Goal: Information Seeking & Learning: Find specific fact

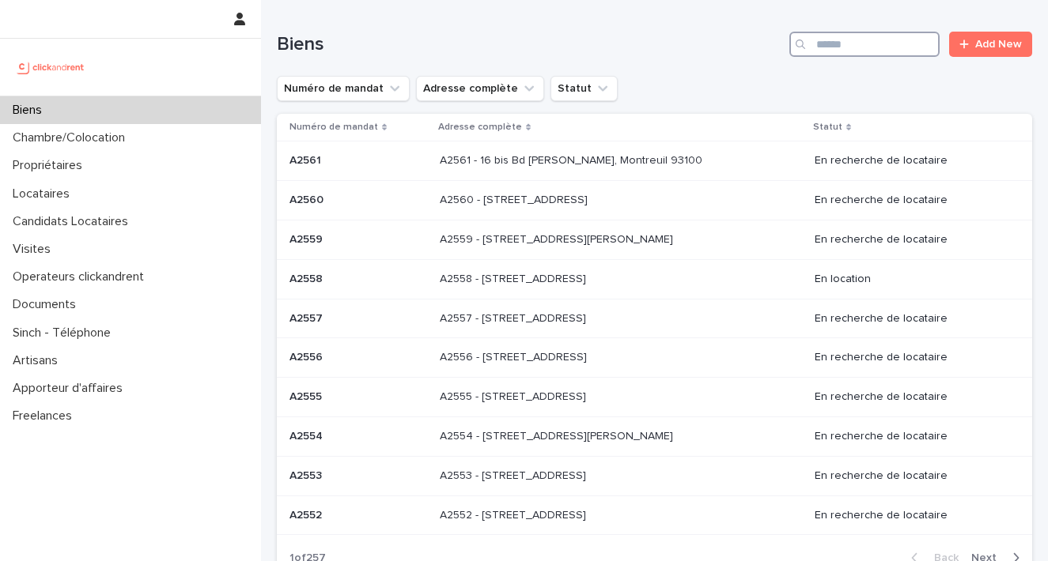
click at [861, 52] on input "Search" at bounding box center [864, 44] width 150 height 25
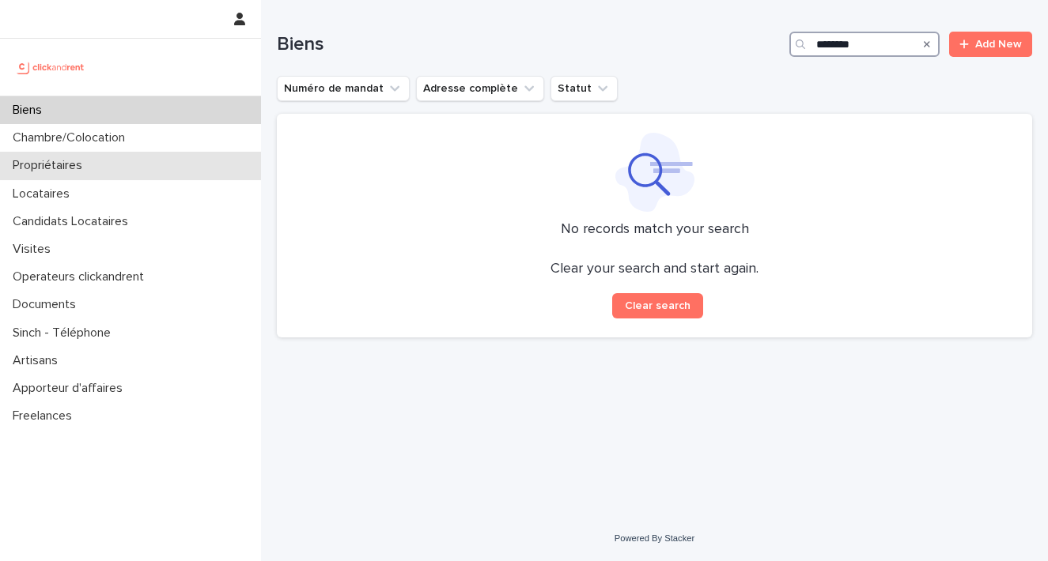
type input "********"
click at [87, 171] on p "Propriétaires" at bounding box center [50, 165] width 89 height 15
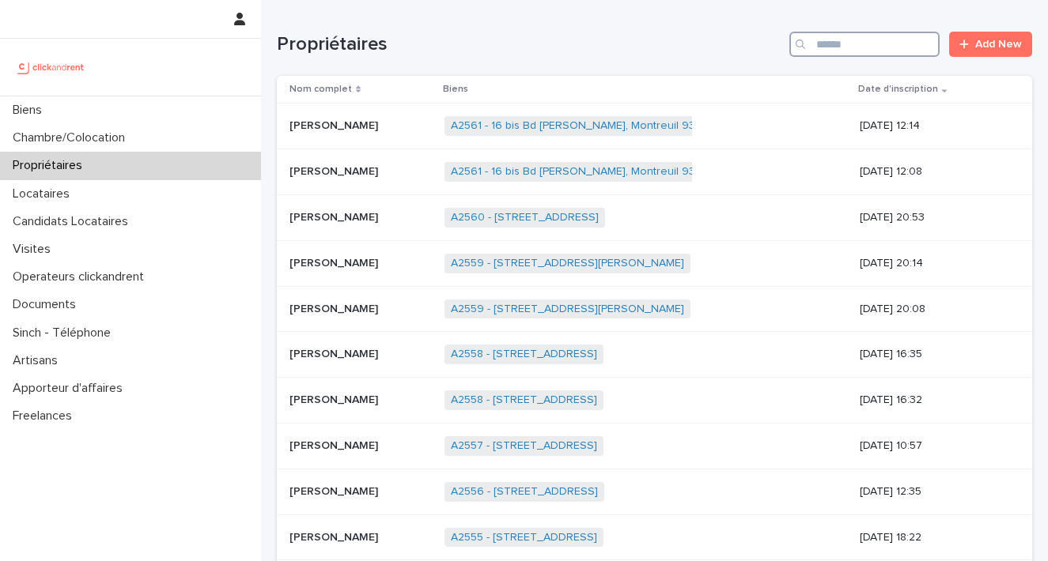
click at [859, 41] on input "Search" at bounding box center [864, 44] width 150 height 25
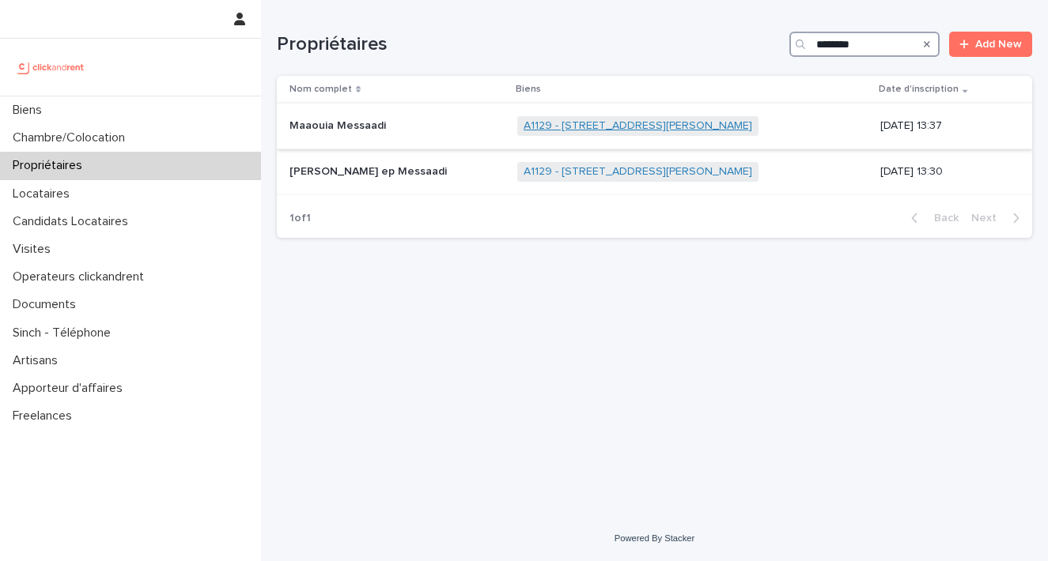
type input "********"
click at [686, 124] on link "A1129 - [STREET_ADDRESS][PERSON_NAME]" at bounding box center [637, 125] width 229 height 13
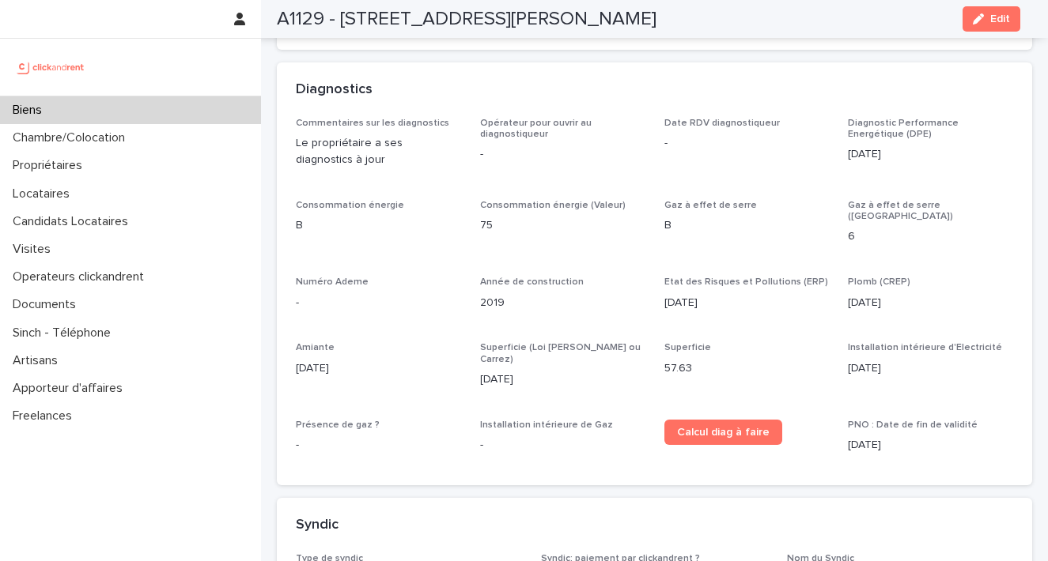
scroll to position [5800, 0]
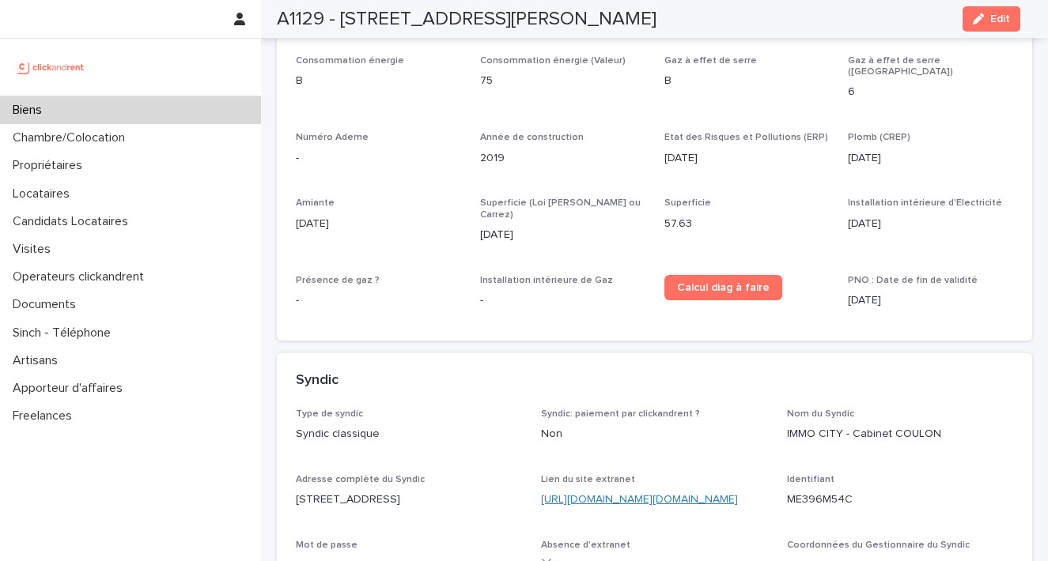
click at [724, 494] on link "[URL][DOMAIN_NAME][DOMAIN_NAME]" at bounding box center [639, 499] width 197 height 11
drag, startPoint x: 844, startPoint y: 397, endPoint x: 799, endPoint y: 386, distance: 45.6
click at [787, 492] on p "ME396M54C" at bounding box center [900, 500] width 226 height 17
copy p "ME396M54C"
drag, startPoint x: 377, startPoint y: 471, endPoint x: 297, endPoint y: 477, distance: 80.1
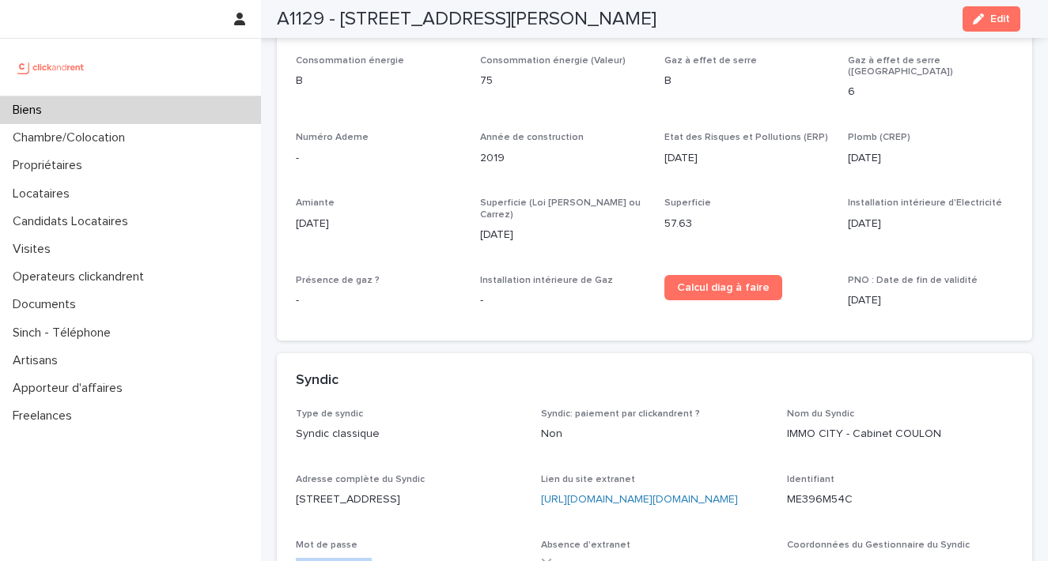
click at [297, 558] on p "Messaadi-2014" at bounding box center [409, 566] width 226 height 17
copy p "Messaadi-2014"
click at [85, 174] on div "Propriétaires" at bounding box center [130, 166] width 261 height 28
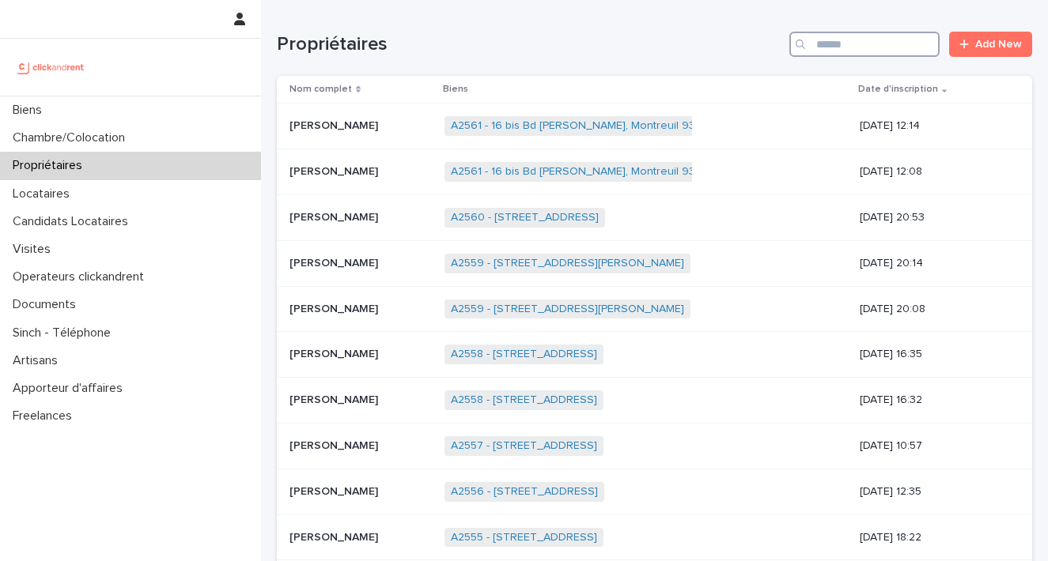
click at [878, 54] on input "Search" at bounding box center [864, 44] width 150 height 25
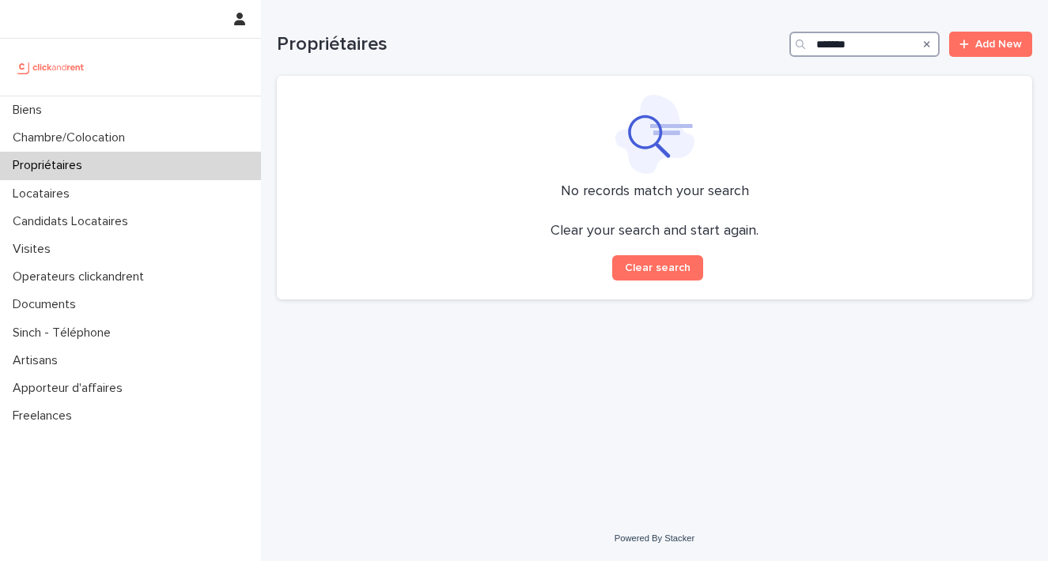
drag, startPoint x: 822, startPoint y: 45, endPoint x: 980, endPoint y: 1, distance: 163.5
click at [973, 26] on div "Propriétaires ******* Add New" at bounding box center [654, 38] width 755 height 76
click at [787, 134] on div at bounding box center [654, 134] width 717 height 79
drag, startPoint x: 811, startPoint y: 47, endPoint x: 684, endPoint y: 43, distance: 126.6
click at [684, 43] on div "Propriétaires ******** Add New" at bounding box center [654, 44] width 755 height 25
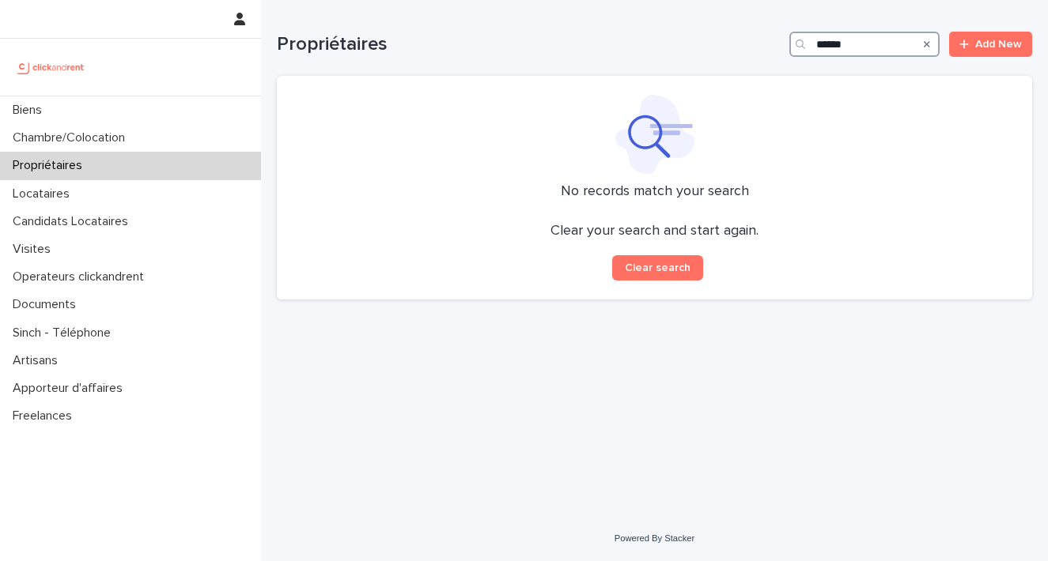
drag, startPoint x: 864, startPoint y: 44, endPoint x: 724, endPoint y: 46, distance: 140.0
click at [726, 46] on div "Propriétaires ****** Add New" at bounding box center [654, 44] width 755 height 25
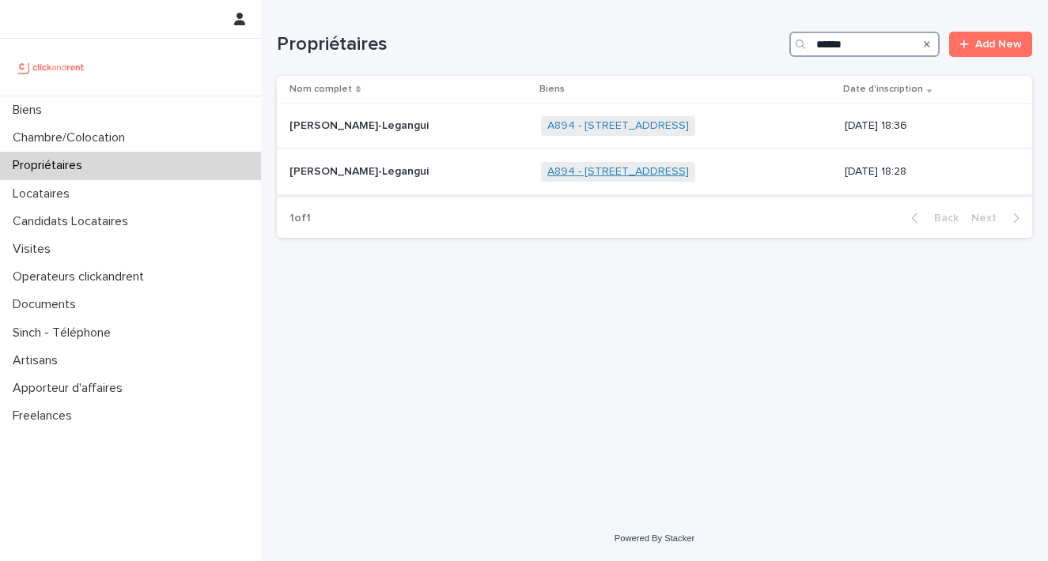
type input "******"
click at [663, 171] on link "A894 - [STREET_ADDRESS]" at bounding box center [618, 171] width 142 height 13
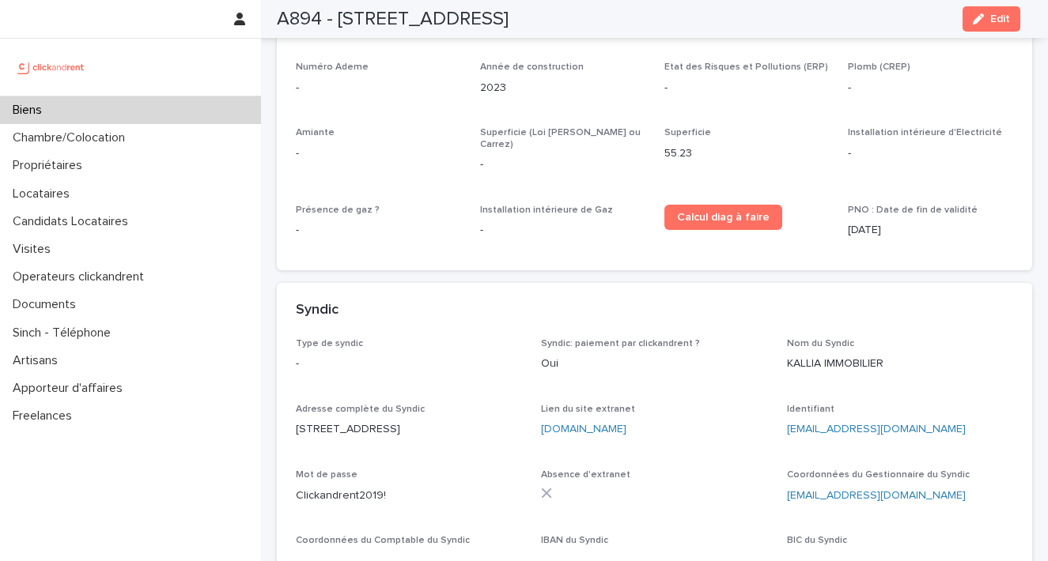
scroll to position [5690, 0]
click at [613, 424] on link "[DOMAIN_NAME]" at bounding box center [583, 429] width 85 height 11
drag, startPoint x: 896, startPoint y: 297, endPoint x: 772, endPoint y: 297, distance: 124.1
click at [772, 338] on div "Type de syndic - Syndic: paiement par clickandrent ? Oui Nom du Syndic KALLIA I…" at bounding box center [654, 460] width 717 height 244
copy link "[EMAIL_ADDRESS][DOMAIN_NAME]"
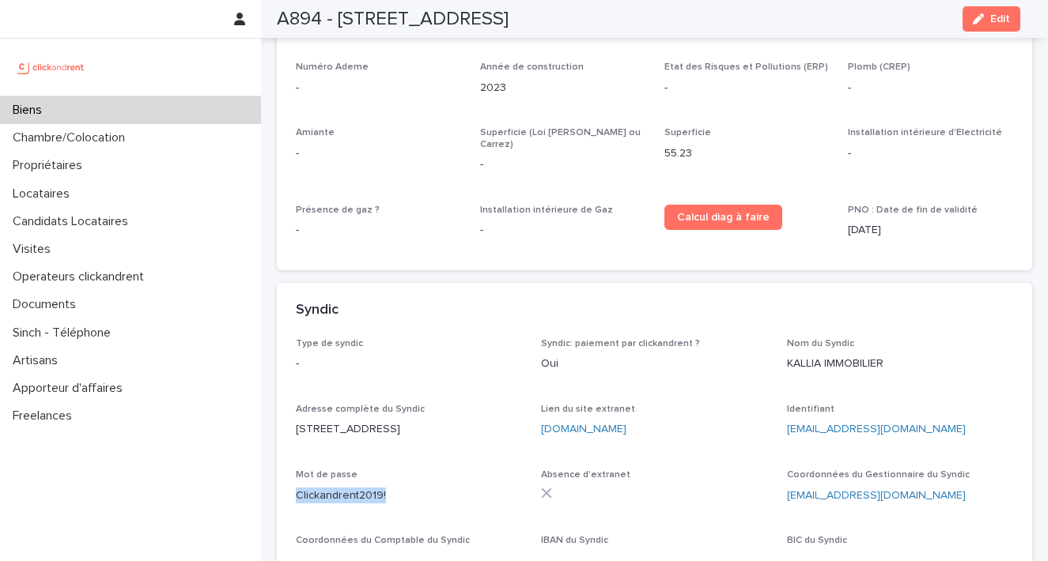
drag, startPoint x: 394, startPoint y: 376, endPoint x: 285, endPoint y: 372, distance: 109.2
click at [285, 372] on div "Type de syndic - Syndic: paiement par clickandrent ? Oui Nom du Syndic KALLIA I…" at bounding box center [654, 469] width 755 height 263
copy p "Clickandrent2019!"
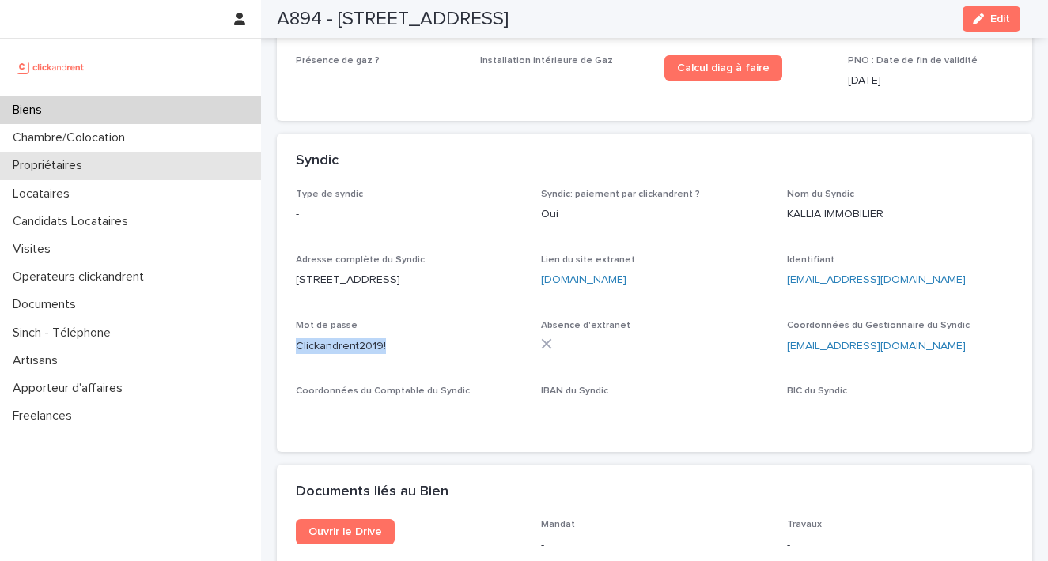
click at [89, 167] on p "Propriétaires" at bounding box center [50, 165] width 89 height 15
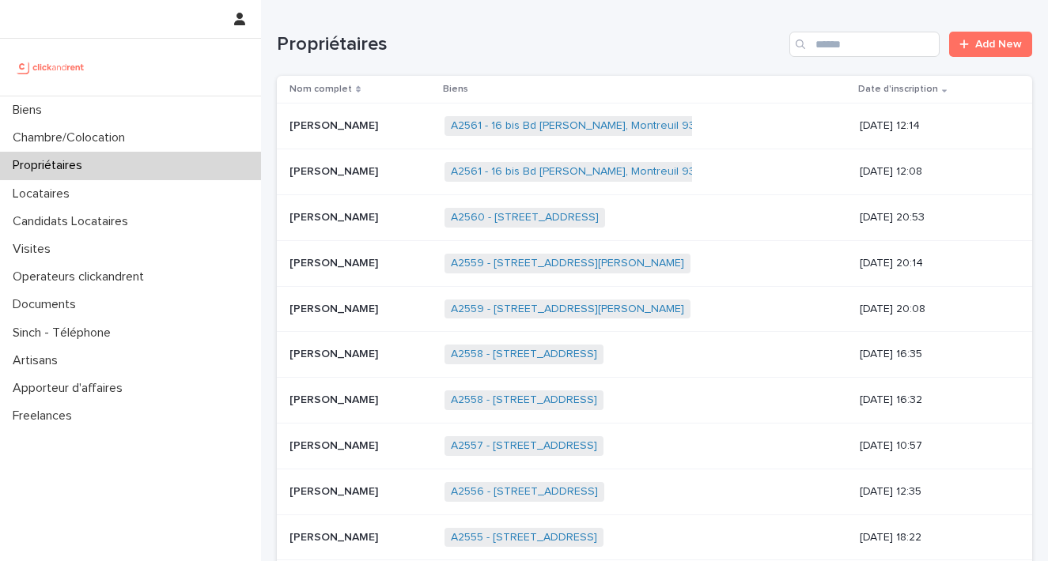
click at [791, 39] on div "Search" at bounding box center [801, 44] width 25 height 25
click at [864, 52] on input "Search" at bounding box center [864, 44] width 150 height 25
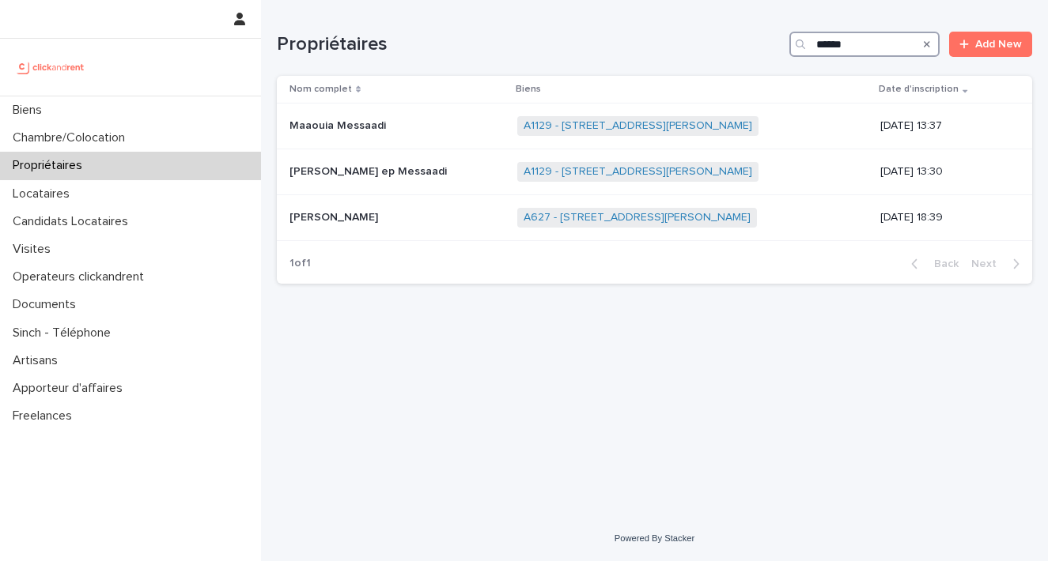
type input "*****"
drag, startPoint x: 816, startPoint y: 70, endPoint x: 642, endPoint y: 171, distance: 201.3
click at [642, 171] on link "A1129 - [STREET_ADDRESS][PERSON_NAME]" at bounding box center [637, 171] width 229 height 13
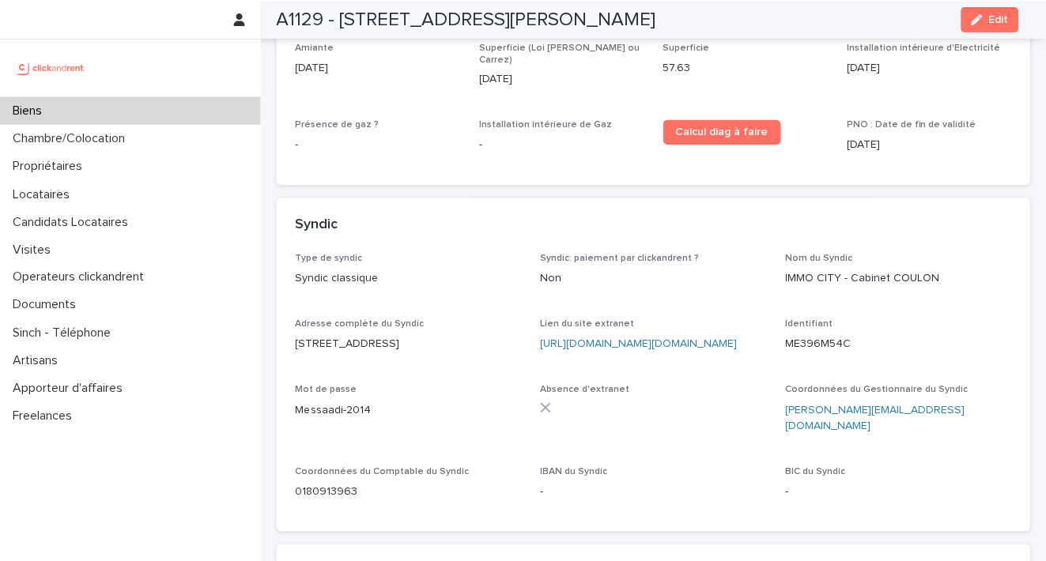
scroll to position [5935, 0]
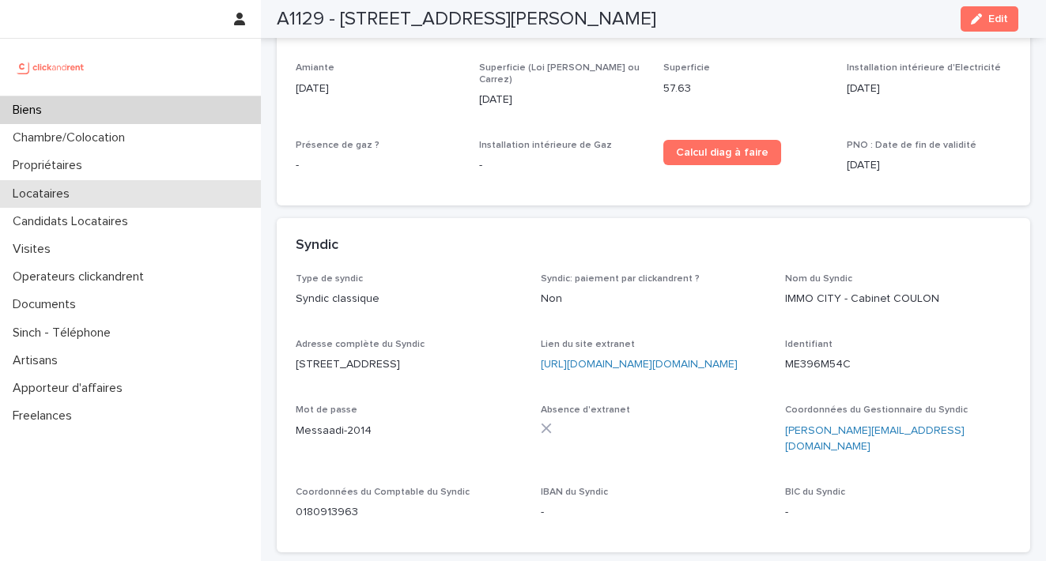
click at [96, 187] on div "Locataires" at bounding box center [130, 194] width 261 height 28
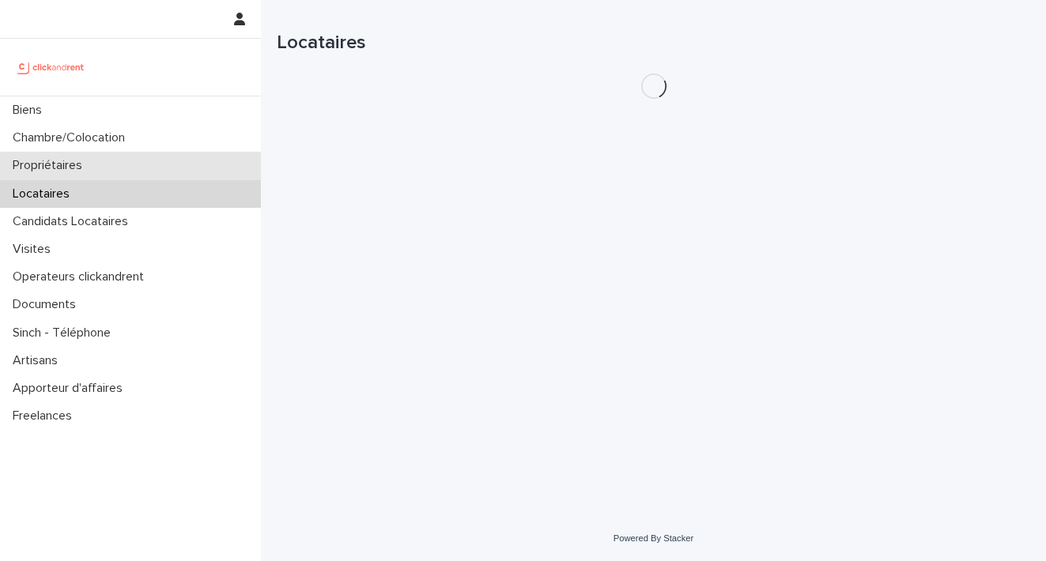
click at [97, 174] on div "Propriétaires" at bounding box center [130, 166] width 261 height 28
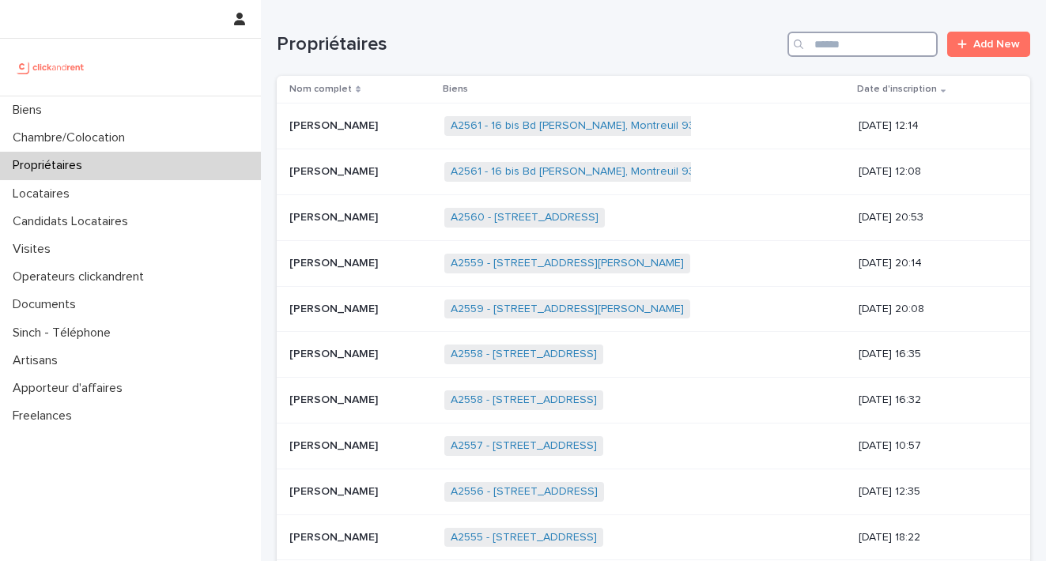
click at [842, 41] on input "Search" at bounding box center [863, 44] width 150 height 25
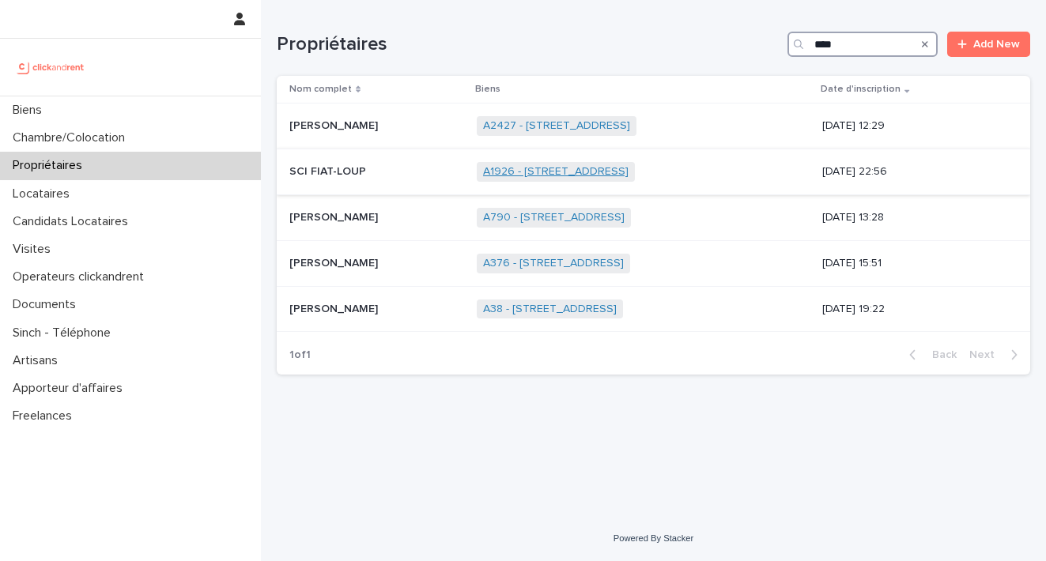
type input "****"
click at [612, 168] on link "A1926 - [STREET_ADDRESS]" at bounding box center [555, 171] width 145 height 13
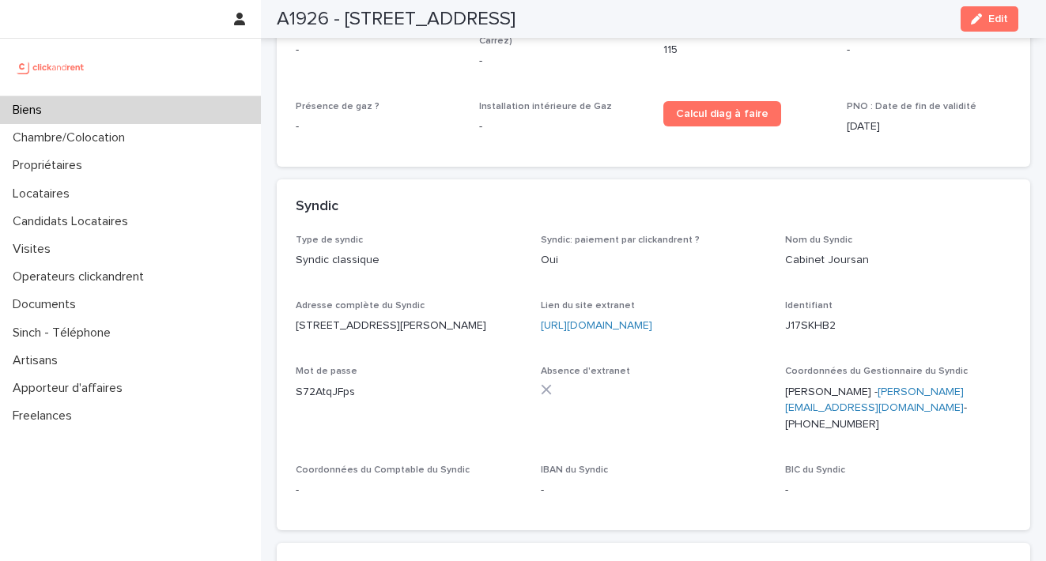
scroll to position [4678, 0]
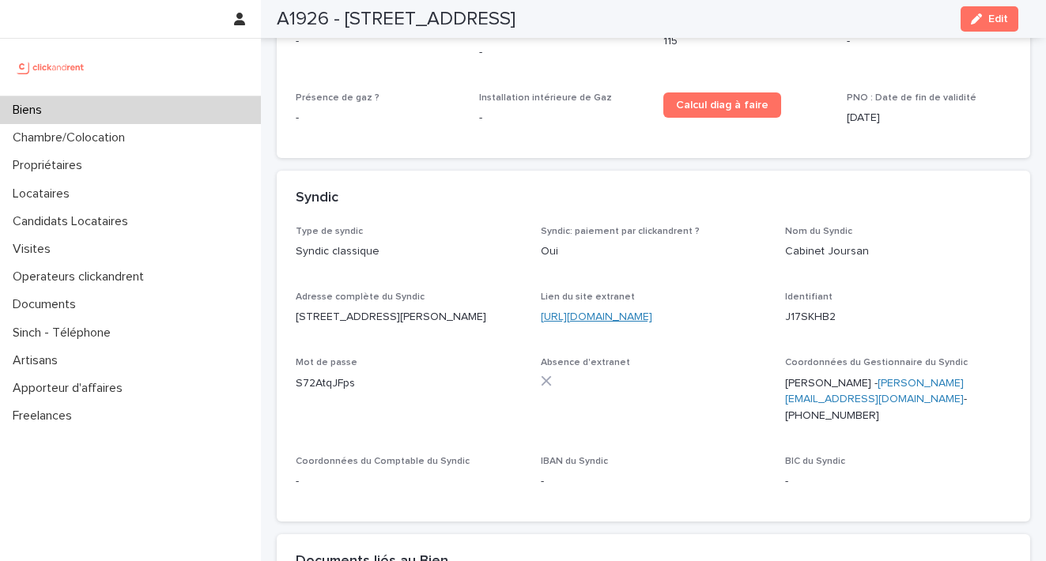
click at [629, 312] on link "[URL][DOMAIN_NAME]" at bounding box center [596, 317] width 111 height 11
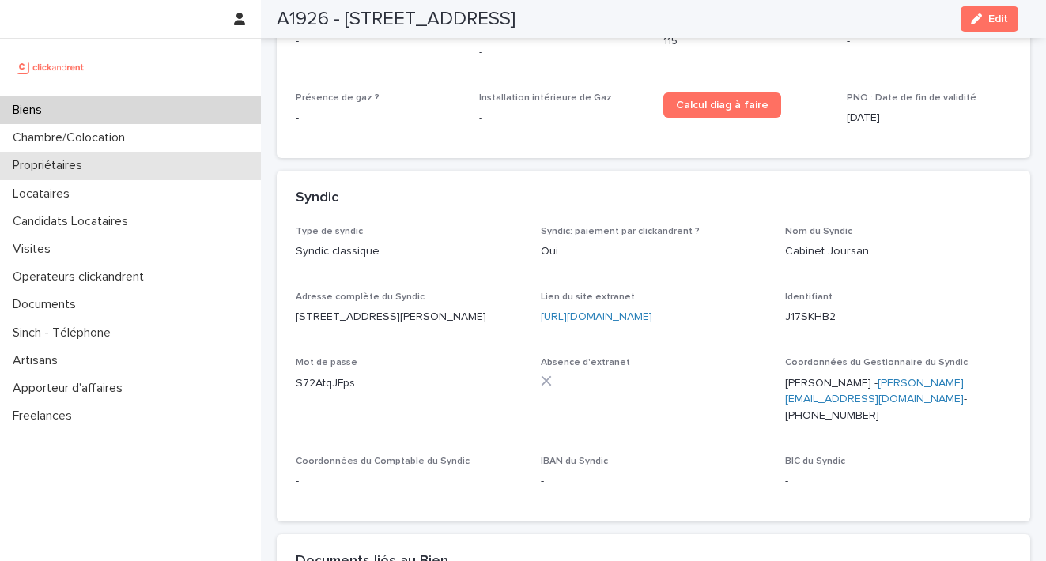
click at [71, 160] on p "Propriétaires" at bounding box center [50, 165] width 89 height 15
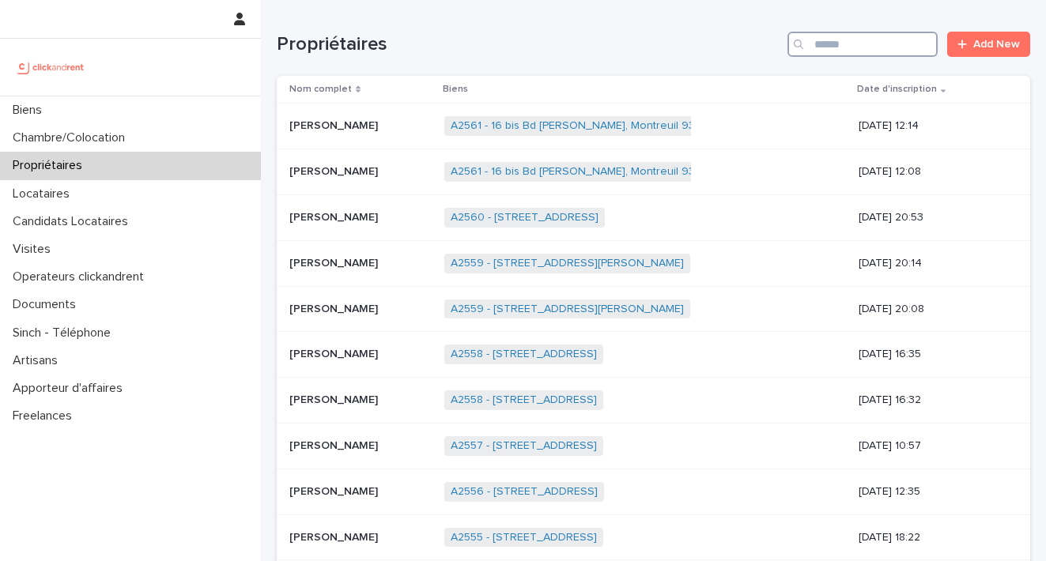
click at [879, 40] on input "Search" at bounding box center [863, 44] width 150 height 25
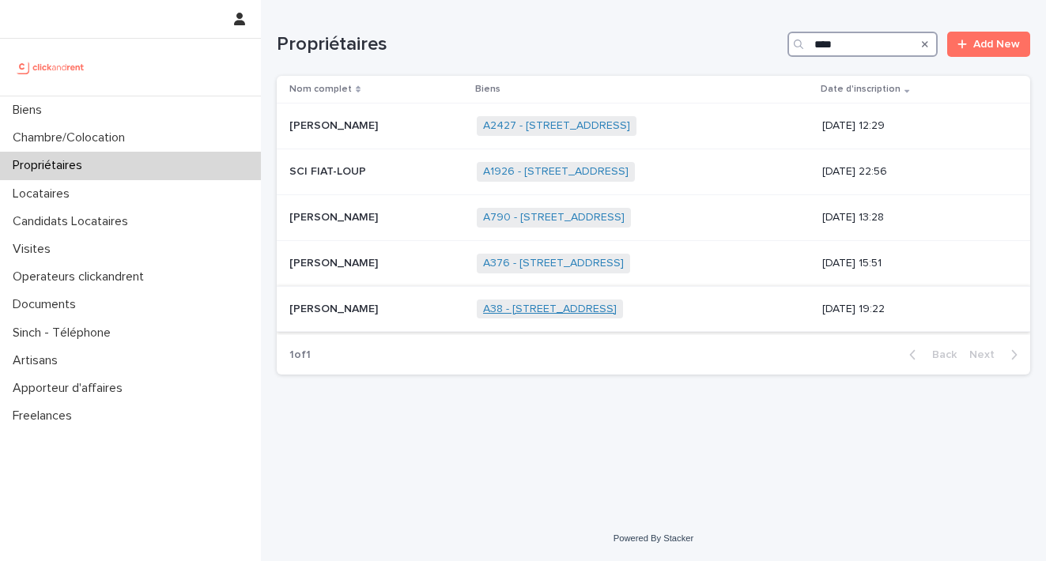
type input "****"
click at [519, 308] on link "A38 - [STREET_ADDRESS]" at bounding box center [550, 309] width 134 height 13
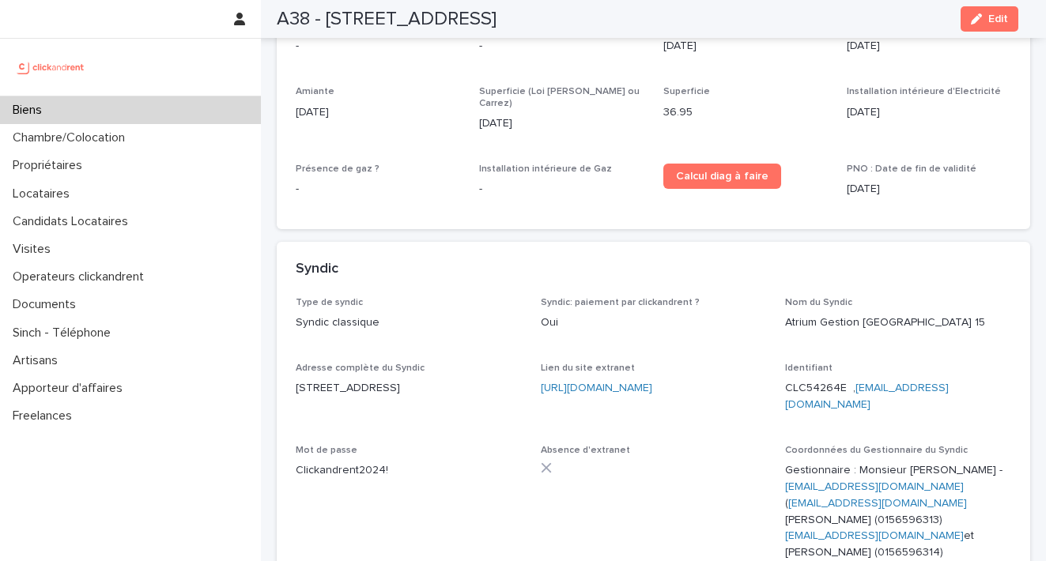
scroll to position [4526, 0]
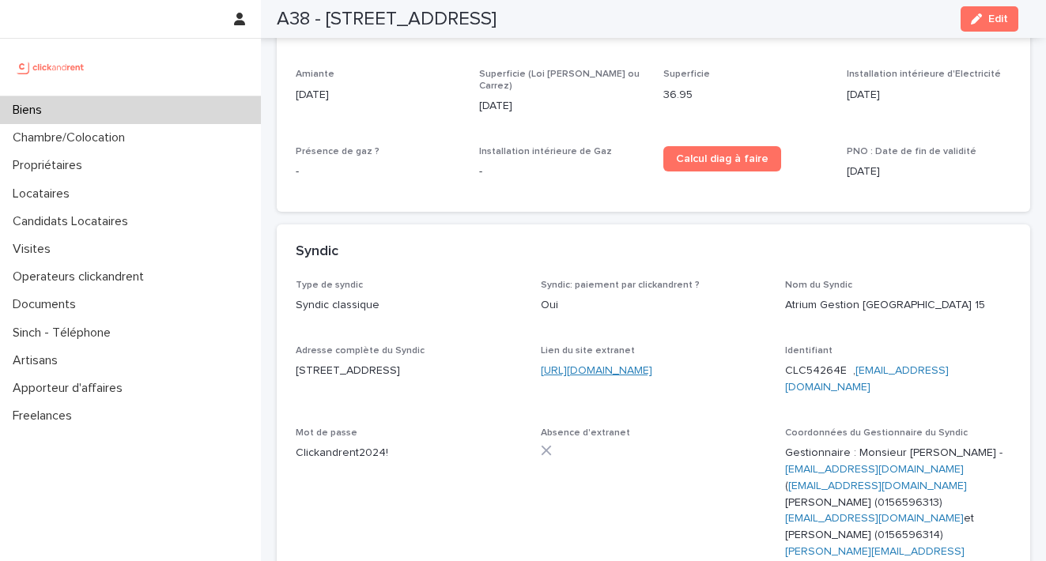
click at [652, 365] on link "[URL][DOMAIN_NAME]" at bounding box center [596, 370] width 111 height 11
click at [837, 363] on p "CLC54264E , [EMAIL_ADDRESS][DOMAIN_NAME]" at bounding box center [898, 379] width 226 height 33
drag, startPoint x: 835, startPoint y: 280, endPoint x: 769, endPoint y: 278, distance: 66.4
click at [769, 280] on div "Type de syndic Syndic classique Syndic: paiement par clickandrent ? Oui Nom du …" at bounding box center [654, 500] width 716 height 441
copy p "CLC54264E"
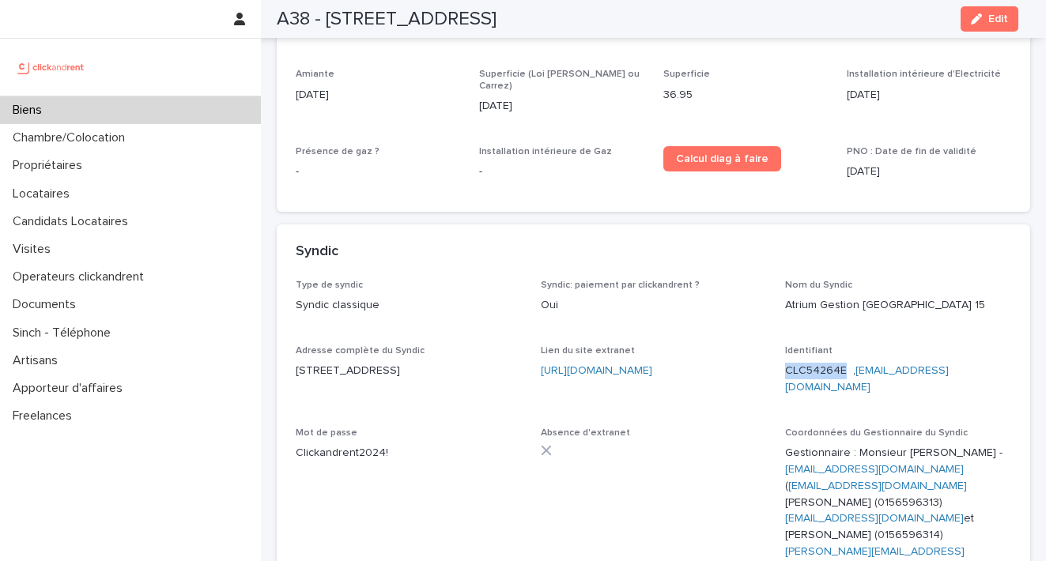
drag, startPoint x: 970, startPoint y: 275, endPoint x: 849, endPoint y: 279, distance: 121.1
click at [849, 363] on p "CLC54264E , [EMAIL_ADDRESS][DOMAIN_NAME]" at bounding box center [898, 379] width 226 height 33
copy p "[EMAIL_ADDRESS][DOMAIN_NAME]"
drag, startPoint x: 388, startPoint y: 344, endPoint x: 298, endPoint y: 348, distance: 90.2
click at [296, 445] on p "Clickandrent2024!" at bounding box center [409, 453] width 226 height 17
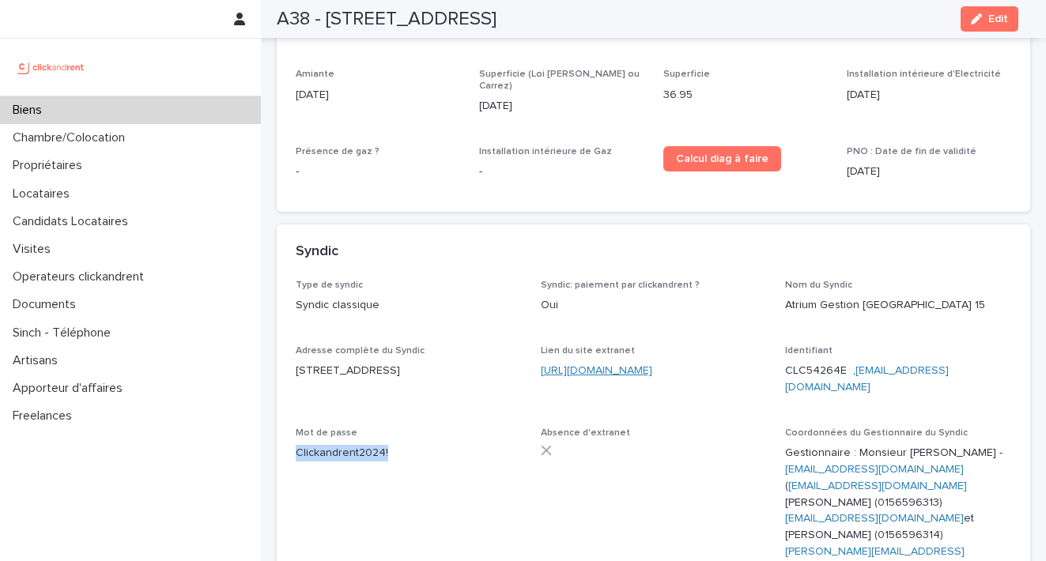
click at [652, 365] on link "[URL][DOMAIN_NAME]" at bounding box center [596, 370] width 111 height 11
drag, startPoint x: 924, startPoint y: 293, endPoint x: 965, endPoint y: 286, distance: 41.0
click at [925, 346] on div "Identifiant CLC54264E , [EMAIL_ADDRESS][DOMAIN_NAME]" at bounding box center [898, 377] width 226 height 63
drag, startPoint x: 966, startPoint y: 278, endPoint x: 848, endPoint y: 283, distance: 117.2
click at [848, 363] on p "CLC54264E , [EMAIL_ADDRESS][DOMAIN_NAME]" at bounding box center [898, 379] width 226 height 33
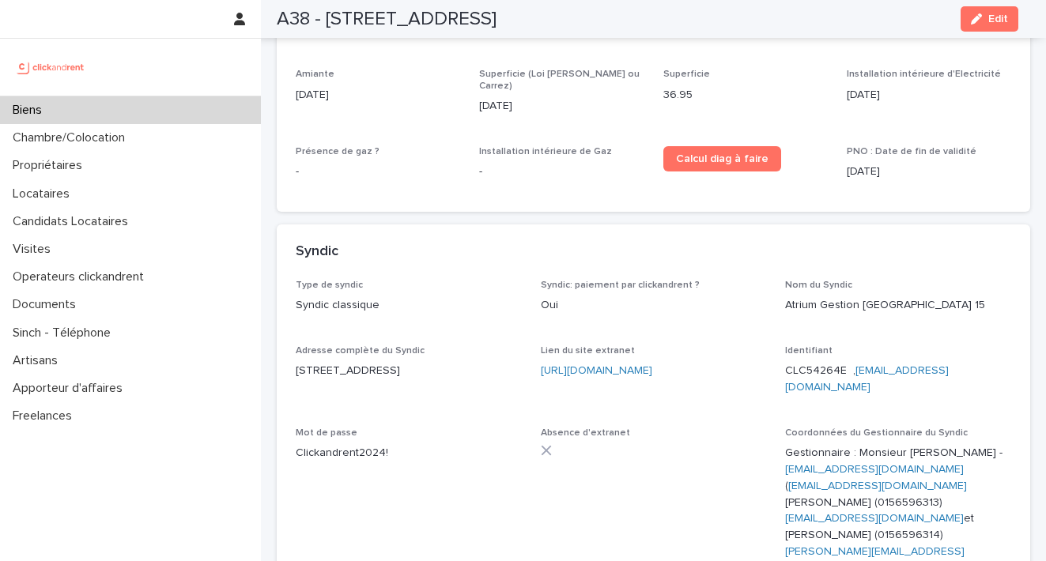
copy p "[EMAIL_ADDRESS][DOMAIN_NAME]"
drag, startPoint x: 836, startPoint y: 281, endPoint x: 773, endPoint y: 280, distance: 62.5
click at [773, 280] on div "Type de syndic Syndic classique Syndic: paiement par clickandrent ? Oui Nom du …" at bounding box center [654, 500] width 716 height 441
copy p "CLC54264E"
click at [939, 0] on div "A38 - [STREET_ADDRESS] Edit" at bounding box center [648, 19] width 742 height 38
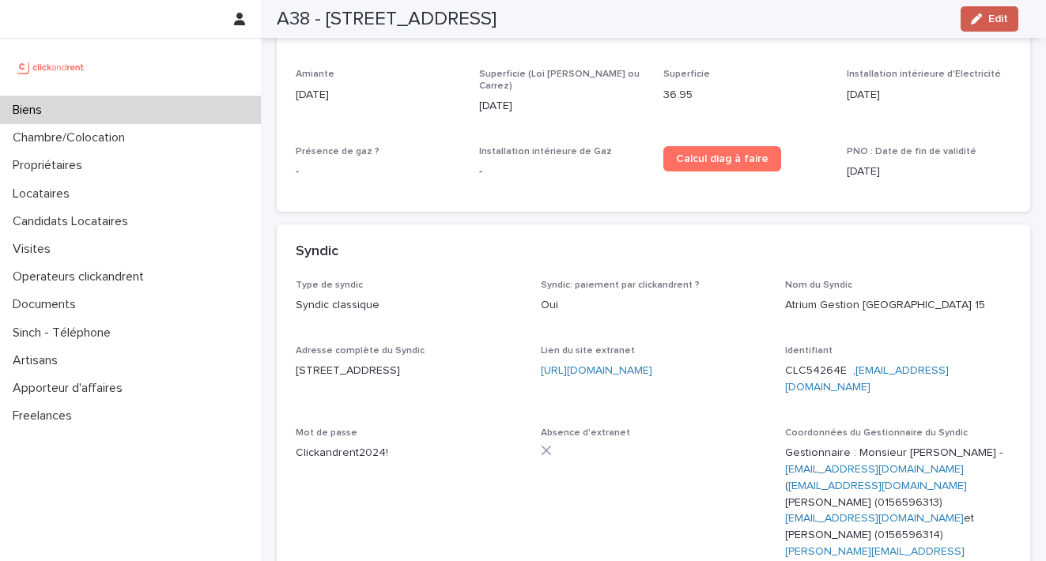
click at [983, 22] on div "button" at bounding box center [979, 18] width 17 height 11
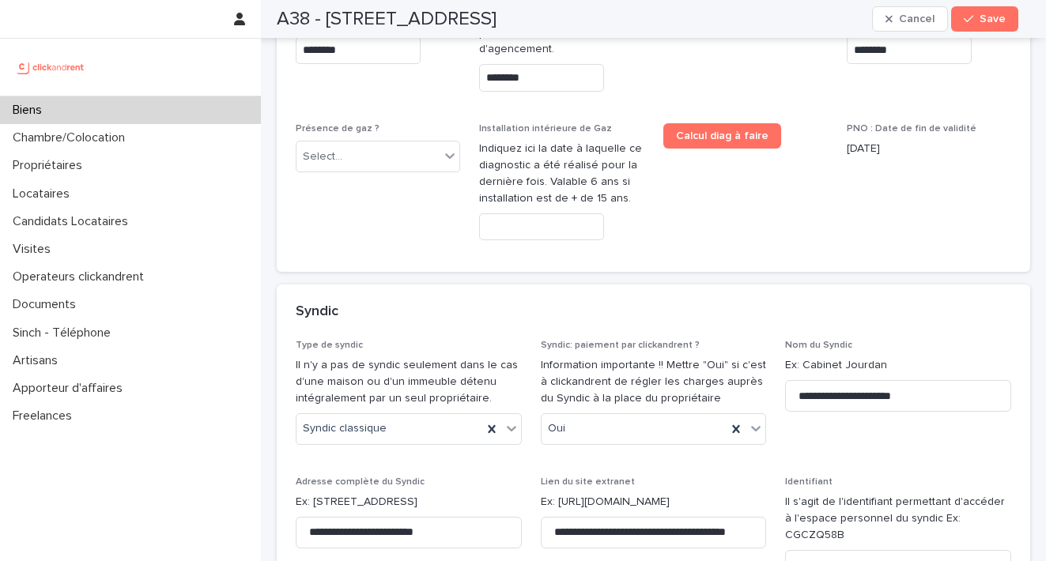
scroll to position [7880, 0]
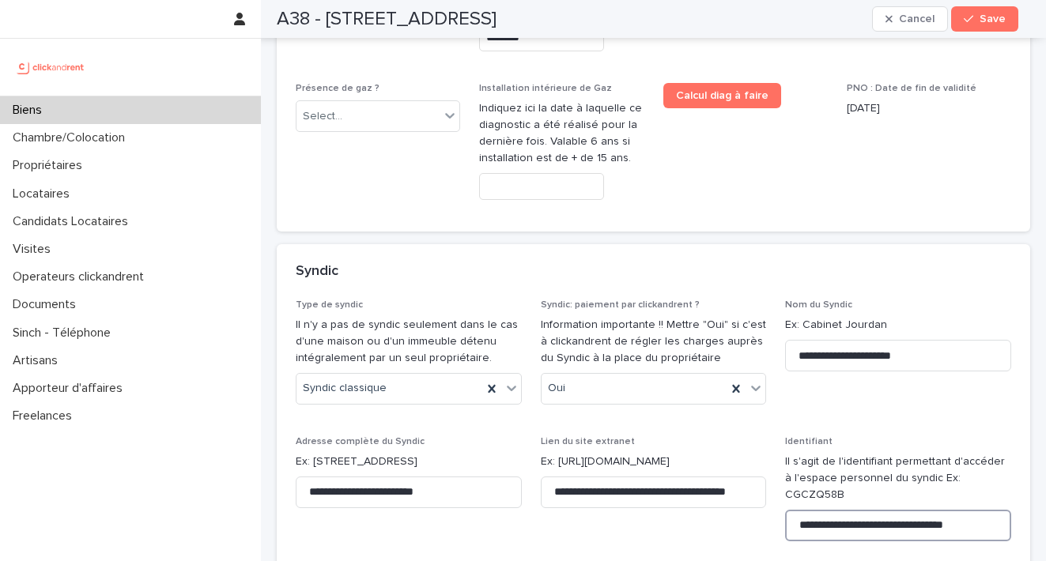
drag, startPoint x: 792, startPoint y: 338, endPoint x: 998, endPoint y: 332, distance: 205.7
paste input "**********"
type input "**********"
drag, startPoint x: 414, startPoint y: 470, endPoint x: 163, endPoint y: 447, distance: 252.6
paste input "**********"
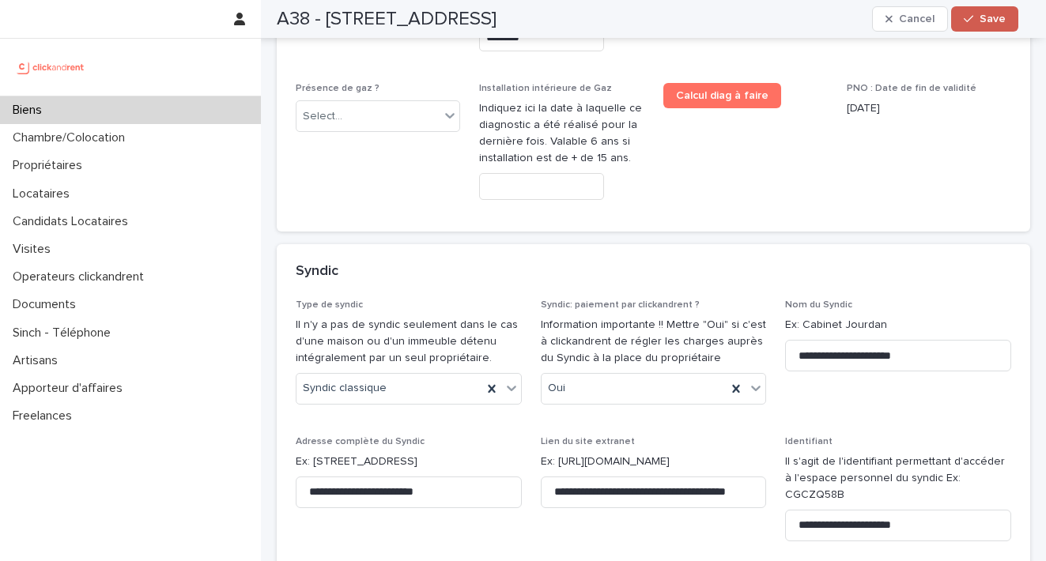
type input "**********"
click at [978, 22] on div "button" at bounding box center [972, 18] width 16 height 11
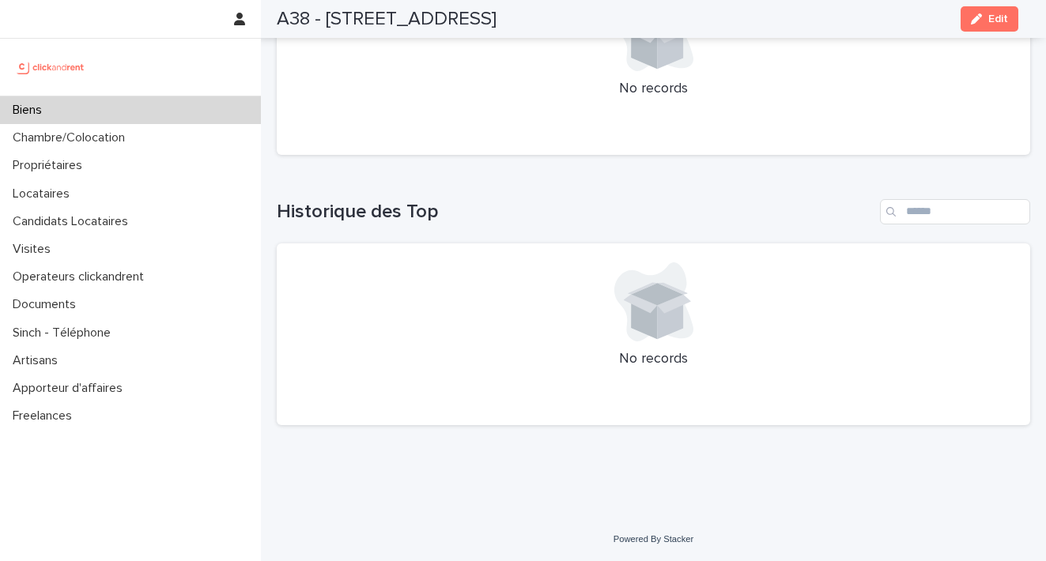
scroll to position [5500, 0]
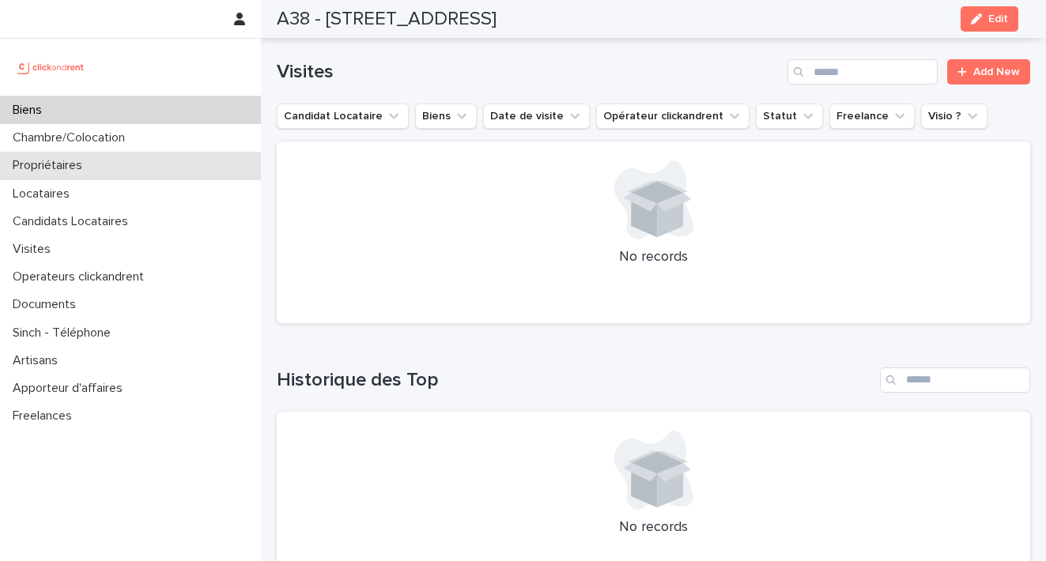
click at [59, 161] on p "Propriétaires" at bounding box center [50, 165] width 89 height 15
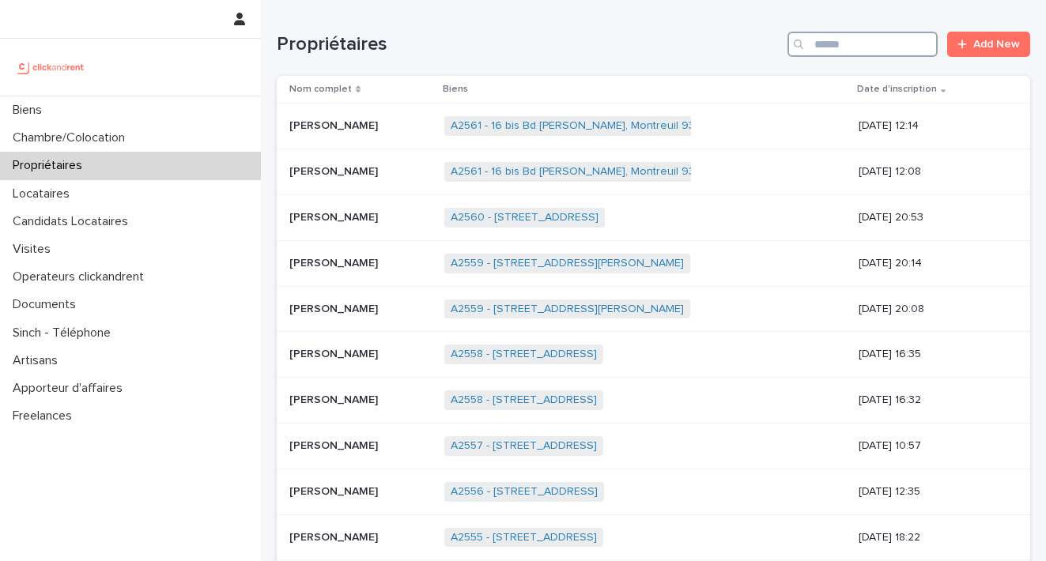
click at [812, 48] on input "Search" at bounding box center [863, 44] width 150 height 25
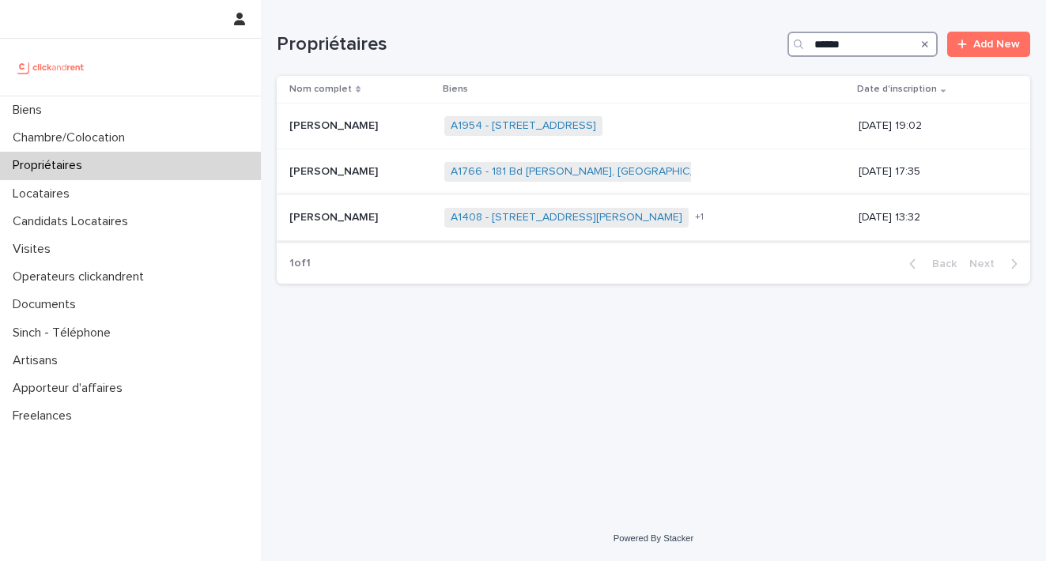
type input "******"
click at [322, 216] on p "[PERSON_NAME]" at bounding box center [335, 216] width 92 height 17
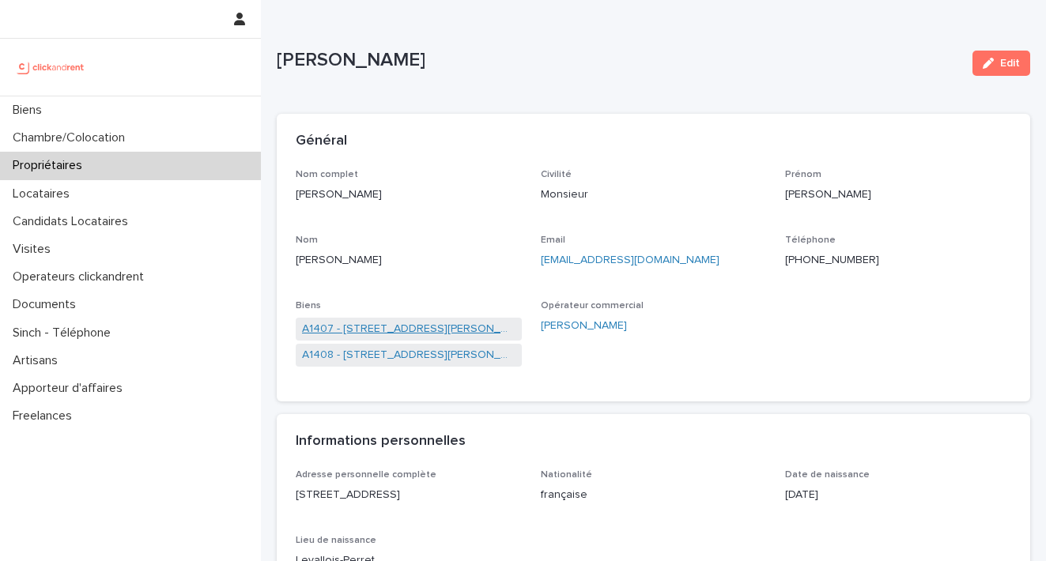
click at [435, 327] on link "A1407 - [STREET_ADDRESS][PERSON_NAME]" at bounding box center [409, 329] width 214 height 17
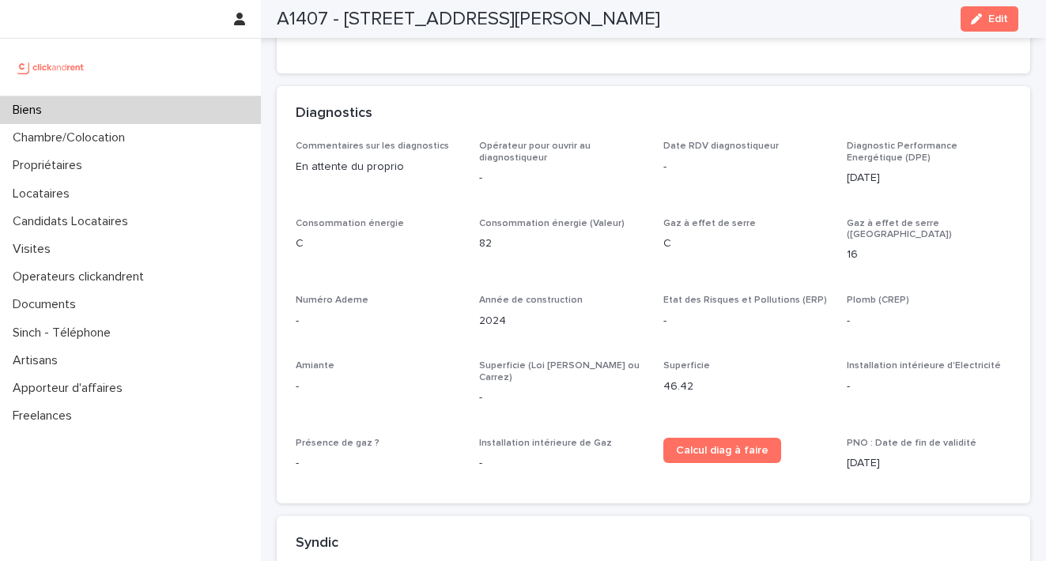
scroll to position [5449, 0]
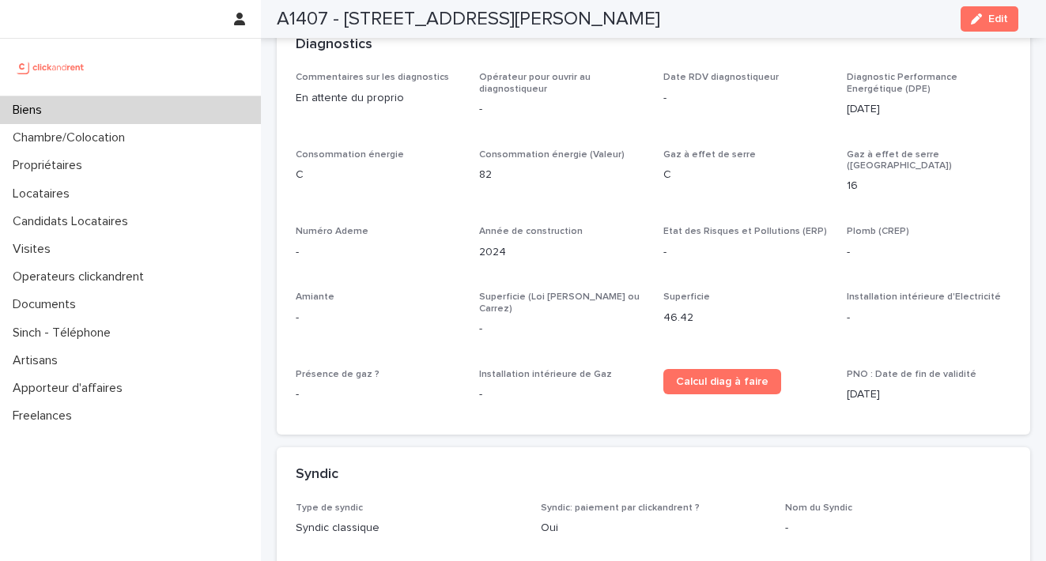
drag, startPoint x: 890, startPoint y: 463, endPoint x: 773, endPoint y: 463, distance: 116.2
copy link "[EMAIL_ADDRESS][DOMAIN_NAME]"
drag, startPoint x: 355, startPoint y: 525, endPoint x: 297, endPoint y: 523, distance: 58.5
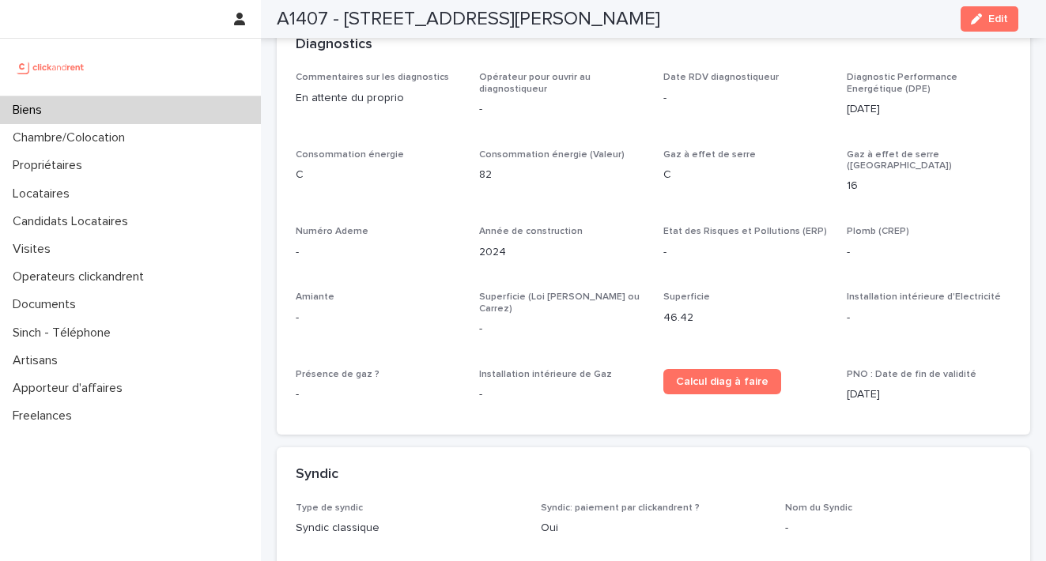
copy p "[PERSON_NAME]*78990"
click at [49, 172] on p "Propriétaires" at bounding box center [50, 165] width 89 height 15
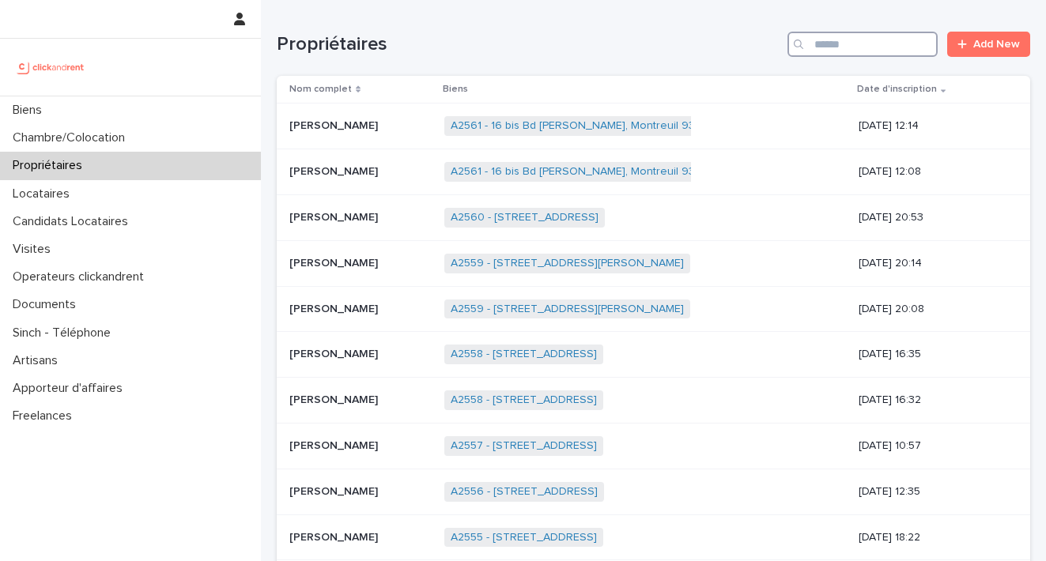
drag, startPoint x: 814, startPoint y: 50, endPoint x: 828, endPoint y: 15, distance: 37.6
click at [814, 50] on input "Search" at bounding box center [863, 44] width 150 height 25
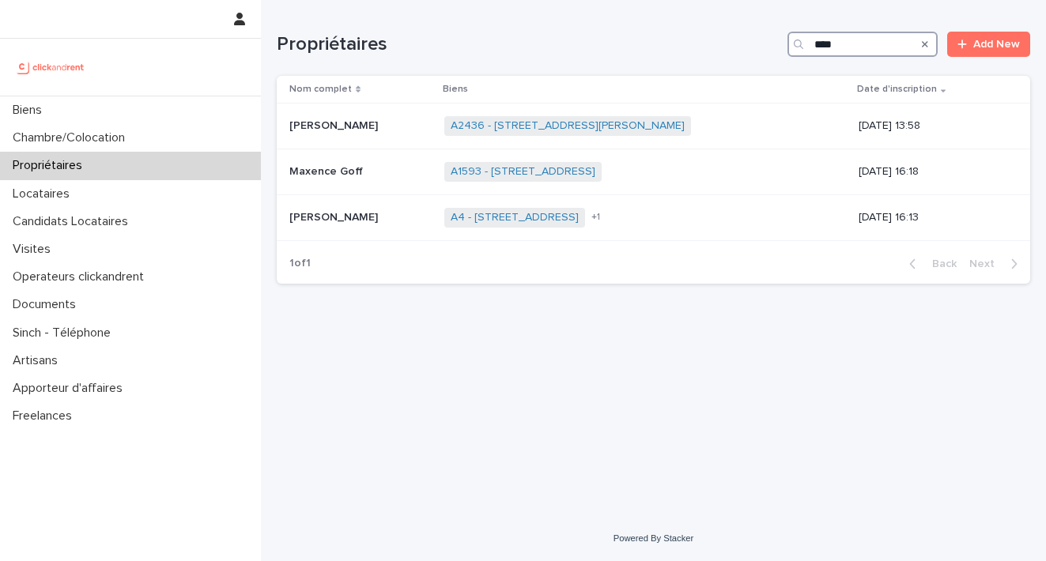
type input "****"
drag, startPoint x: 826, startPoint y: 70, endPoint x: 528, endPoint y: 222, distance: 333.8
click at [528, 222] on span "A4 - [STREET_ADDRESS]" at bounding box center [514, 218] width 141 height 20
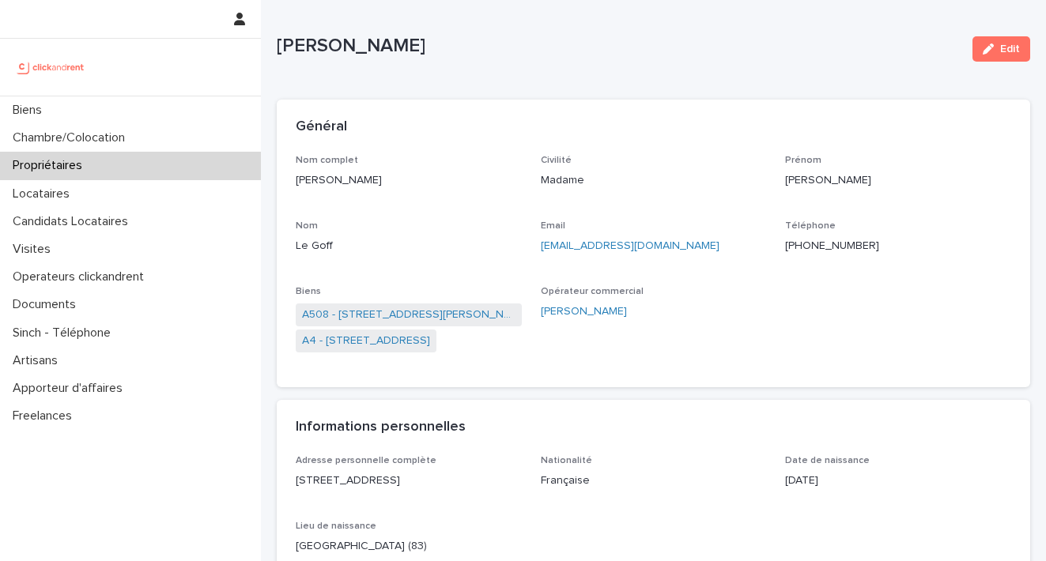
scroll to position [17, 0]
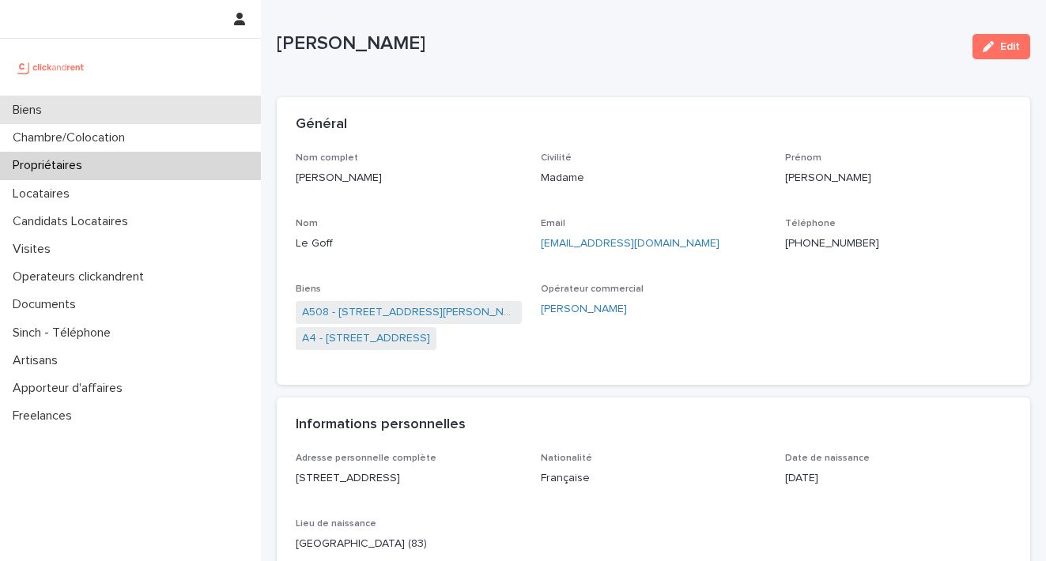
click at [56, 115] on div "Biens" at bounding box center [130, 110] width 261 height 28
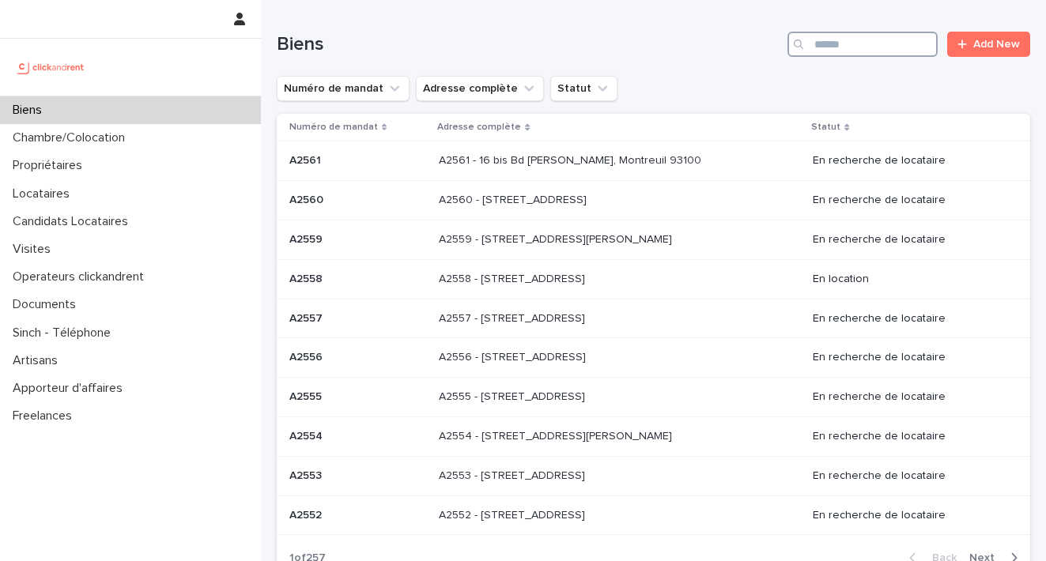
click at [816, 47] on input "Search" at bounding box center [863, 44] width 150 height 25
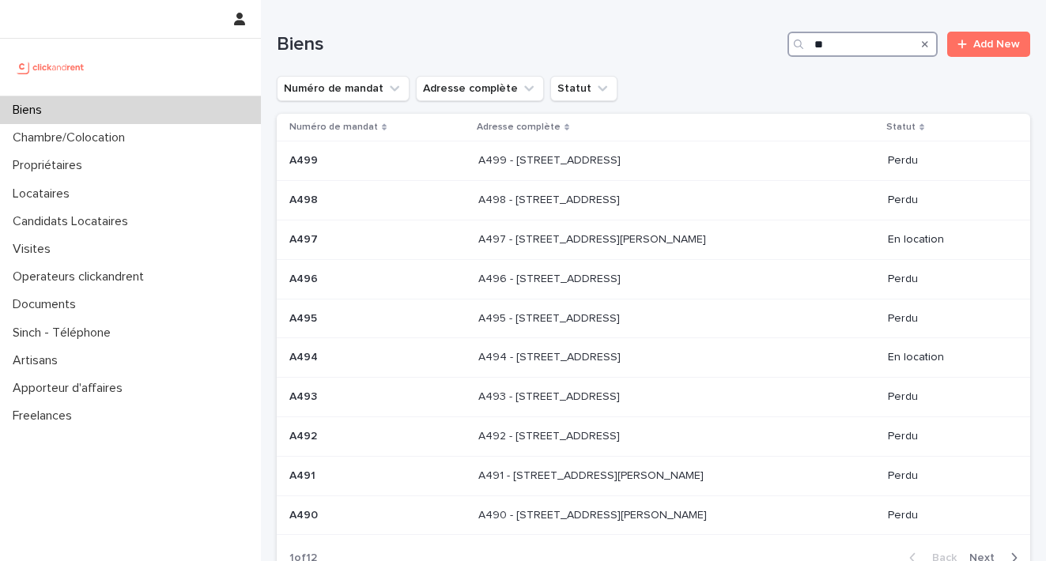
scroll to position [147, 0]
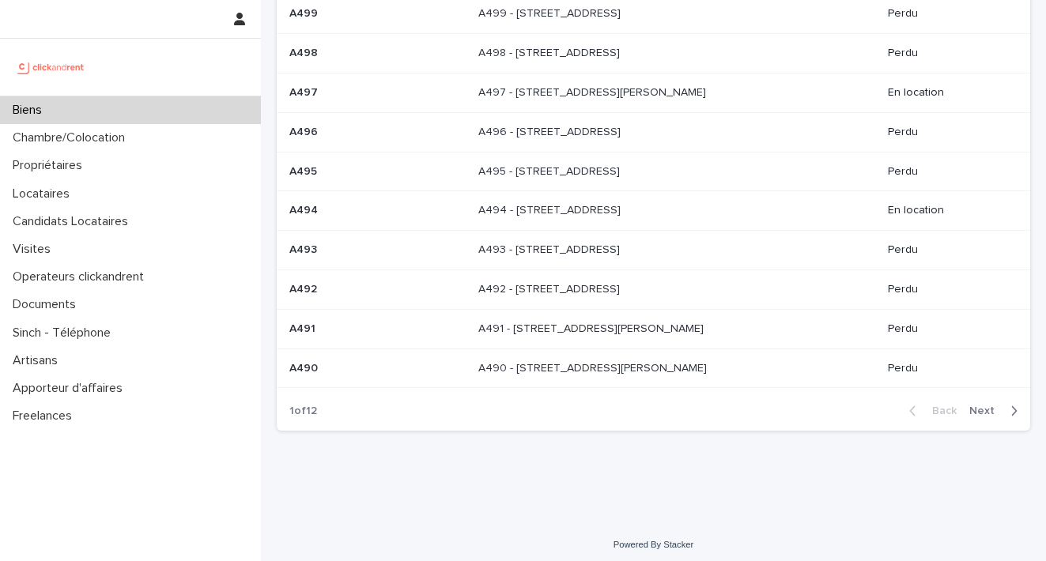
type input "**"
click at [967, 404] on button "Next" at bounding box center [996, 411] width 67 height 14
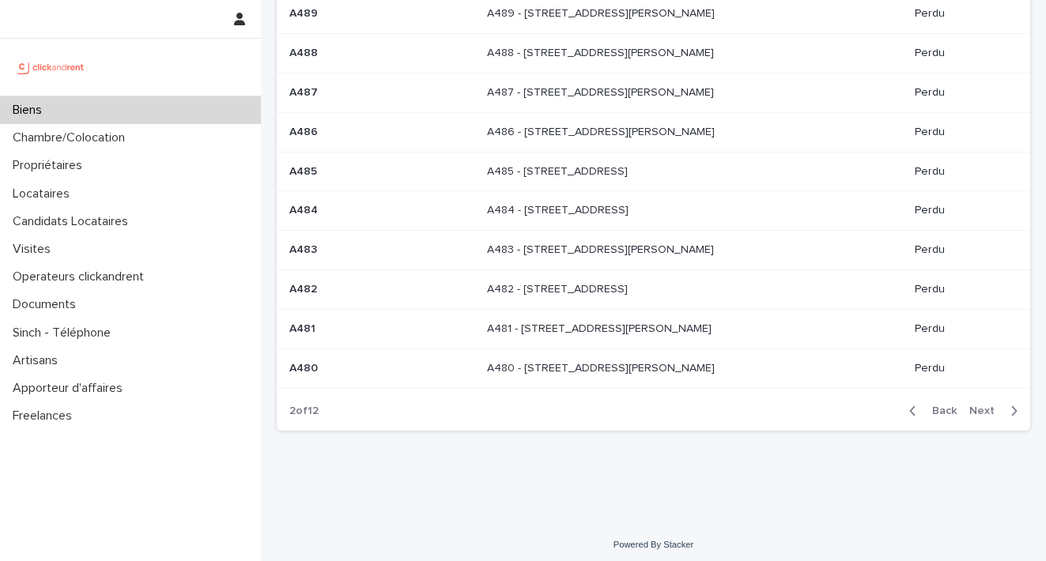
click at [969, 407] on span "Next" at bounding box center [986, 411] width 35 height 11
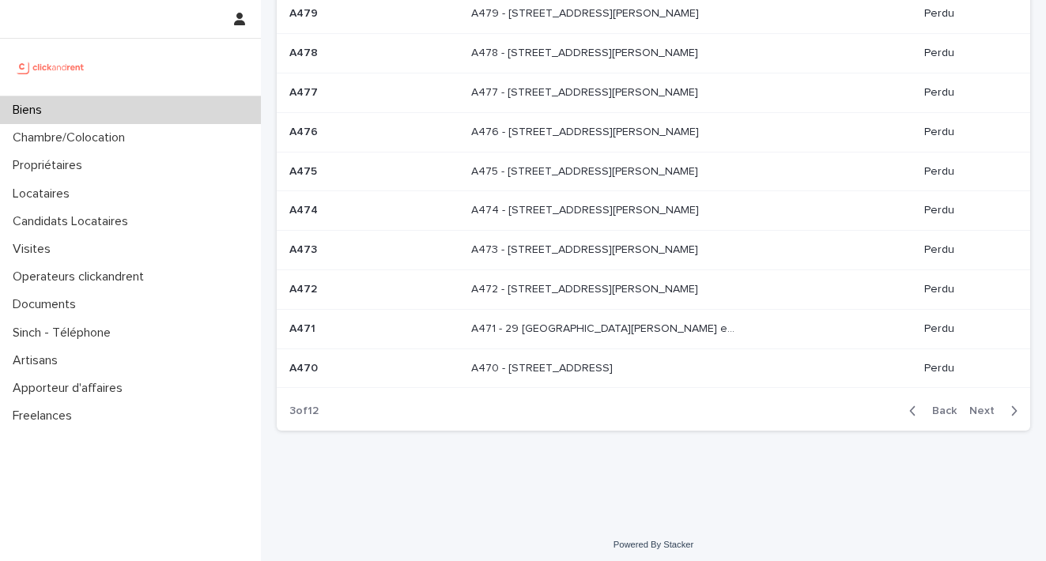
click at [969, 407] on span "Next" at bounding box center [986, 411] width 35 height 11
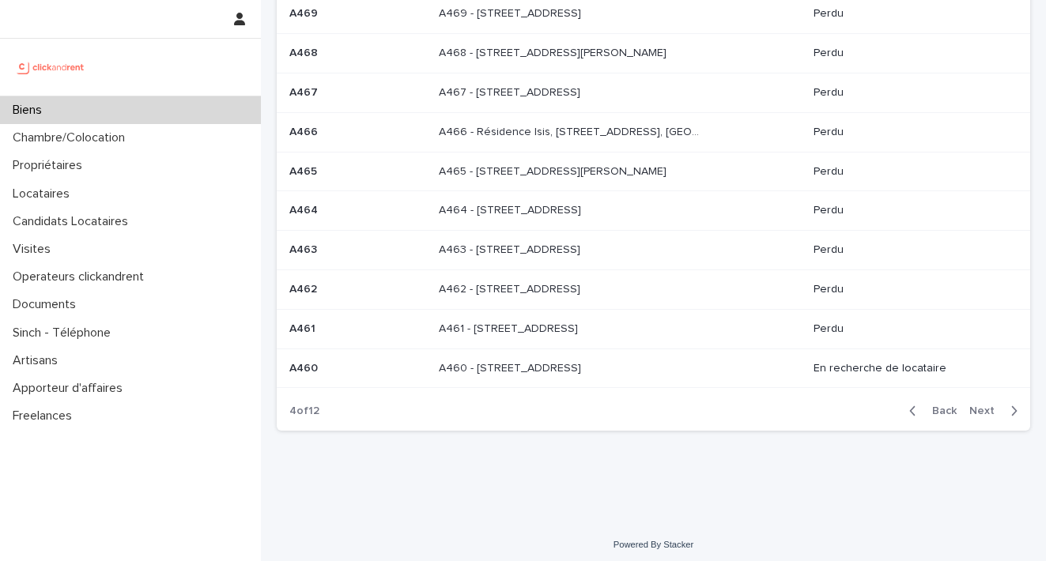
click at [969, 407] on span "Next" at bounding box center [986, 411] width 35 height 11
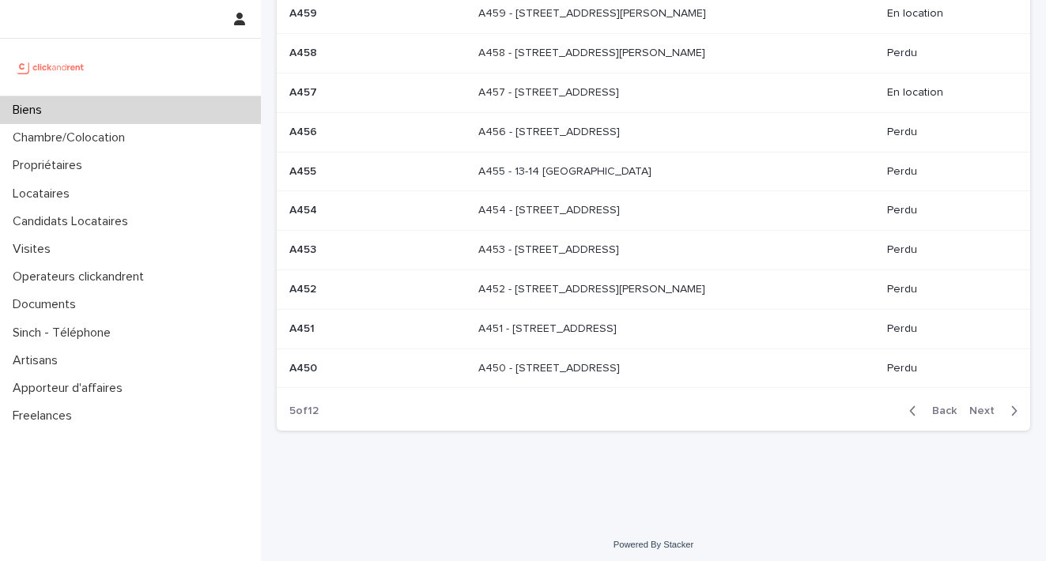
click at [1012, 406] on icon "button" at bounding box center [1015, 410] width 6 height 9
click at [1011, 406] on icon "button" at bounding box center [1014, 411] width 7 height 14
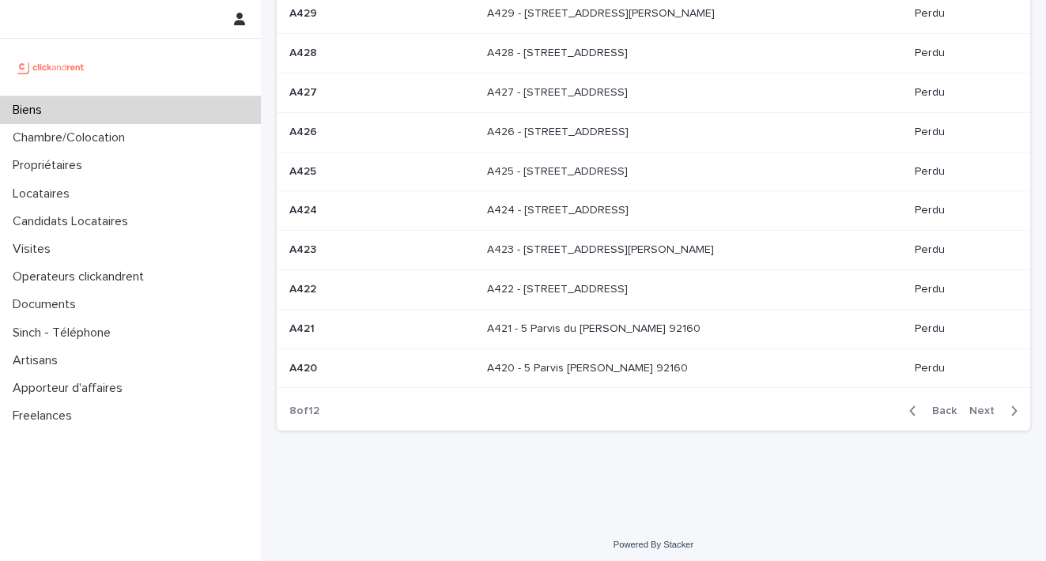
click at [1011, 406] on icon "button" at bounding box center [1014, 411] width 7 height 14
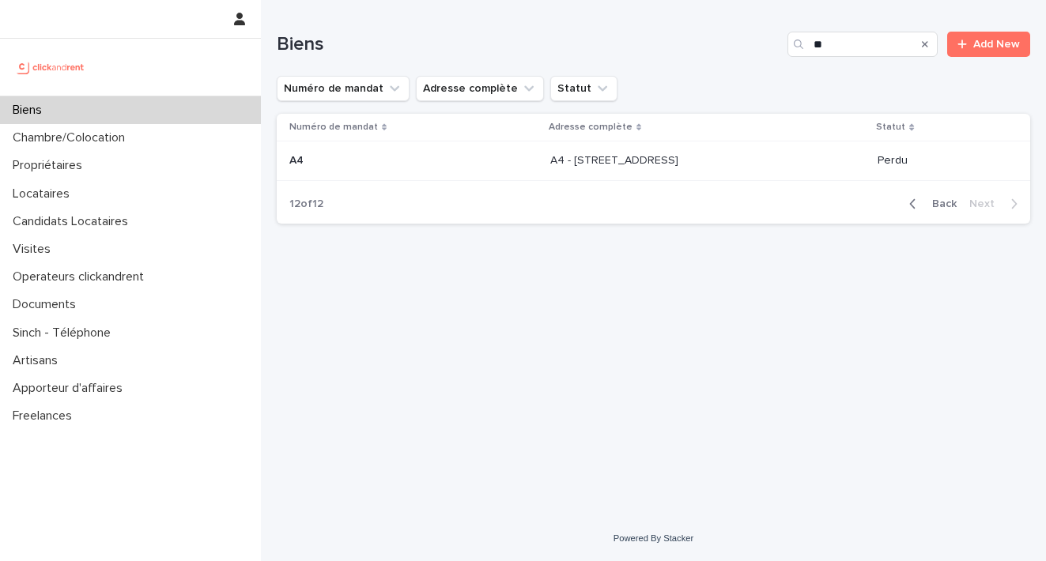
click at [298, 158] on p "A4" at bounding box center [297, 159] width 17 height 17
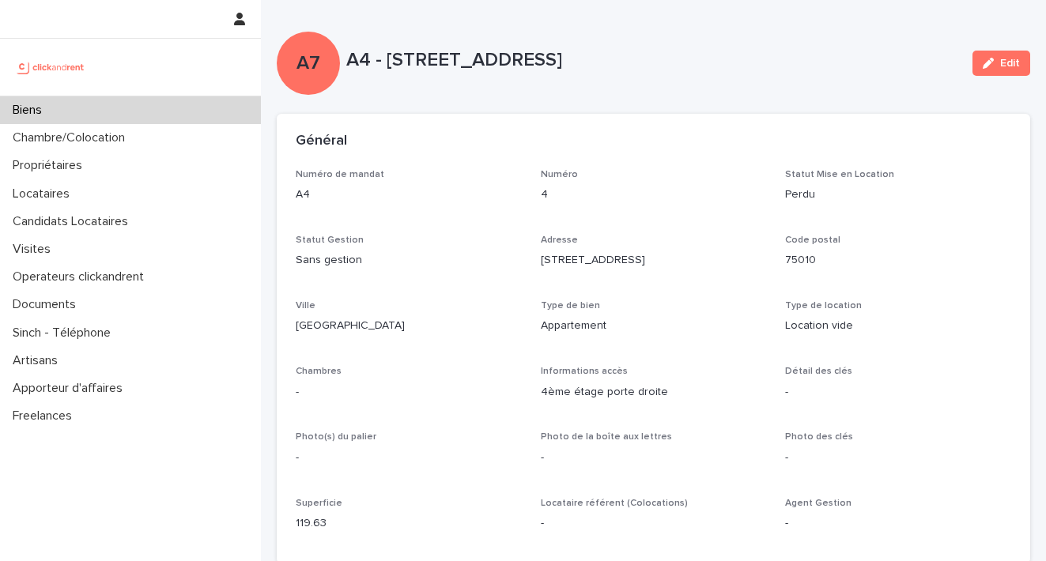
click at [61, 107] on div "Biens" at bounding box center [130, 110] width 261 height 28
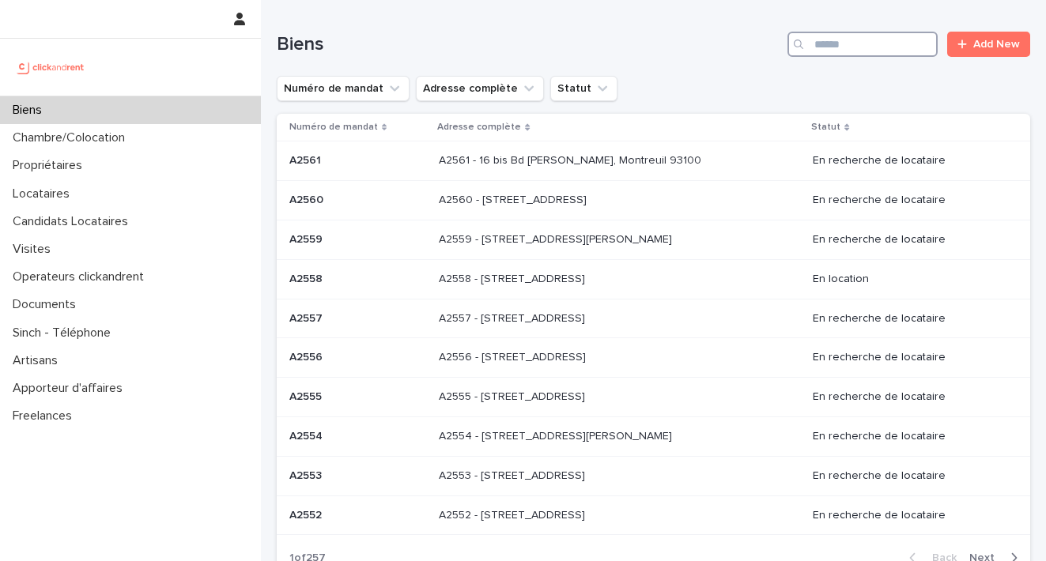
click at [838, 47] on input "Search" at bounding box center [863, 44] width 150 height 25
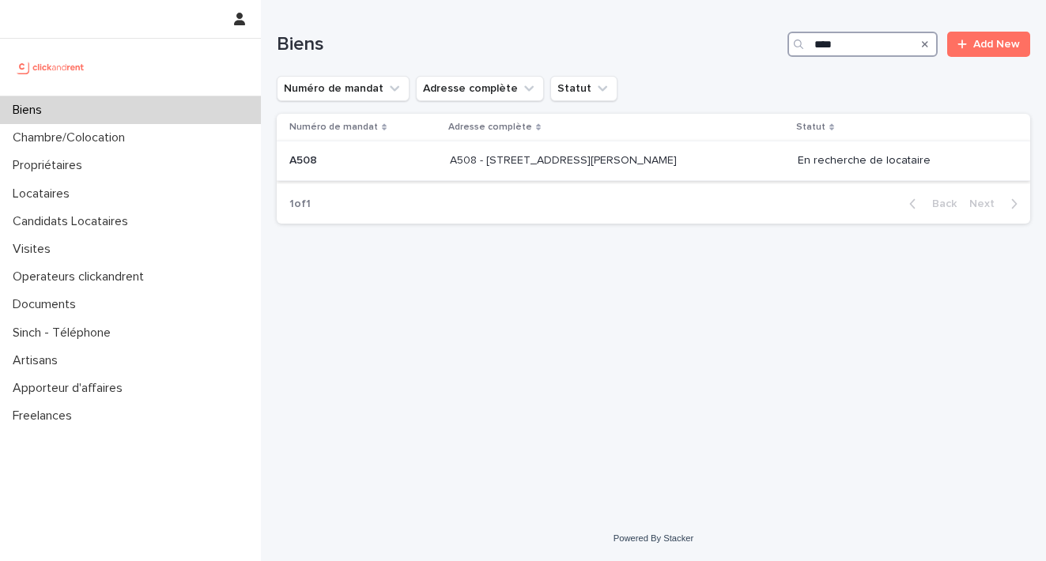
type input "****"
click at [296, 161] on p "A508" at bounding box center [304, 159] width 31 height 17
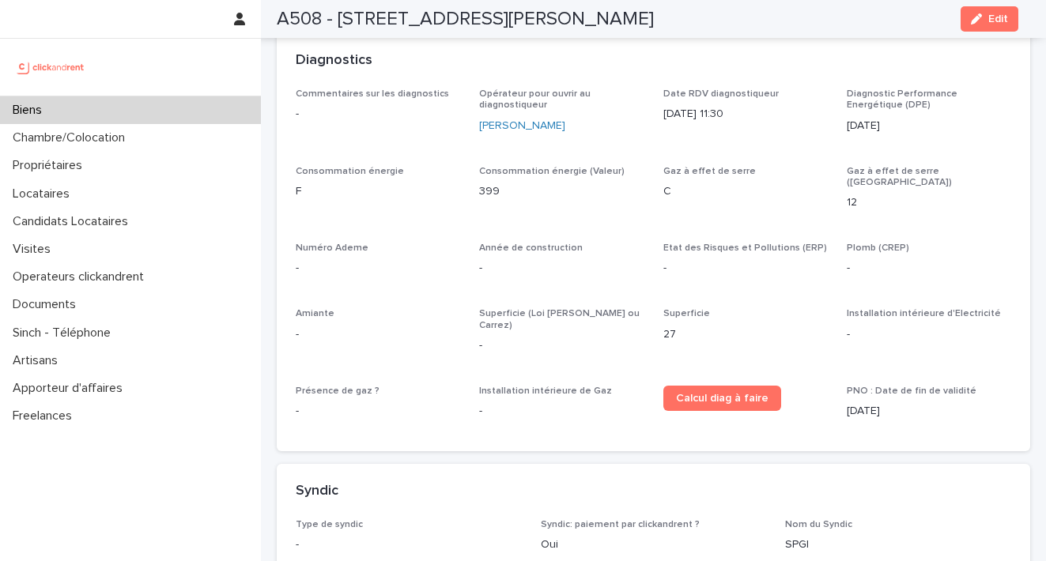
scroll to position [5398, 0]
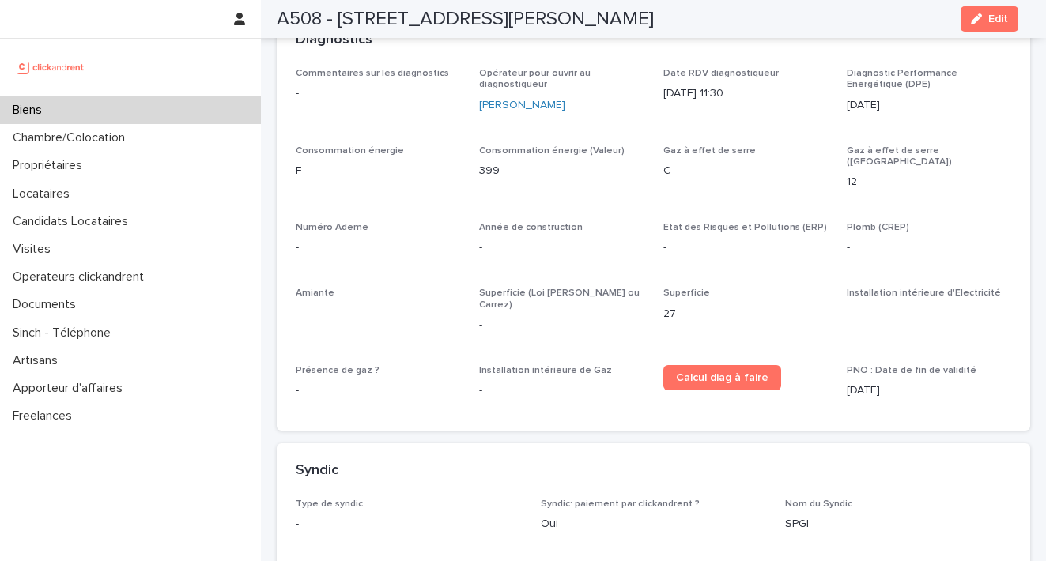
drag, startPoint x: 845, startPoint y: 448, endPoint x: 769, endPoint y: 452, distance: 76.0
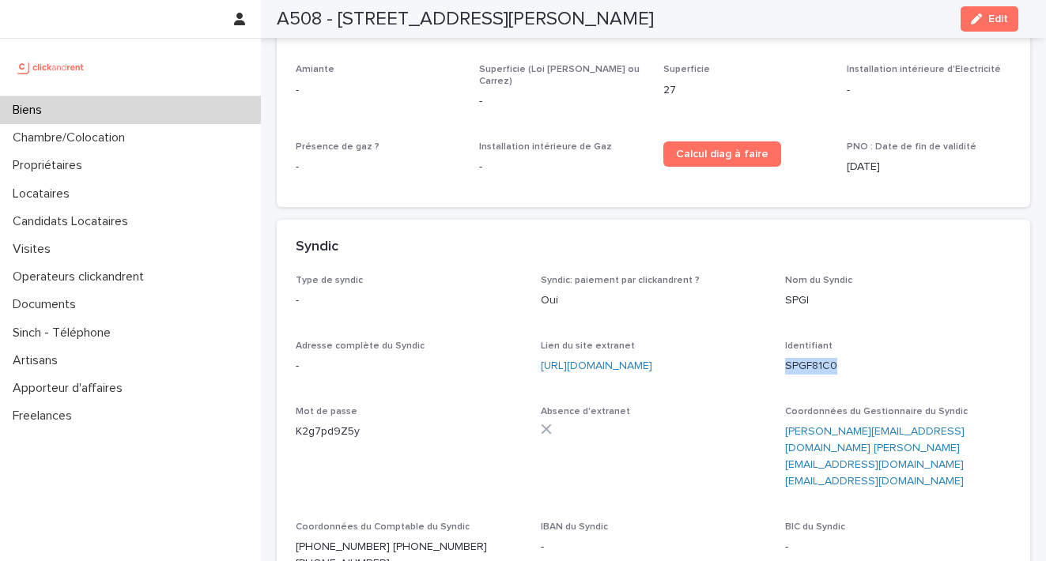
scroll to position [5621, 0]
drag, startPoint x: 369, startPoint y: 289, endPoint x: 334, endPoint y: 289, distance: 34.8
click at [291, 290] on div "Type de syndic - Syndic: paiement par clickandrent ? Oui Nom du Syndic SPGI Adr…" at bounding box center [654, 439] width 754 height 329
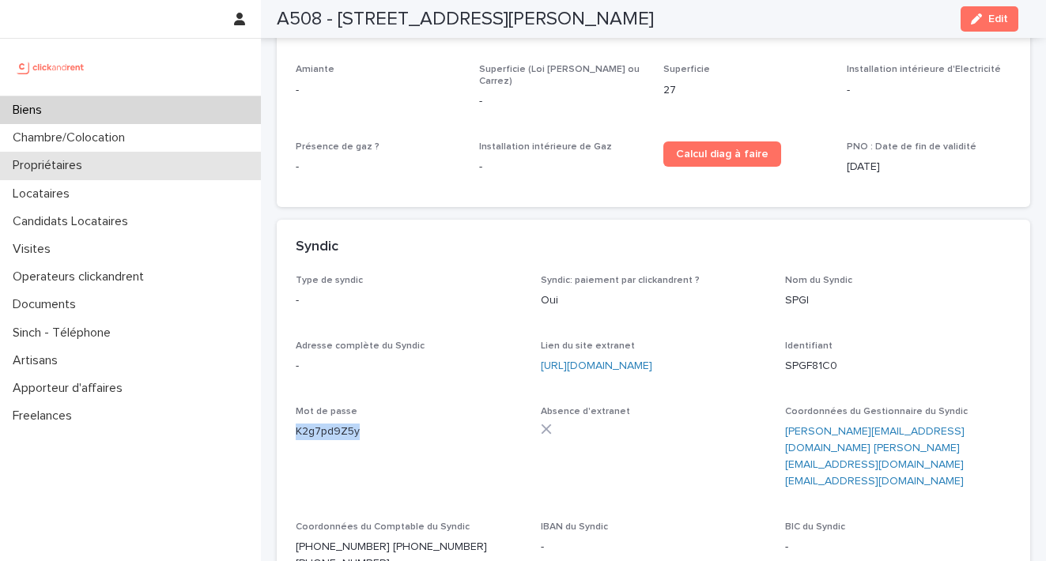
click at [68, 172] on p "Propriétaires" at bounding box center [50, 165] width 89 height 15
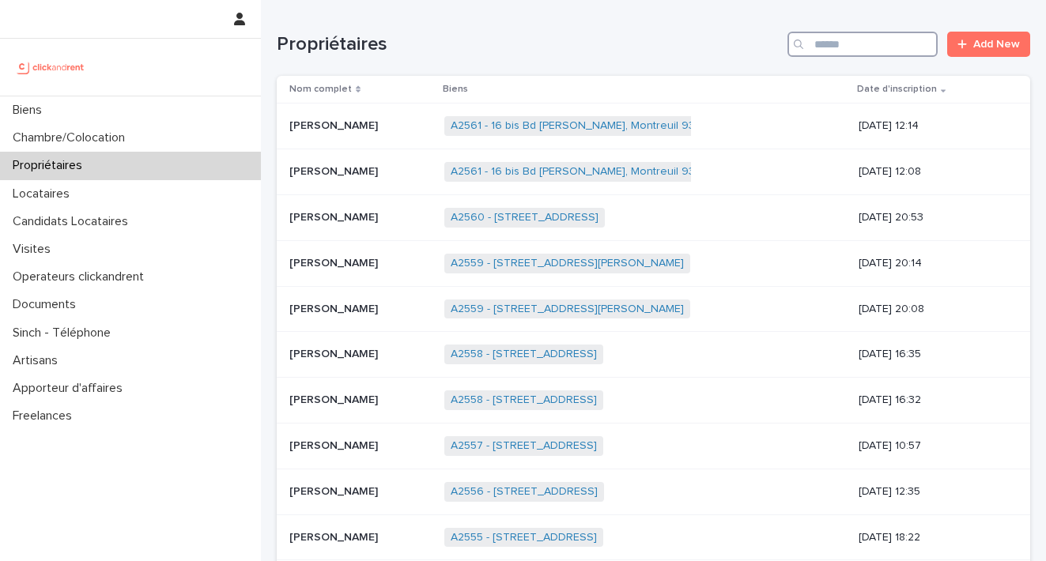
click at [840, 39] on input "Search" at bounding box center [863, 44] width 150 height 25
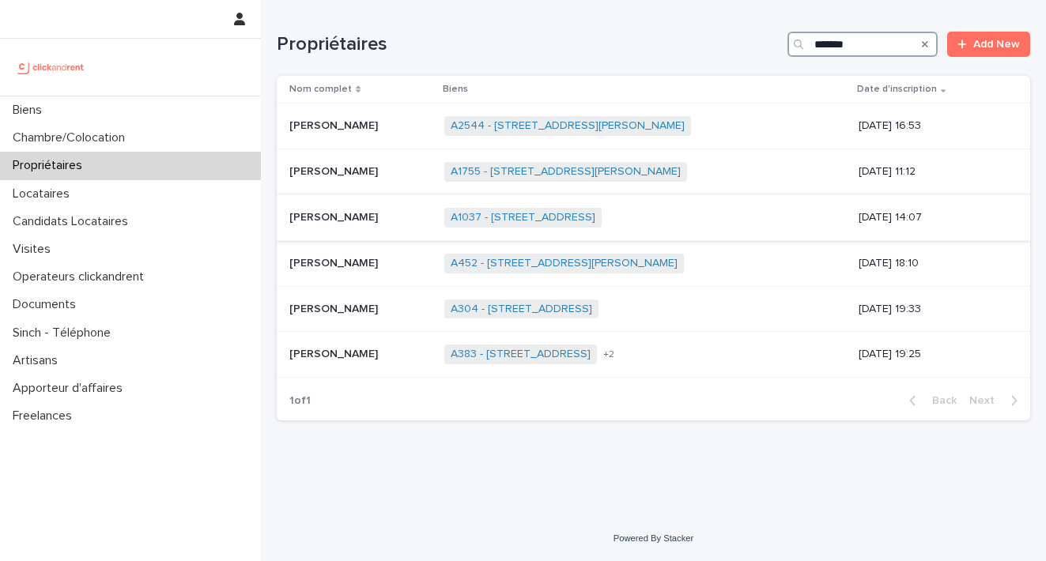
type input "*******"
click at [592, 226] on div "A1037 - [STREET_ADDRESS] A1038 - [STREET_ADDRESS] + 0" at bounding box center [645, 218] width 402 height 32
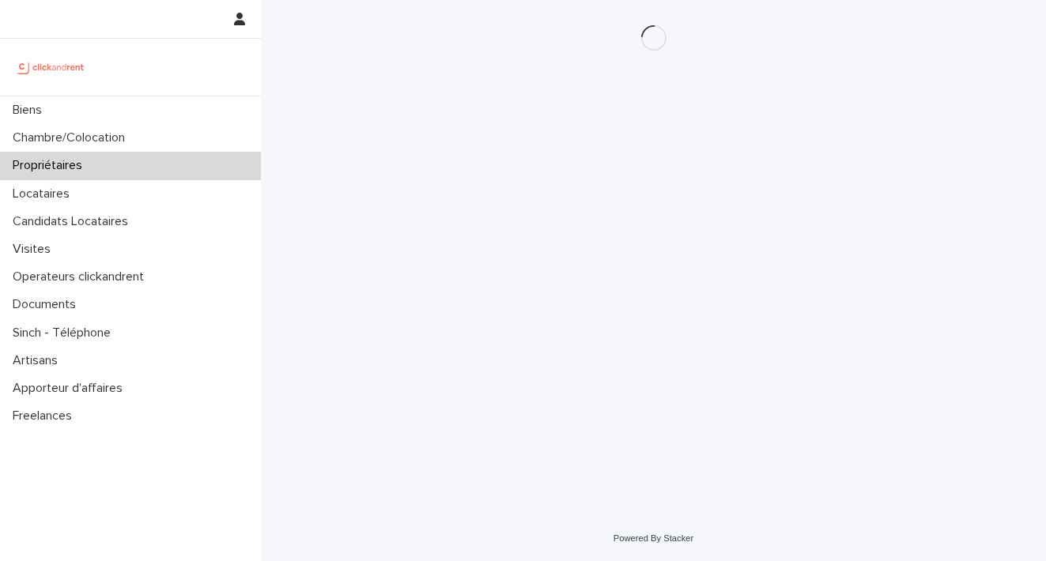
click at [591, 214] on div "Loading... Saving… Loading... Saving…" at bounding box center [653, 238] width 769 height 477
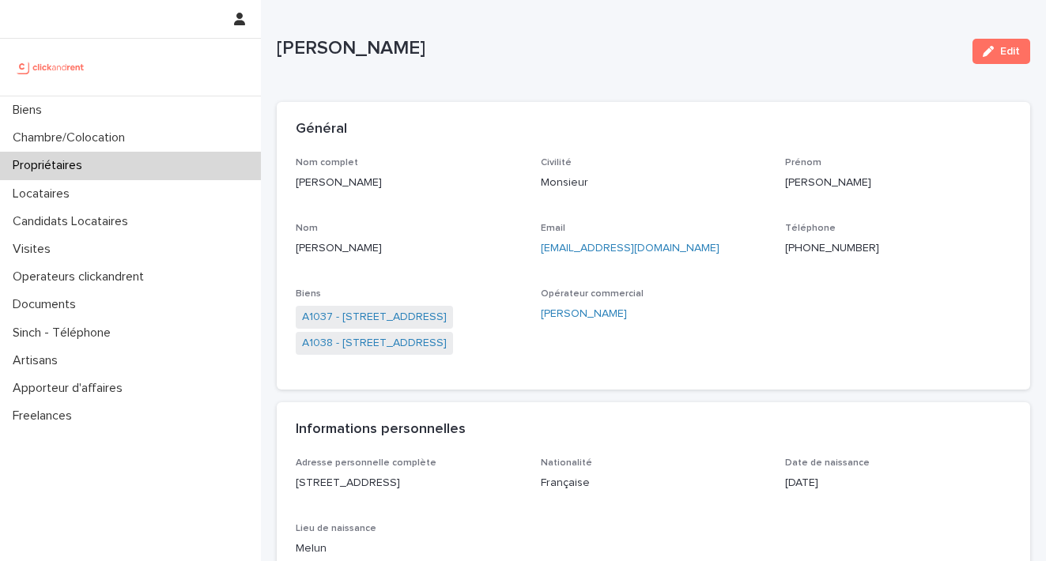
scroll to position [17, 0]
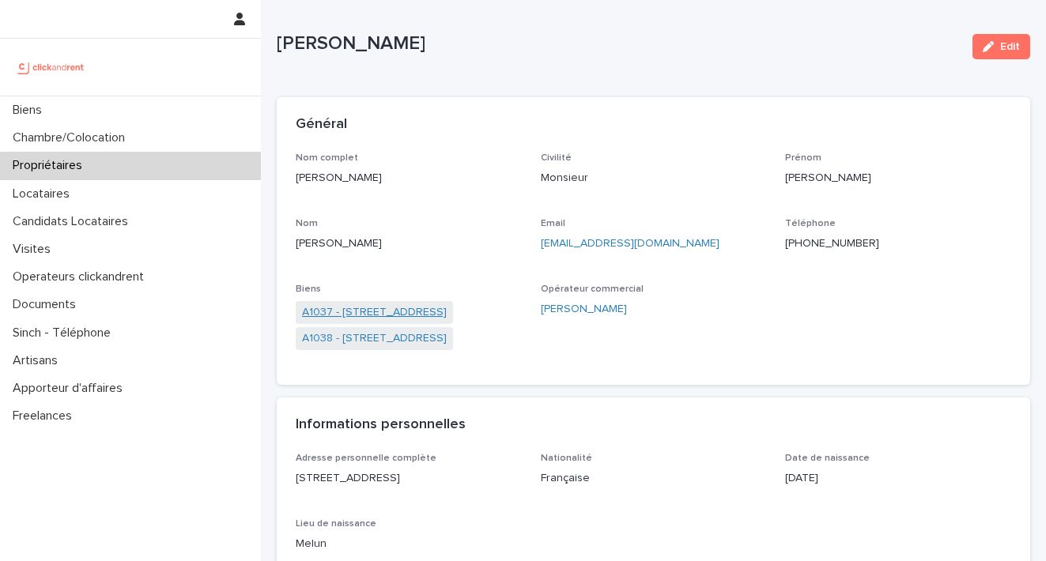
click at [395, 314] on link "A1037 - [STREET_ADDRESS]" at bounding box center [374, 312] width 145 height 17
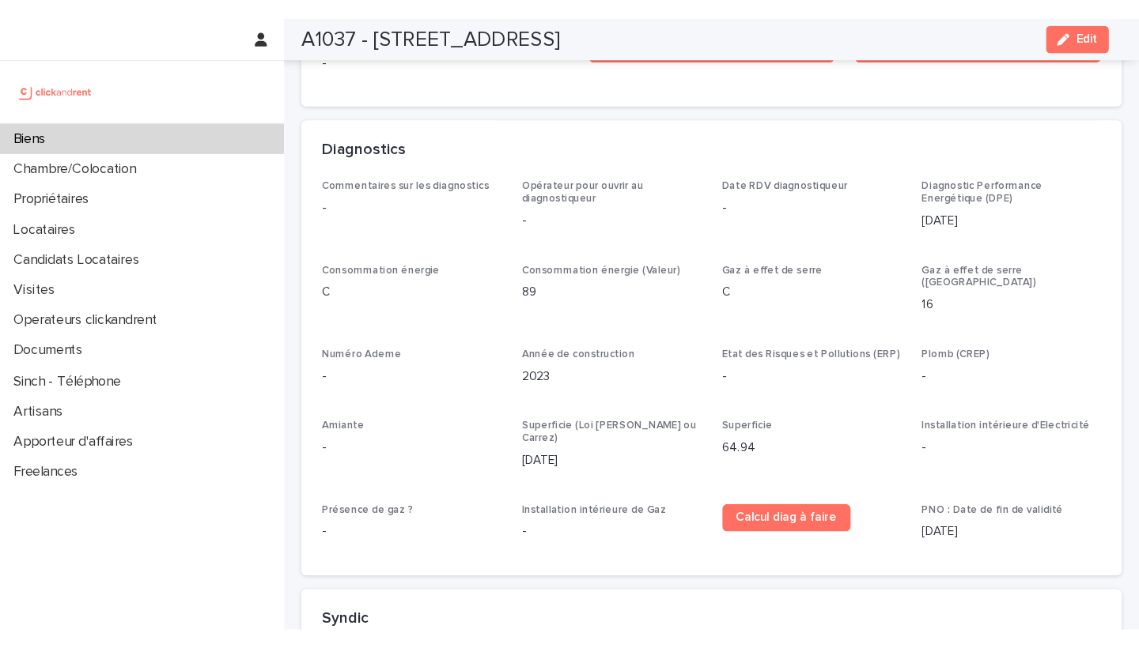
scroll to position [4864, 0]
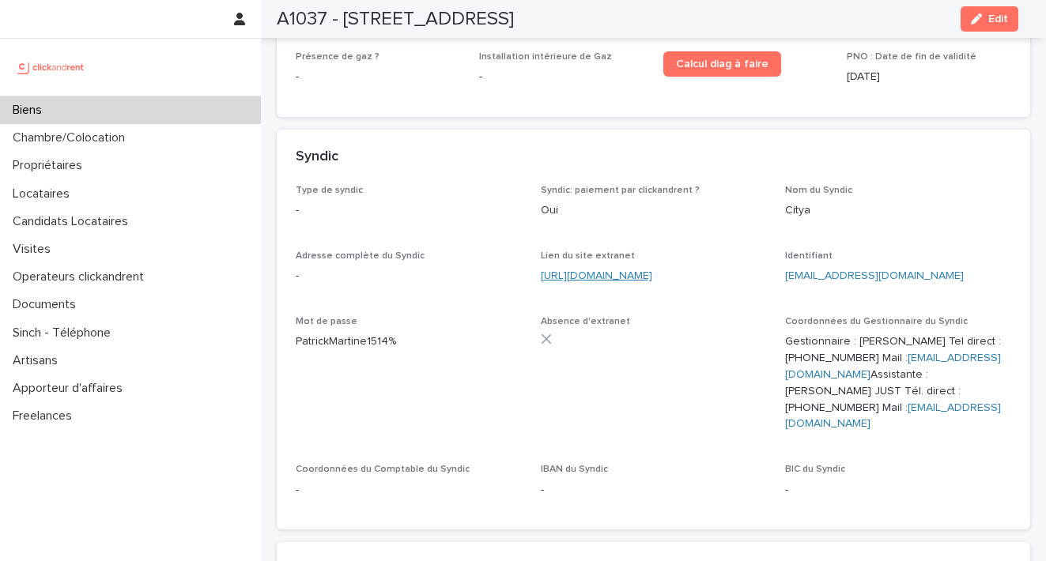
click at [619, 270] on link "[URL][DOMAIN_NAME]" at bounding box center [596, 275] width 111 height 11
drag, startPoint x: 896, startPoint y: 180, endPoint x: 778, endPoint y: 180, distance: 117.8
click at [785, 268] on p "[EMAIL_ADDRESS][DOMAIN_NAME]" at bounding box center [898, 276] width 226 height 17
drag, startPoint x: 386, startPoint y: 245, endPoint x: 296, endPoint y: 245, distance: 90.1
click at [296, 334] on p "PatrickMartine1514%" at bounding box center [409, 342] width 226 height 17
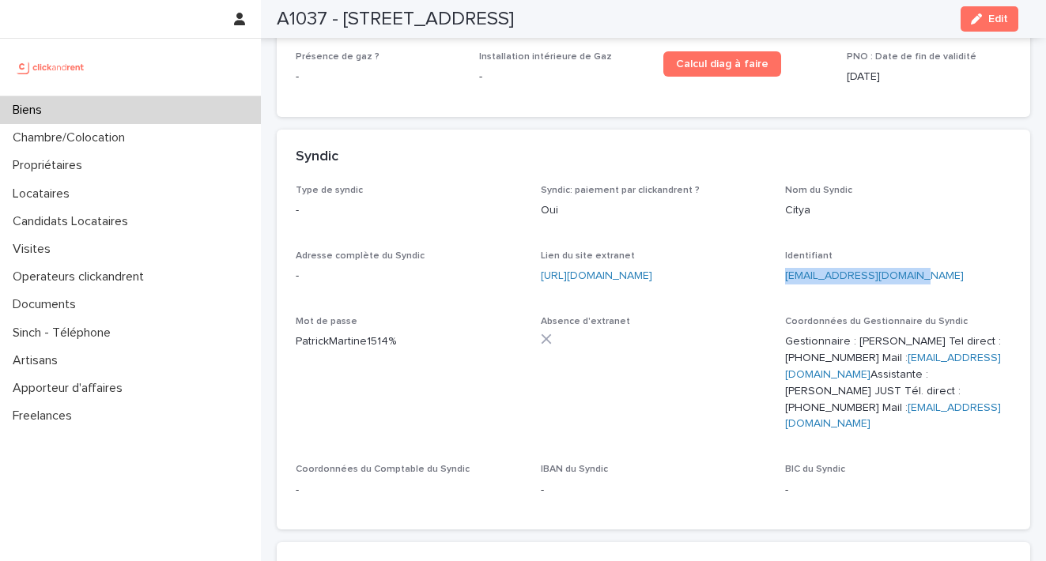
drag, startPoint x: 904, startPoint y: 175, endPoint x: 777, endPoint y: 179, distance: 126.6
click at [776, 185] on div "Type de syndic - Syndic: paiement par clickandrent ? Oui Nom du Syndic Citya Ad…" at bounding box center [654, 348] width 716 height 327
drag, startPoint x: 398, startPoint y: 244, endPoint x: 289, endPoint y: 240, distance: 108.4
click at [289, 240] on div "Type de syndic - Syndic: paiement par clickandrent ? Oui Nom du Syndic Citya Ad…" at bounding box center [654, 358] width 754 height 346
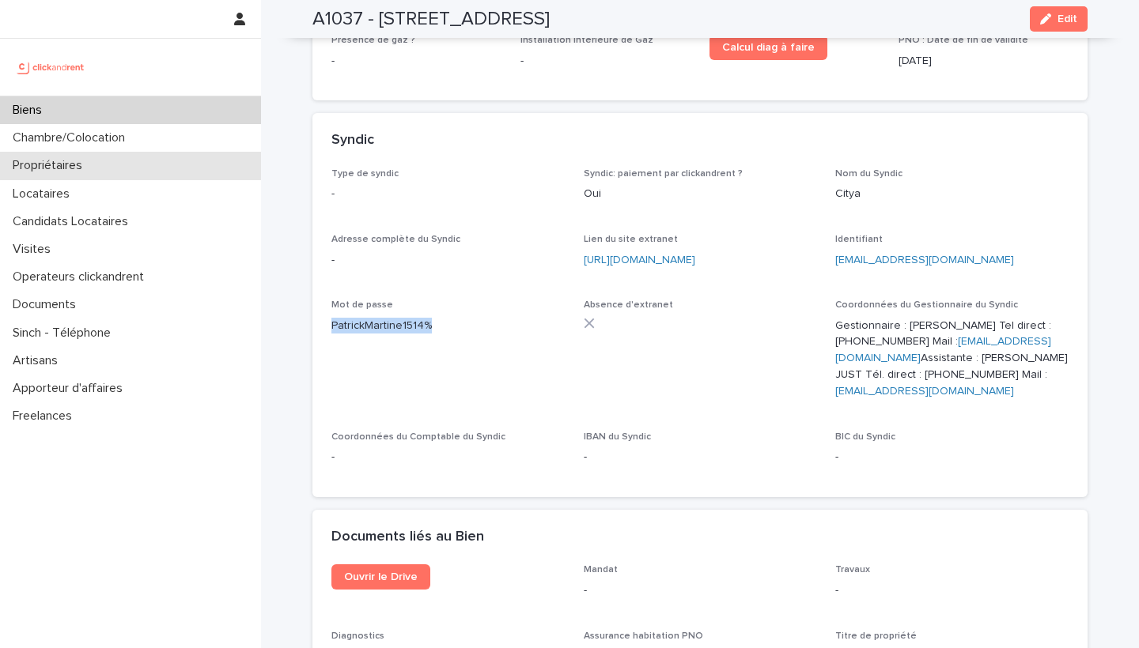
click at [85, 172] on p "Propriétaires" at bounding box center [50, 165] width 89 height 15
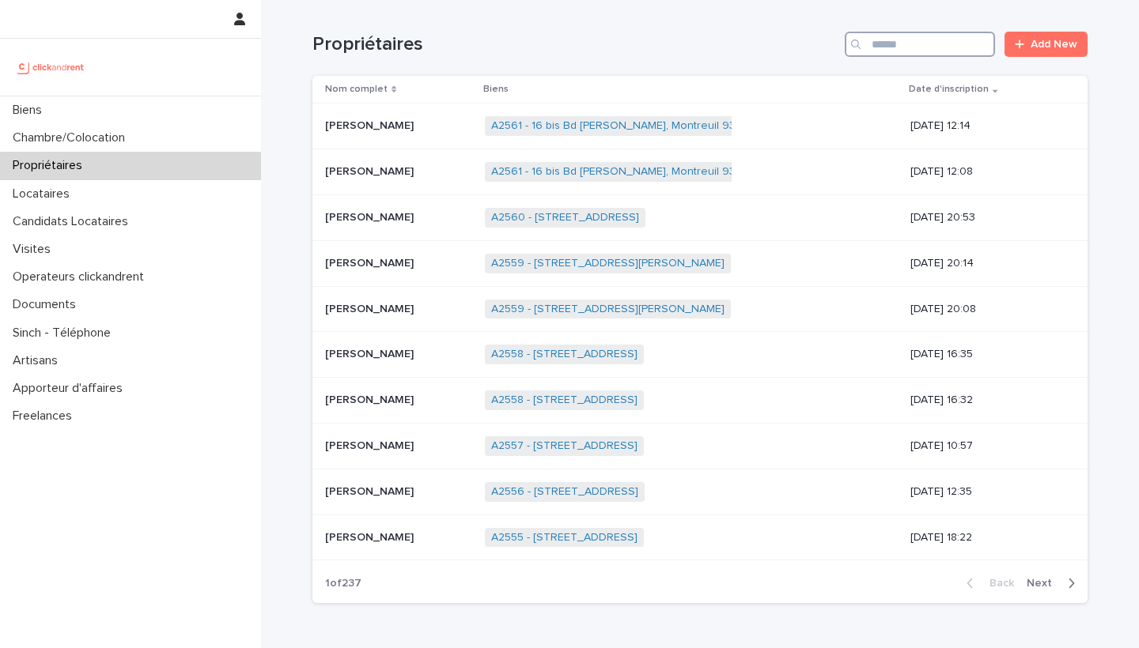
click at [875, 49] on input "Search" at bounding box center [920, 44] width 150 height 25
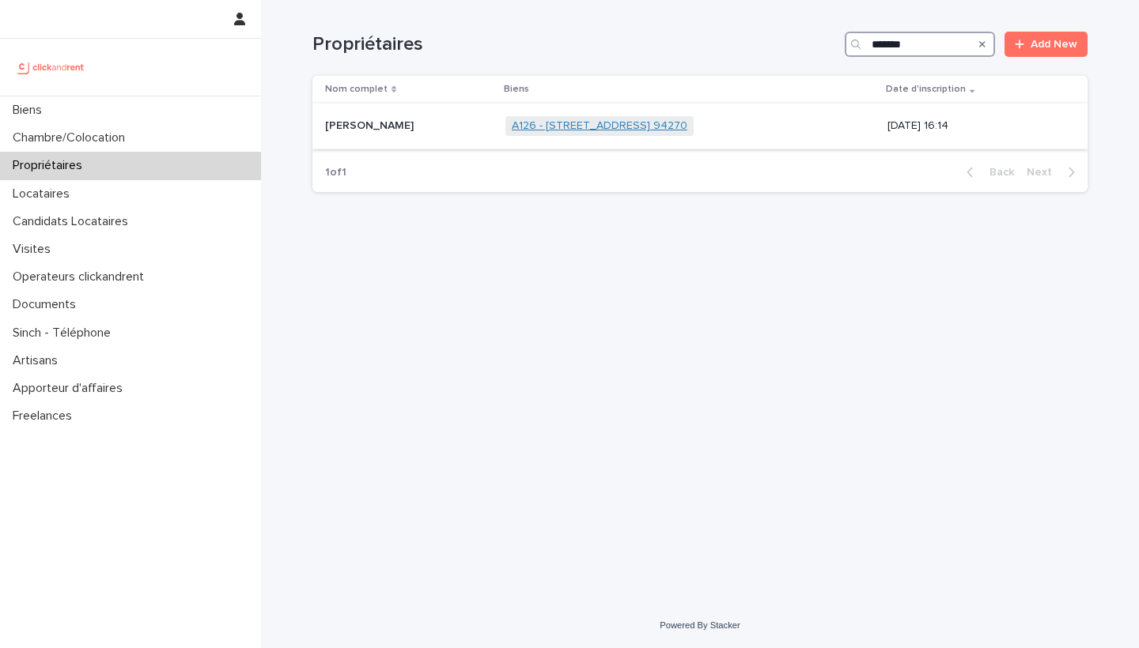
type input "*******"
click at [563, 128] on link "A126 - [STREET_ADDRESS] 94270" at bounding box center [600, 125] width 176 height 13
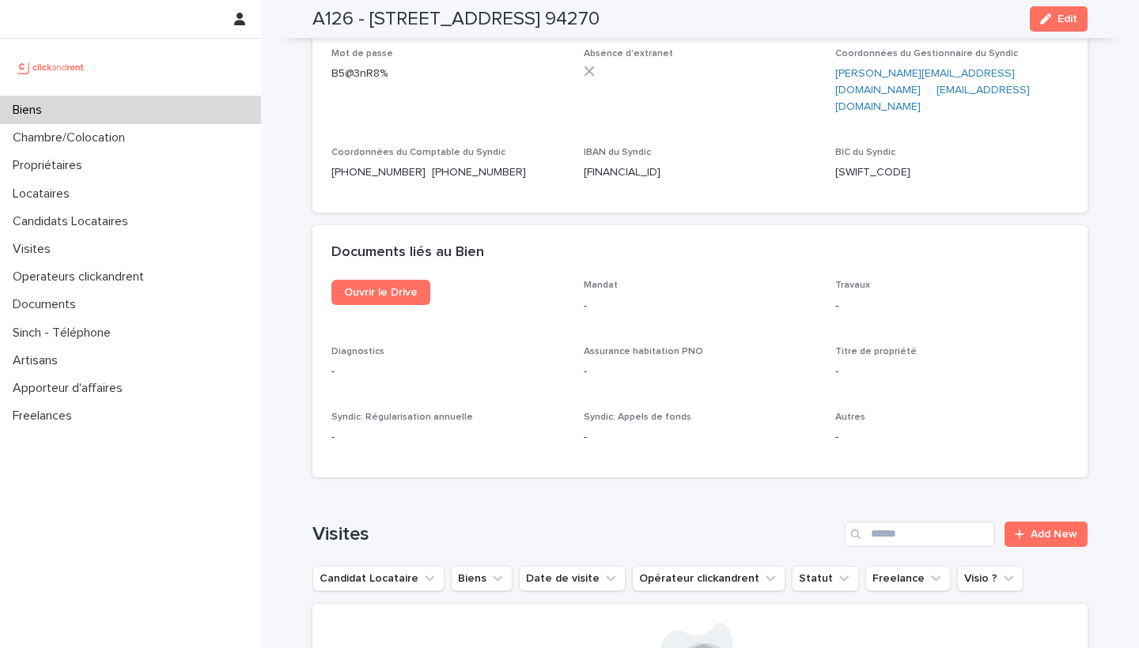
scroll to position [5735, 0]
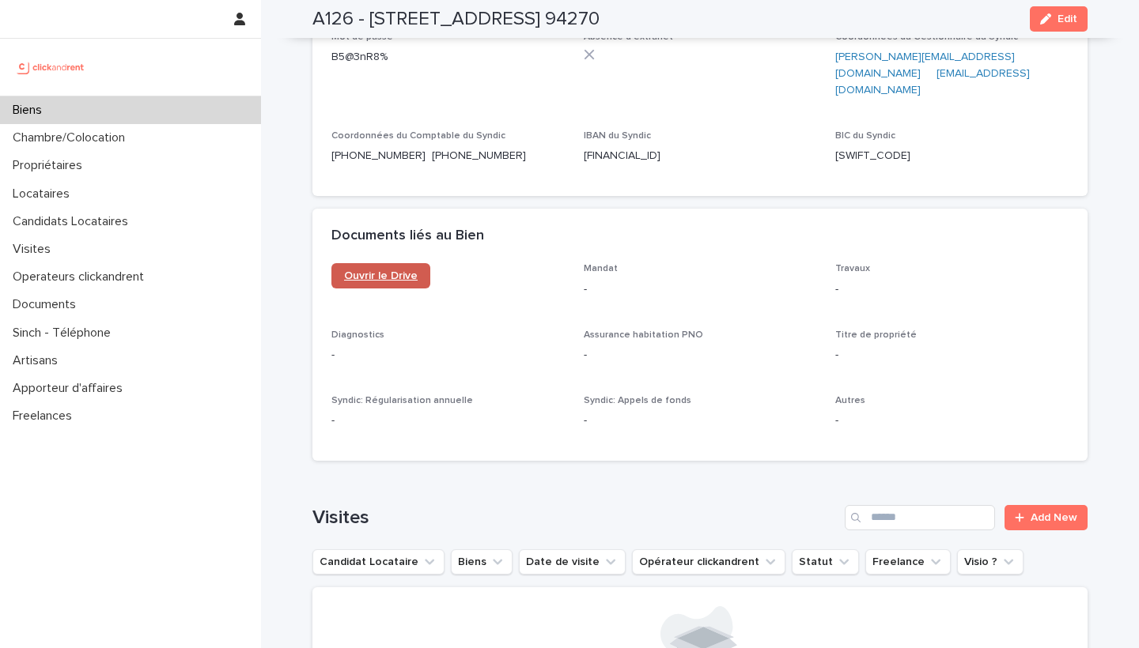
click at [390, 270] on span "Ouvrir le Drive" at bounding box center [381, 275] width 74 height 11
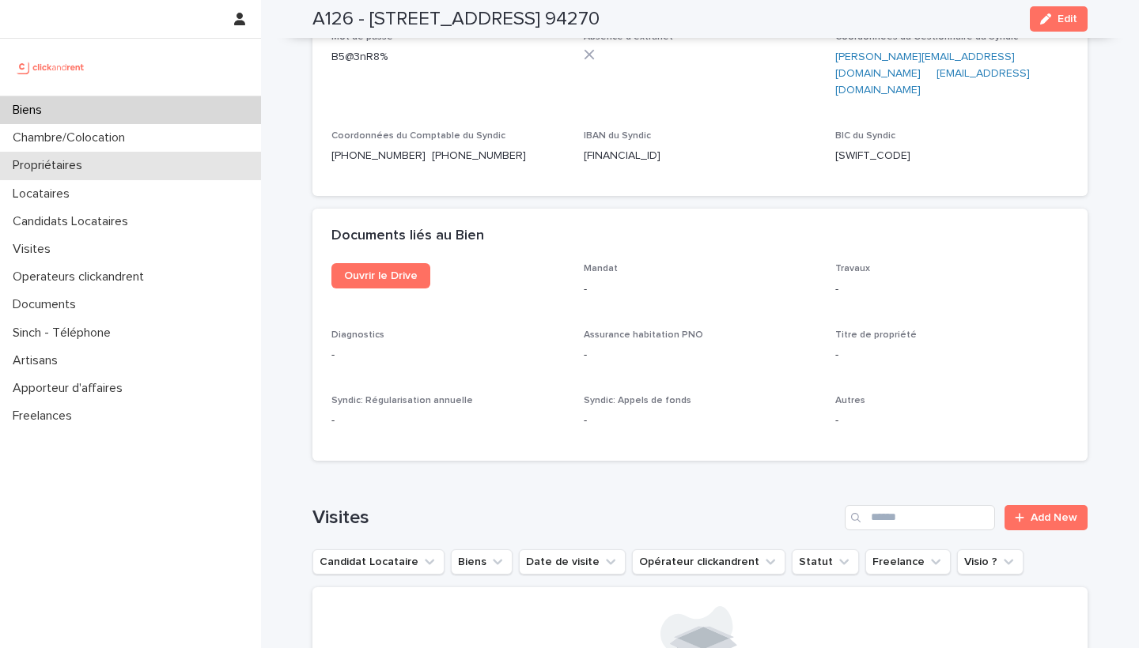
click at [70, 171] on p "Propriétaires" at bounding box center [50, 165] width 89 height 15
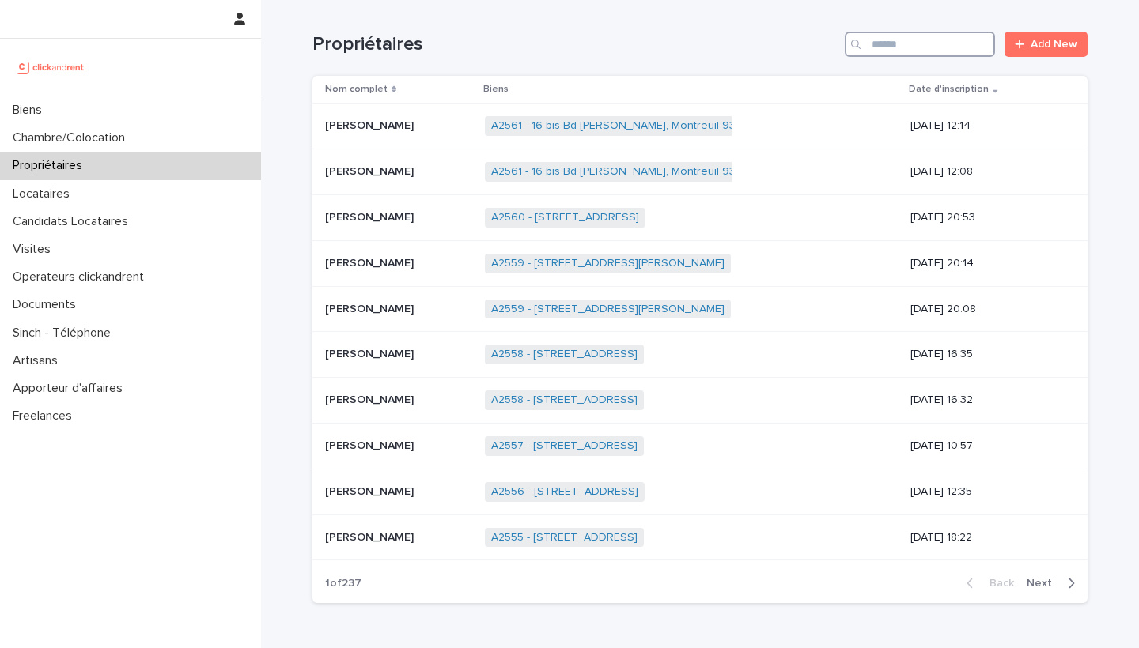
drag, startPoint x: 881, startPoint y: 48, endPoint x: 868, endPoint y: 59, distance: 16.3
click at [881, 48] on input "Search" at bounding box center [920, 44] width 150 height 25
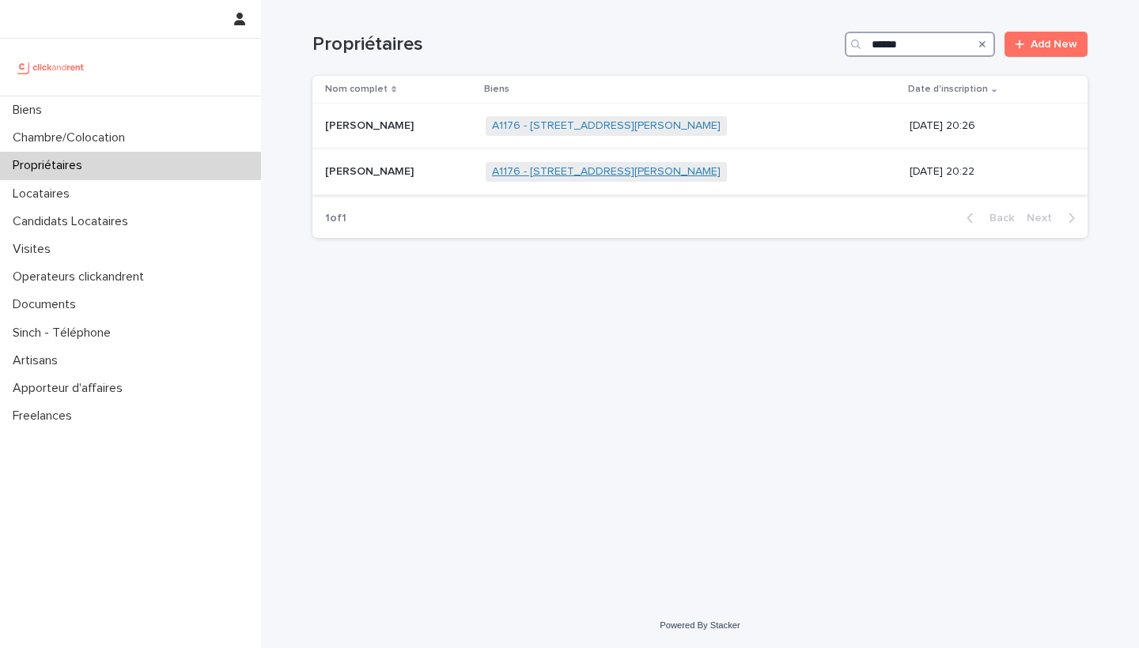
type input "******"
click at [634, 169] on link "A1176 - [STREET_ADDRESS][PERSON_NAME]" at bounding box center [606, 171] width 229 height 13
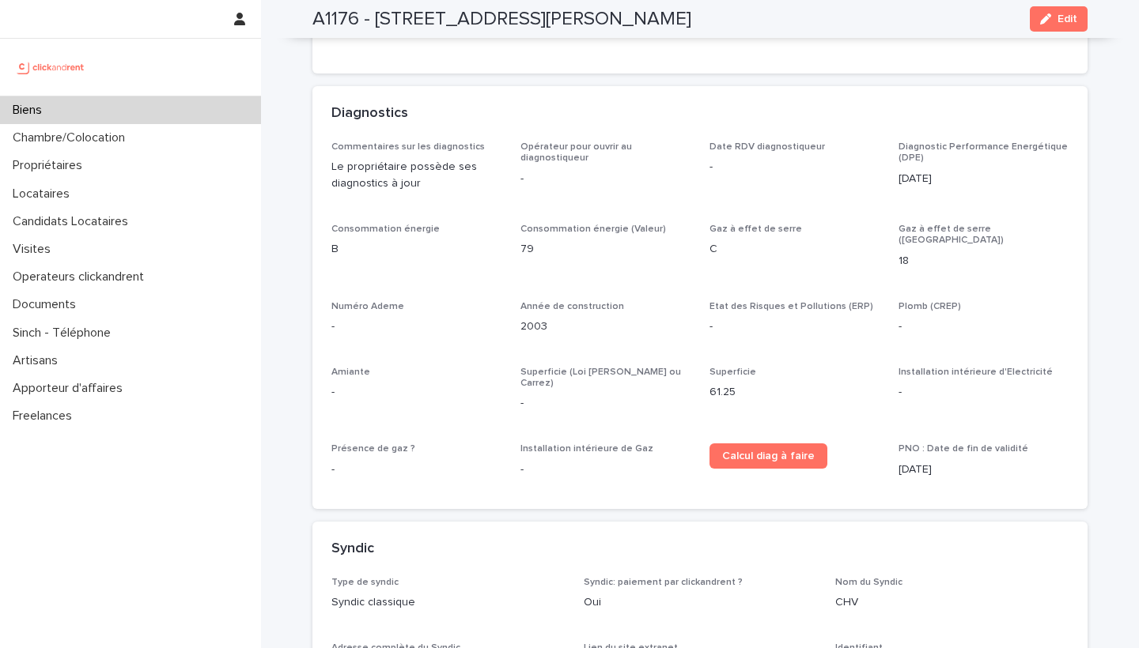
scroll to position [5252, 0]
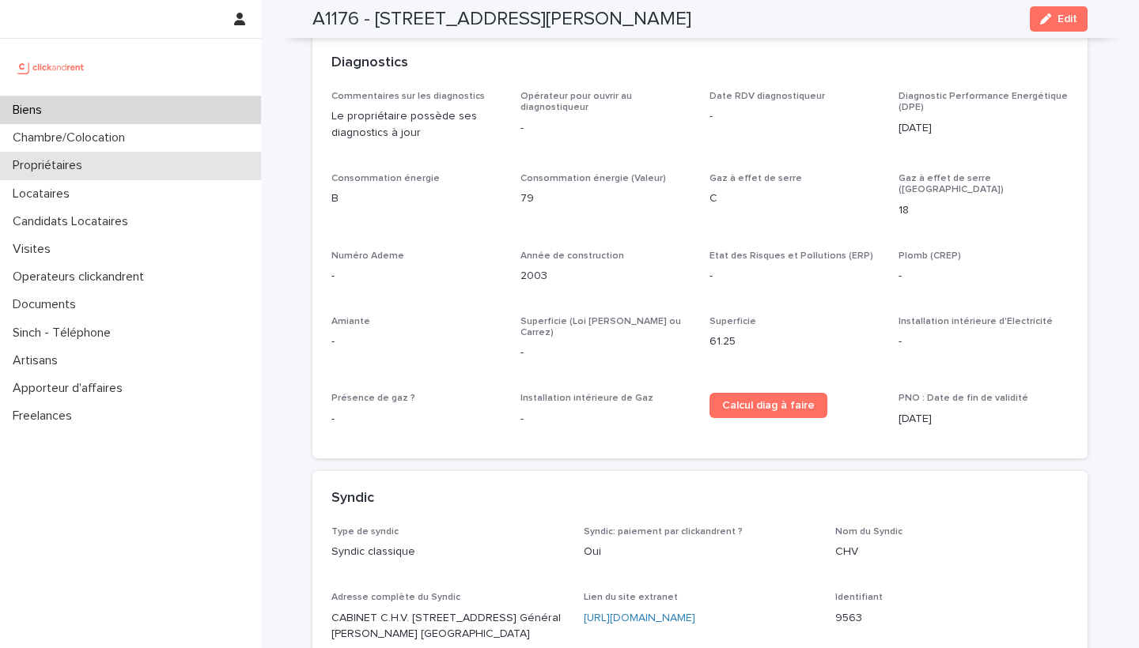
click at [83, 157] on div "Propriétaires" at bounding box center [130, 166] width 261 height 28
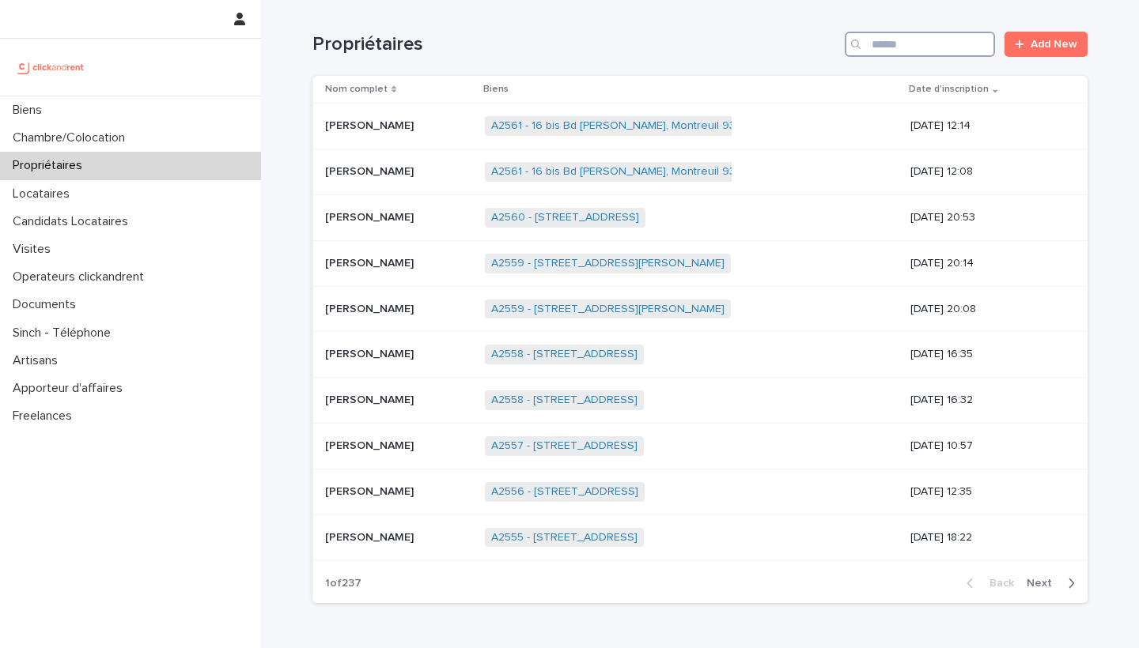
click at [936, 47] on input "Search" at bounding box center [920, 44] width 150 height 25
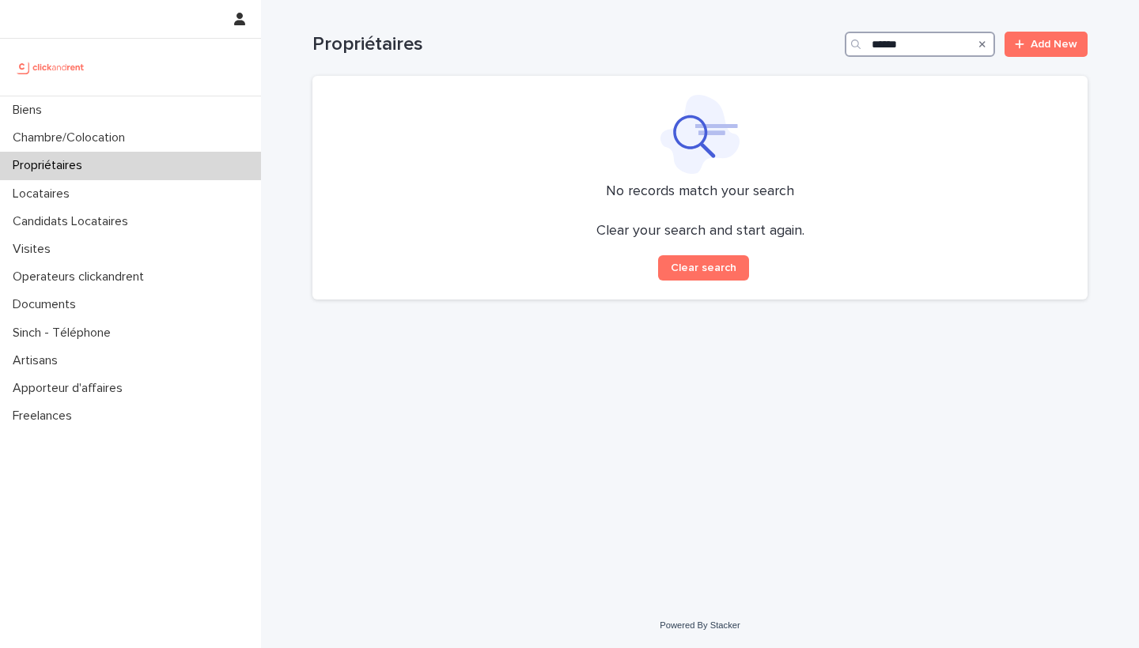
type input "******"
drag, startPoint x: 143, startPoint y: 4, endPoint x: 59, endPoint y: 194, distance: 207.5
click at [59, 194] on p "Locataires" at bounding box center [44, 194] width 76 height 15
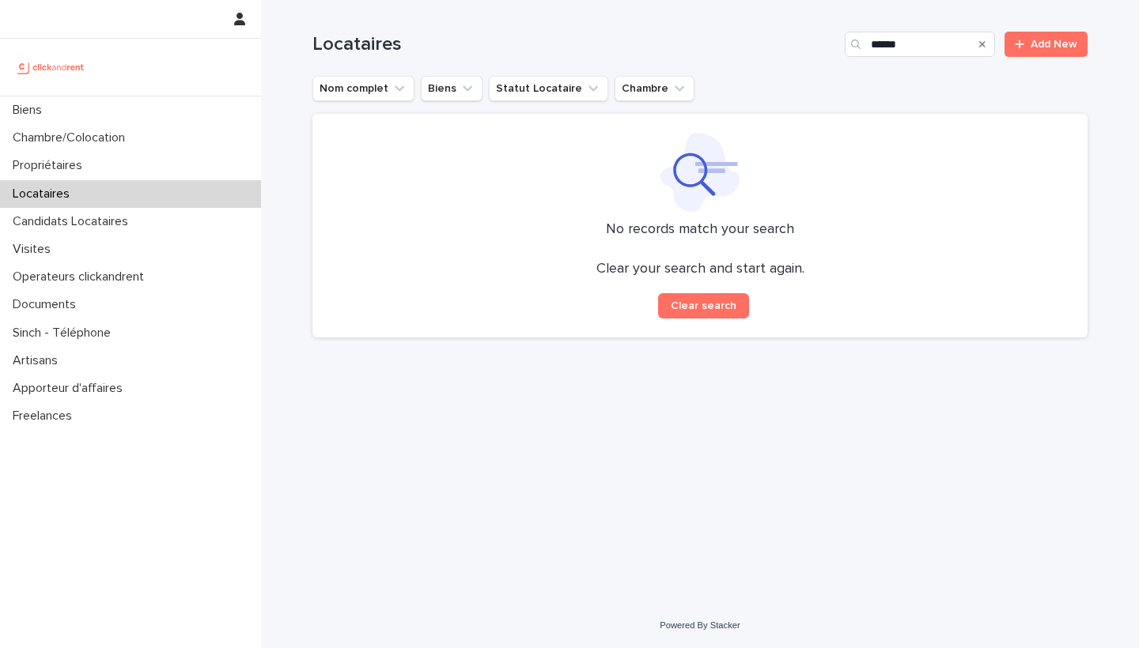
click at [704, 561] on div "Biens Chambre/Colocation Propriétaires Locataires Candidats Locataires Visites …" at bounding box center [700, 324] width 878 height 648
click at [205, 0] on html "Biens Chambre/Colocation Propriétaires Locataires Candidats Locataires Visites …" at bounding box center [569, 324] width 1139 height 648
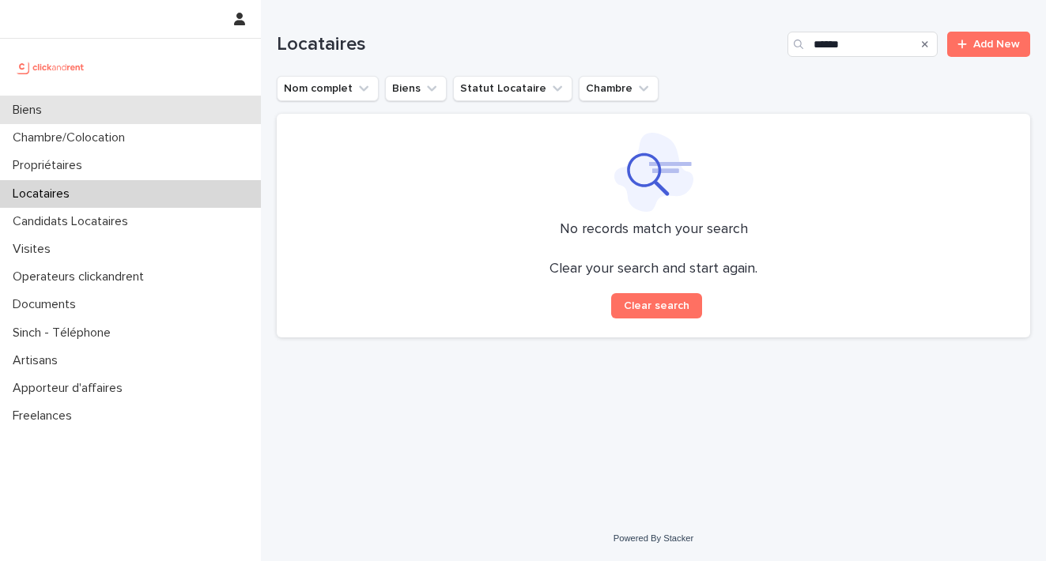
click at [62, 117] on div "Biens" at bounding box center [130, 110] width 261 height 28
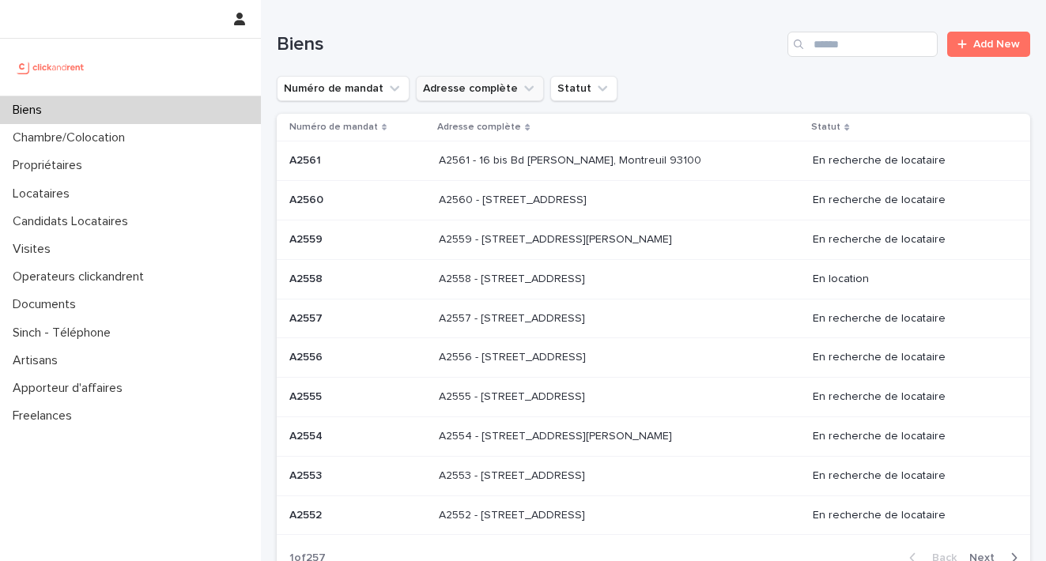
click at [521, 92] on icon "Adresse complète" at bounding box center [529, 89] width 16 height 16
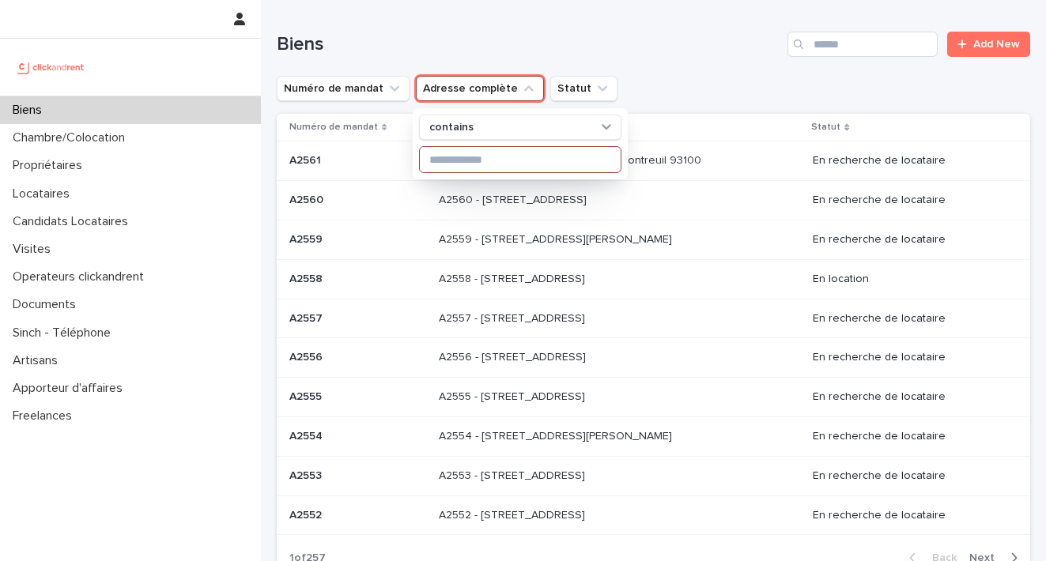
click at [458, 165] on input at bounding box center [520, 159] width 201 height 25
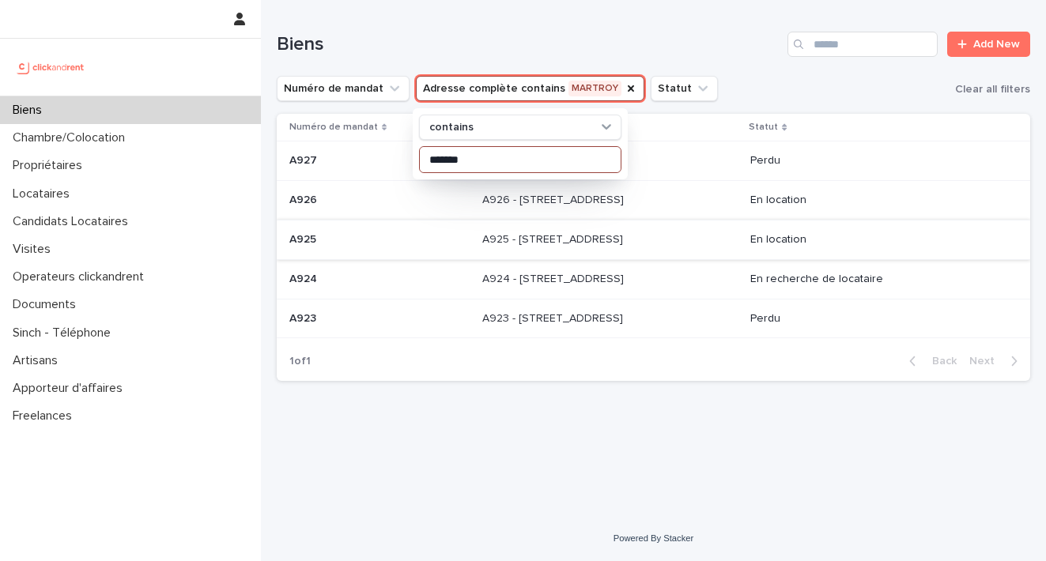
type input "*******"
click at [554, 234] on p "A925 - [STREET_ADDRESS]" at bounding box center [554, 238] width 144 height 17
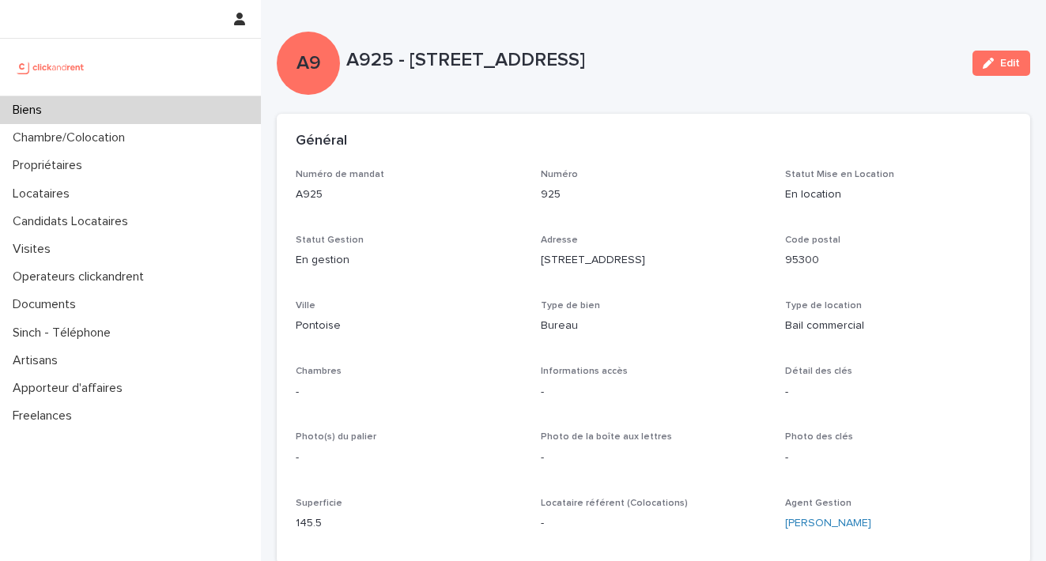
click at [41, 115] on p "Biens" at bounding box center [30, 110] width 48 height 15
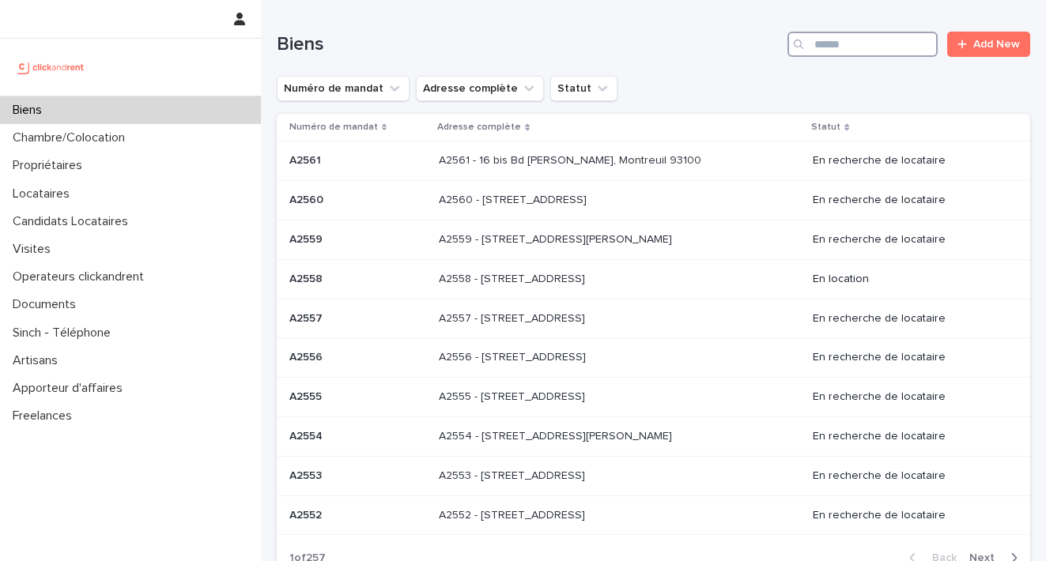
click at [834, 49] on input "Search" at bounding box center [863, 44] width 150 height 25
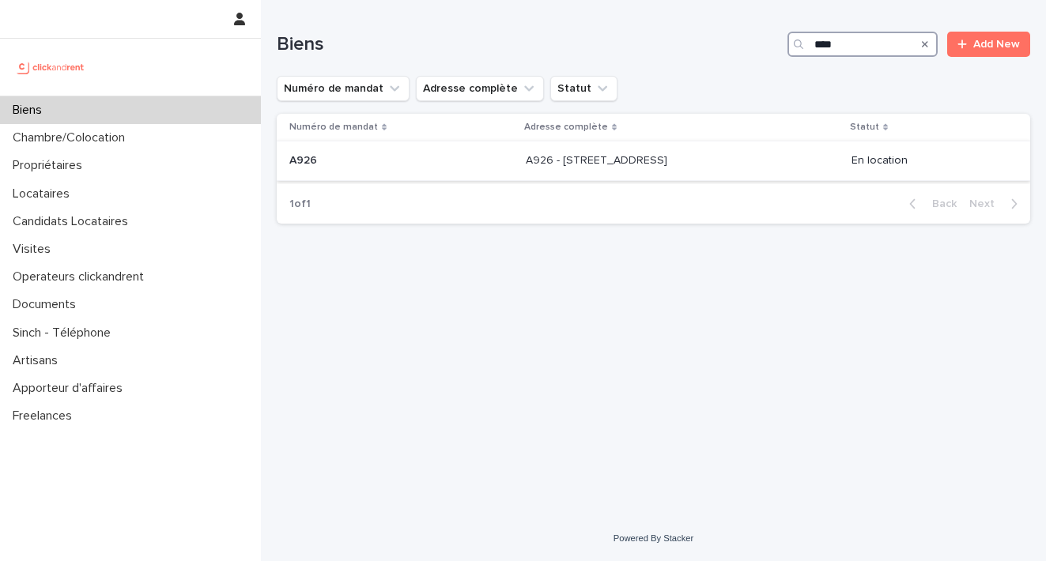
type input "****"
click at [526, 161] on p "A926 - [STREET_ADDRESS]" at bounding box center [598, 159] width 145 height 17
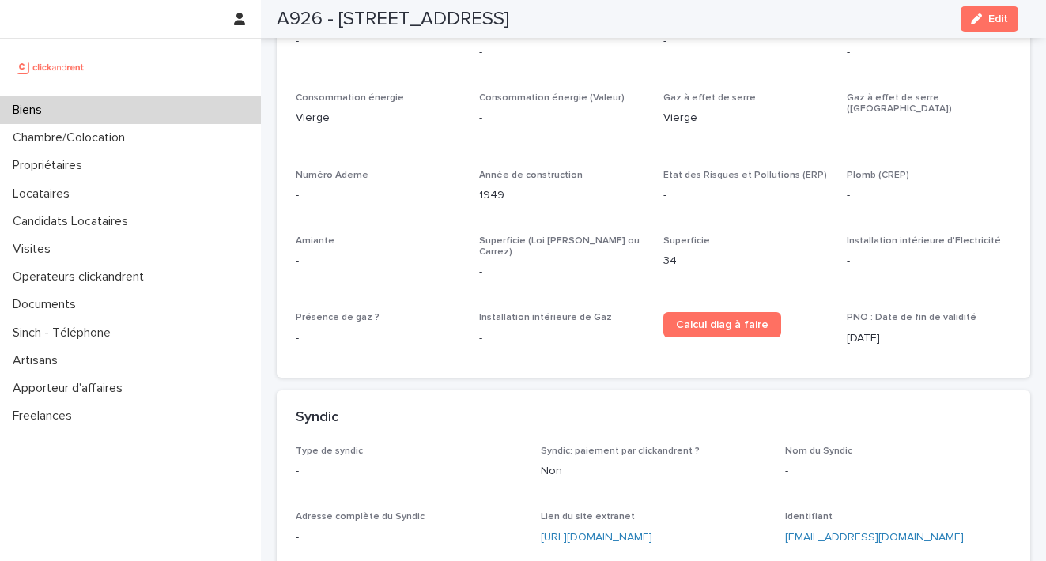
scroll to position [4027, 0]
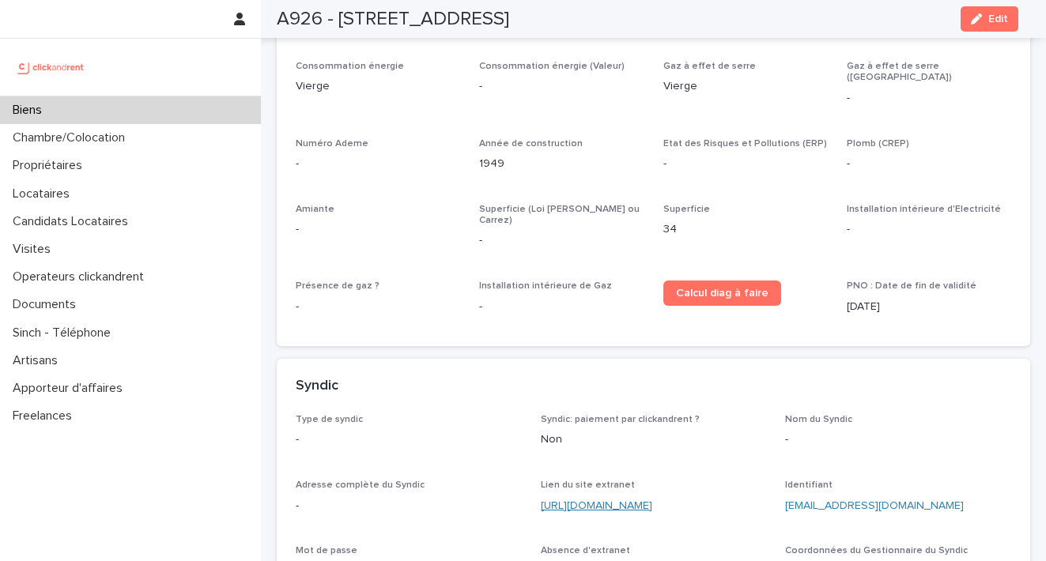
click at [680, 480] on div "Lien du site extranet [URL][DOMAIN_NAME]" at bounding box center [654, 503] width 226 height 47
click at [652, 501] on link "[URL][DOMAIN_NAME]" at bounding box center [596, 506] width 111 height 11
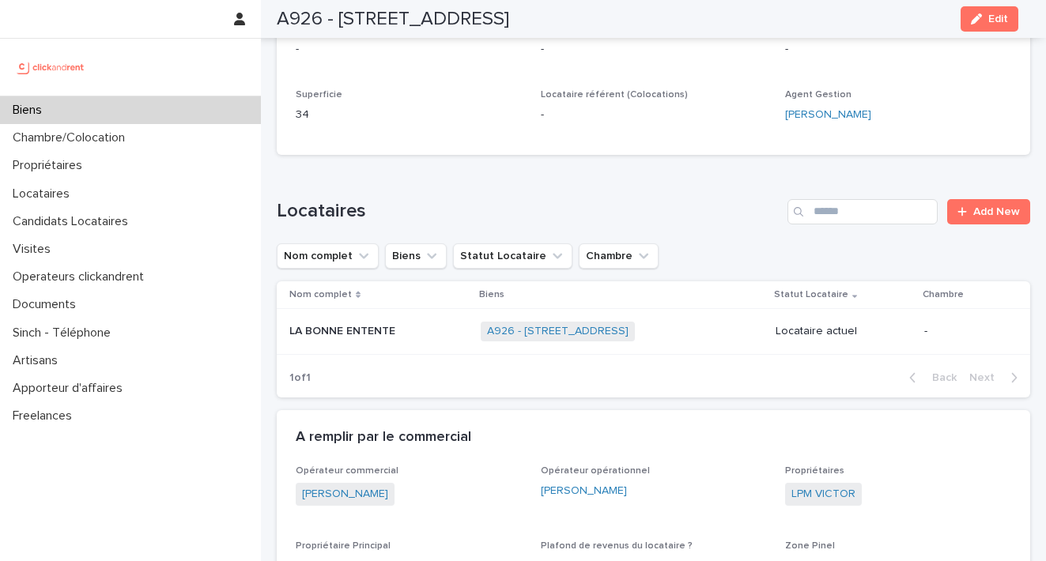
scroll to position [393, 0]
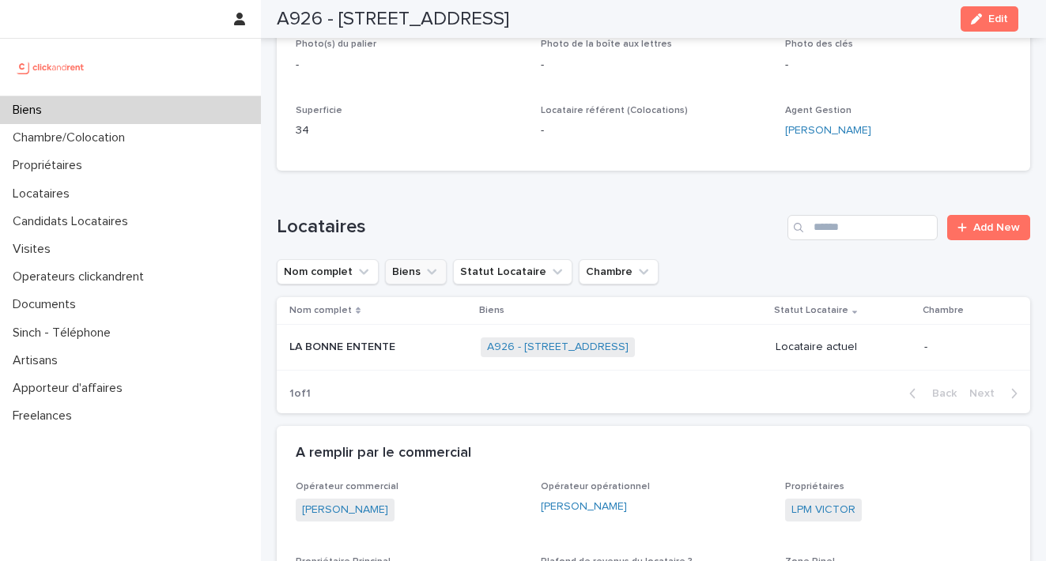
click at [437, 264] on icon "Biens" at bounding box center [432, 272] width 16 height 16
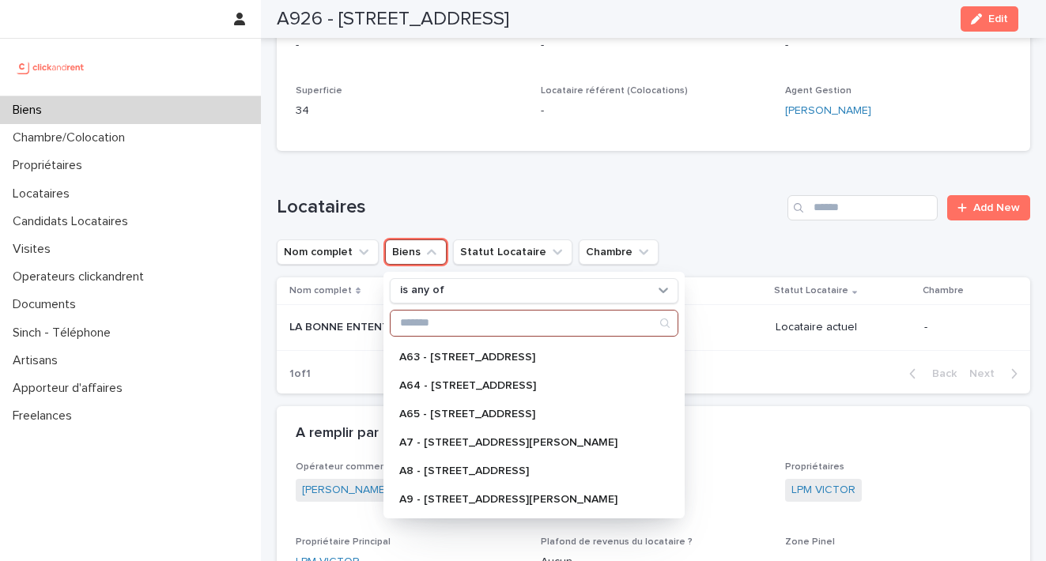
scroll to position [445, 0]
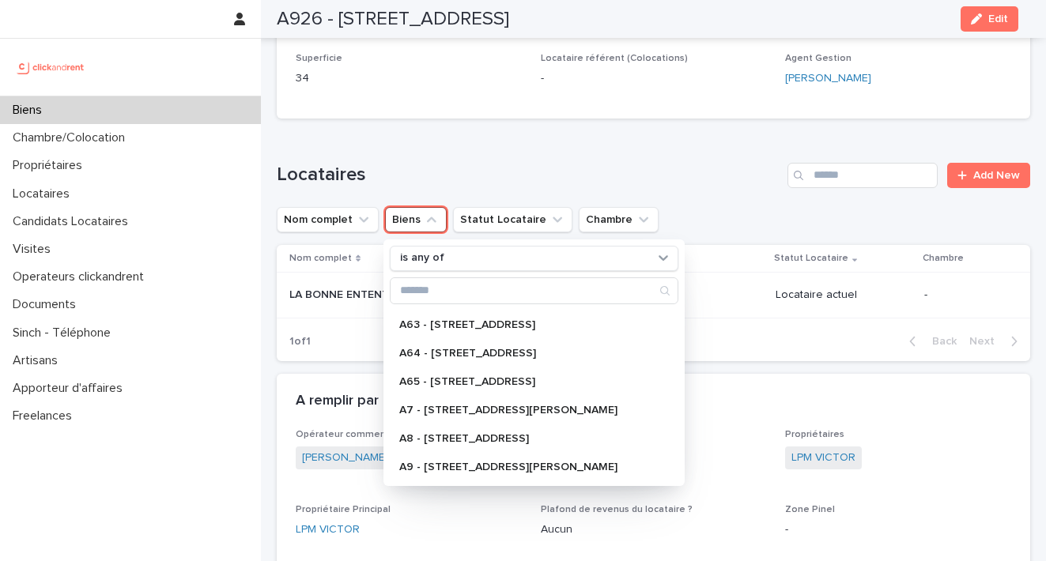
click at [791, 346] on div "1 of 1 Back Next" at bounding box center [654, 342] width 754 height 40
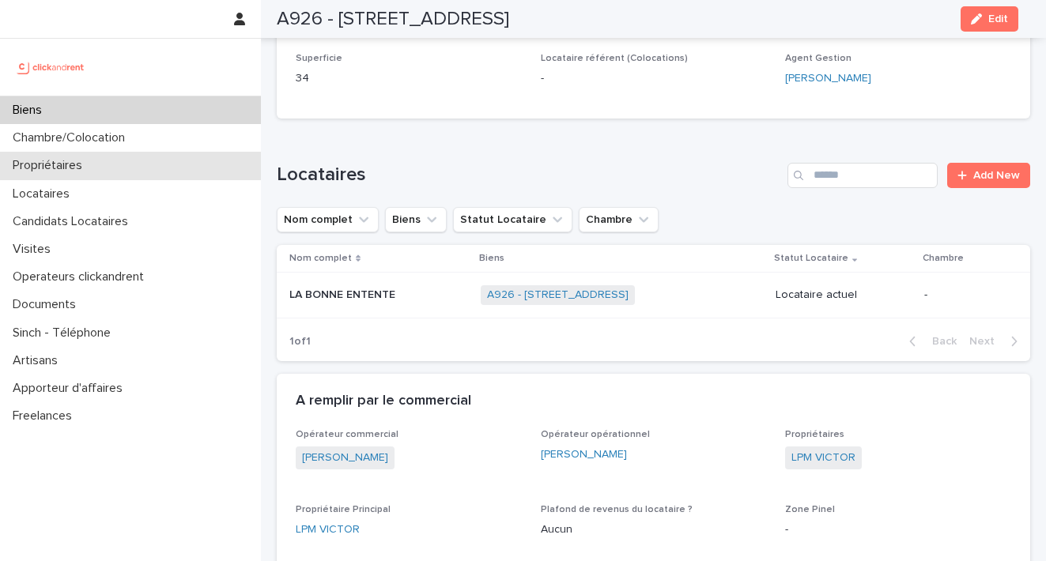
click at [71, 171] on p "Propriétaires" at bounding box center [50, 165] width 89 height 15
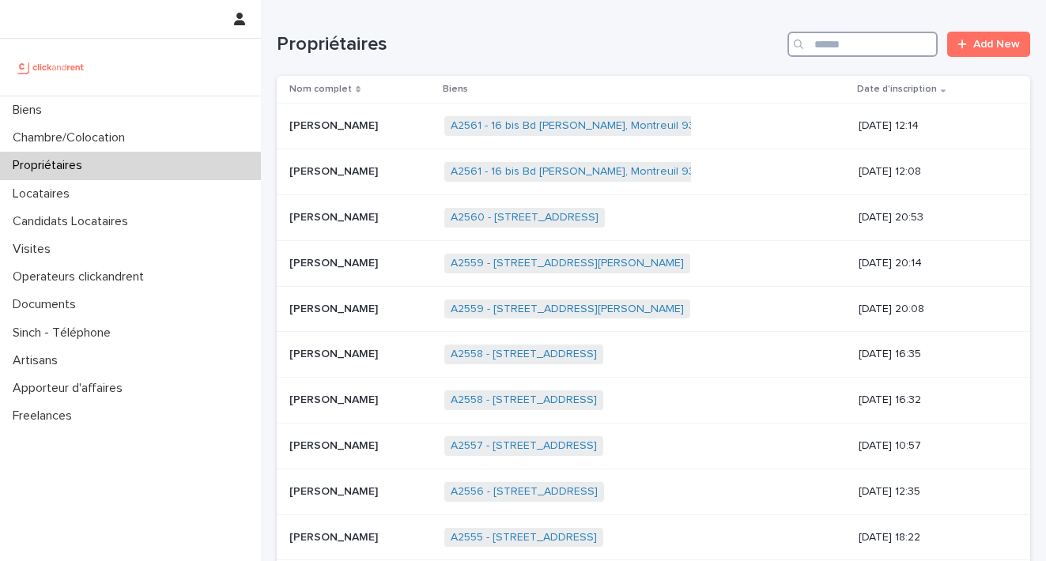
click at [838, 48] on input "Search" at bounding box center [863, 44] width 150 height 25
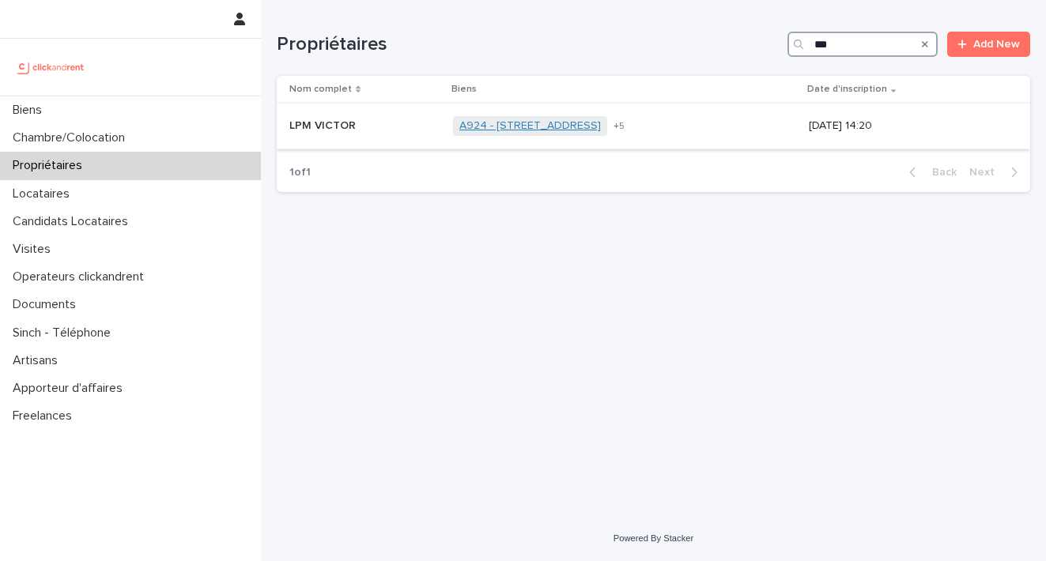
type input "***"
click at [560, 125] on link "A924 - [STREET_ADDRESS]" at bounding box center [530, 125] width 142 height 13
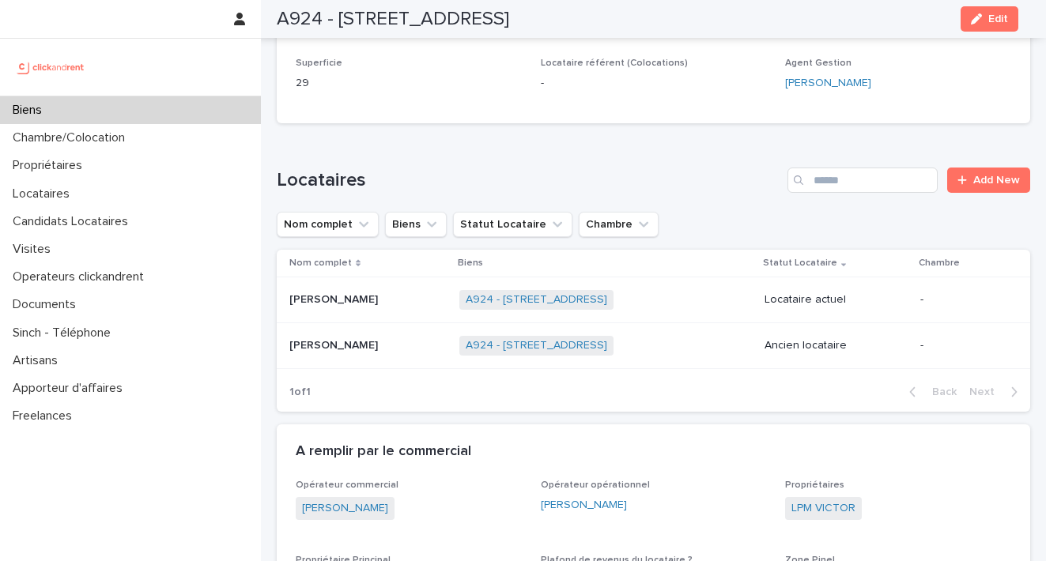
scroll to position [839, 0]
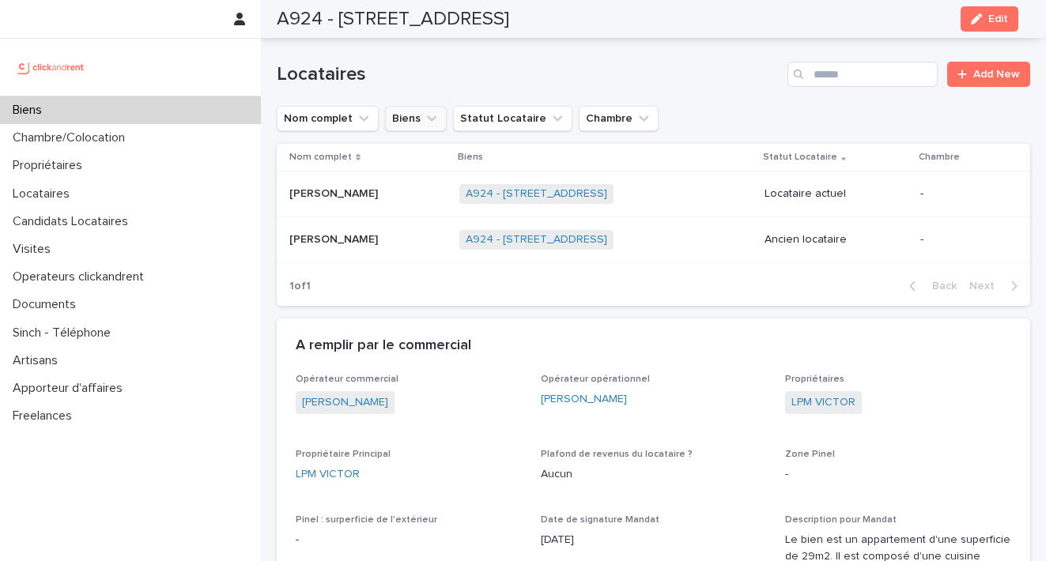
click at [429, 111] on icon "Biens" at bounding box center [432, 119] width 16 height 16
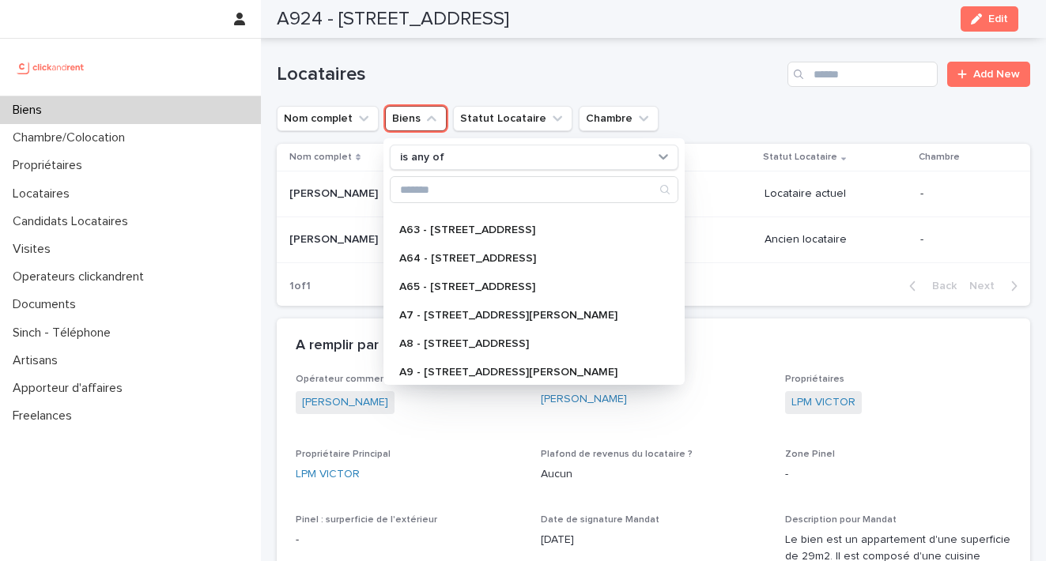
scroll to position [1249, 0]
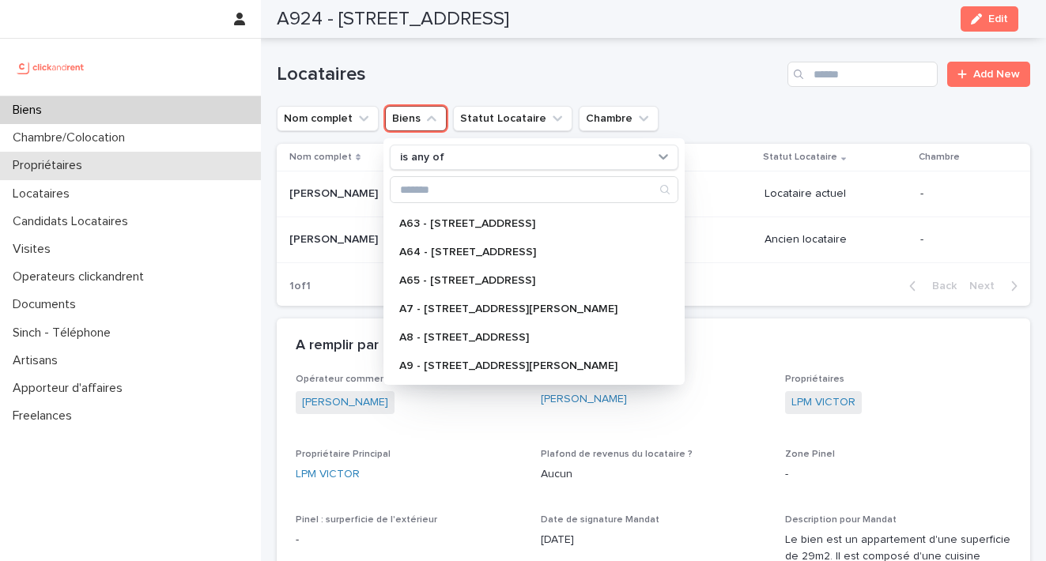
click at [71, 172] on p "Propriétaires" at bounding box center [50, 165] width 89 height 15
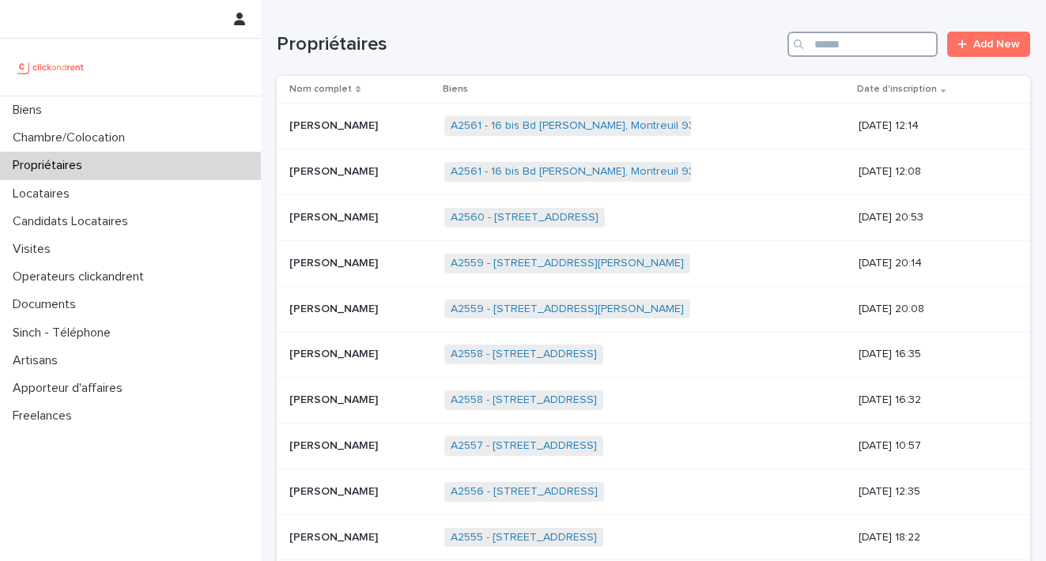
click at [839, 51] on input "Search" at bounding box center [863, 44] width 150 height 25
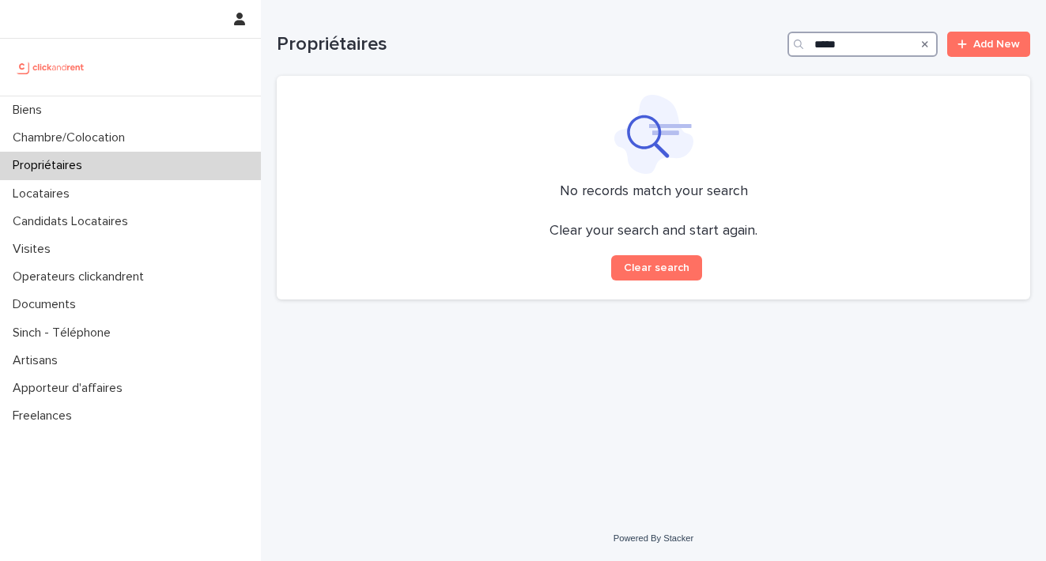
drag, startPoint x: 862, startPoint y: 44, endPoint x: 630, endPoint y: 35, distance: 231.9
click at [635, 39] on div "Propriétaires ***** Add New" at bounding box center [654, 44] width 754 height 25
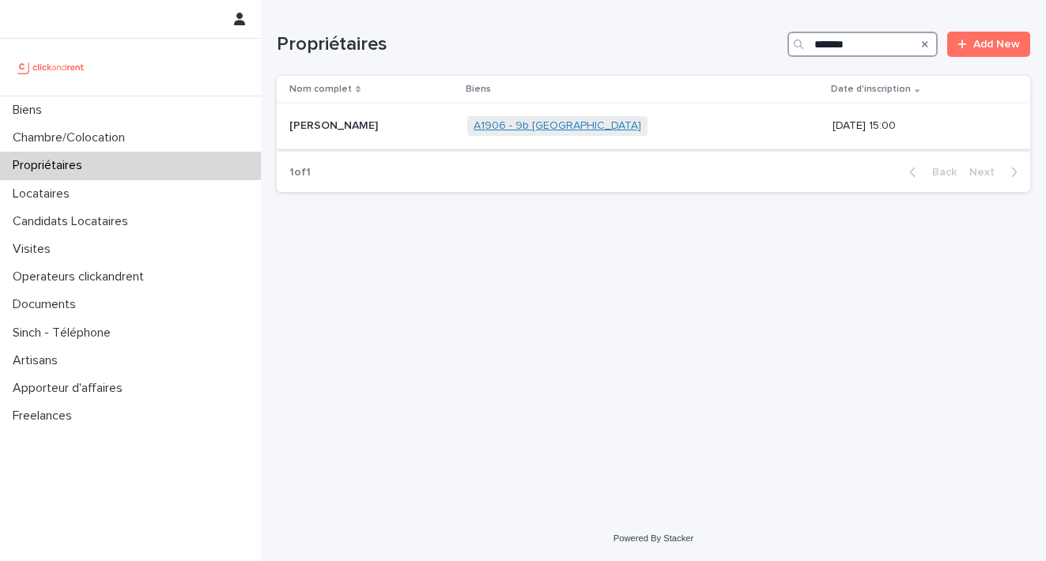
type input "*******"
click at [505, 127] on link "A1906 - 9b [GEOGRAPHIC_DATA]" at bounding box center [558, 125] width 168 height 13
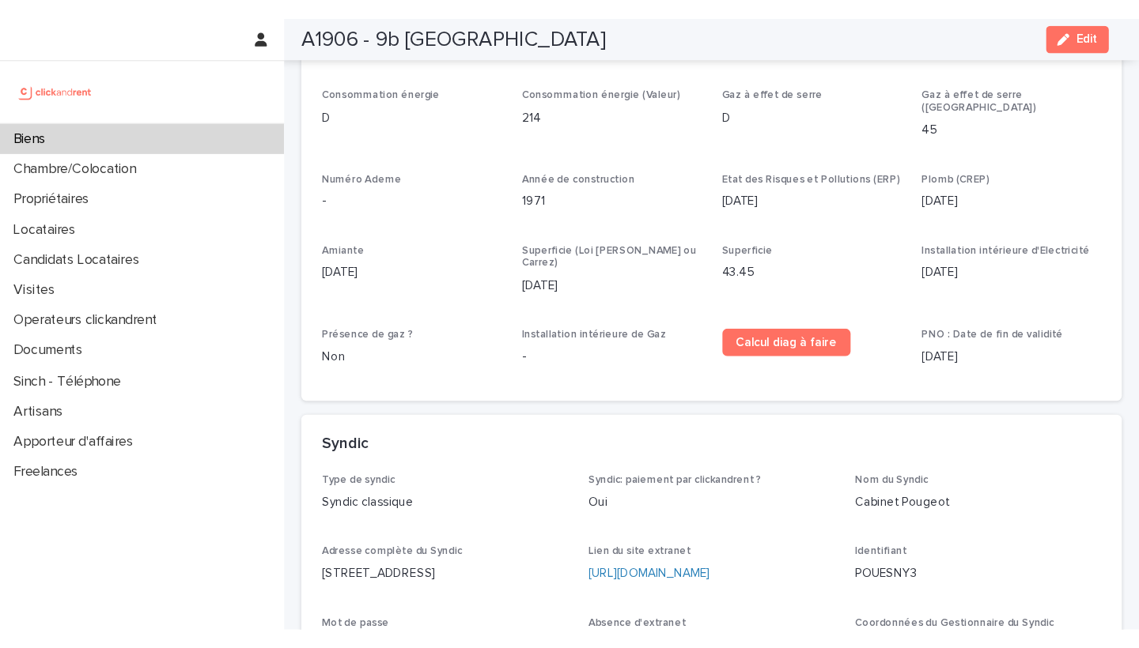
scroll to position [5407, 0]
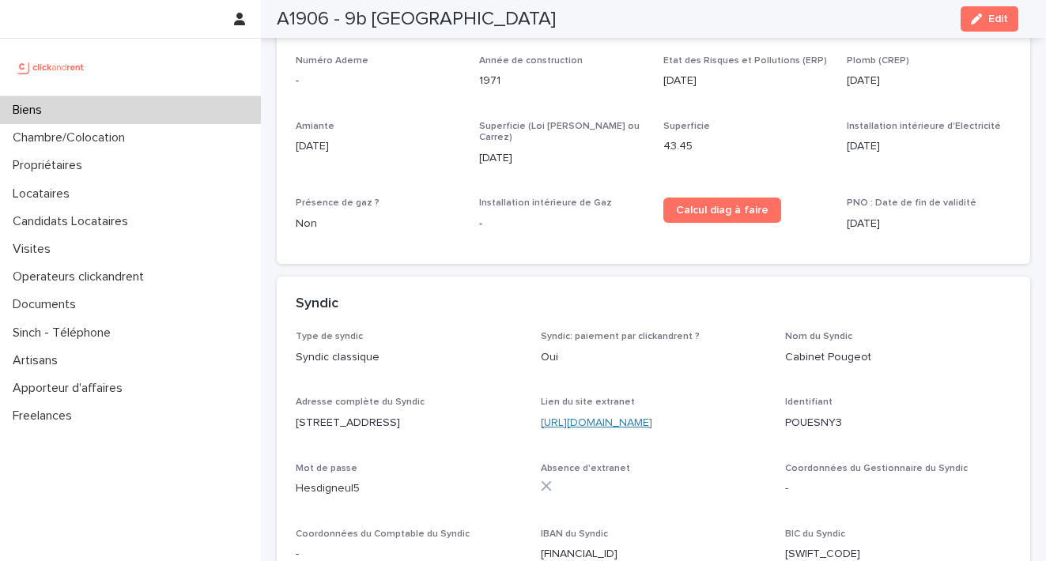
click at [652, 418] on link "[URL][DOMAIN_NAME]" at bounding box center [596, 423] width 111 height 11
drag, startPoint x: 835, startPoint y: 305, endPoint x: 777, endPoint y: 308, distance: 58.6
click at [777, 331] on div "Type de syndic Syndic classique Syndic: paiement par clickandrent ? Oui Nom du …" at bounding box center [654, 453] width 716 height 244
drag, startPoint x: 361, startPoint y: 374, endPoint x: 297, endPoint y: 373, distance: 63.3
click at [297, 481] on p "Hesdigneul5" at bounding box center [409, 489] width 226 height 17
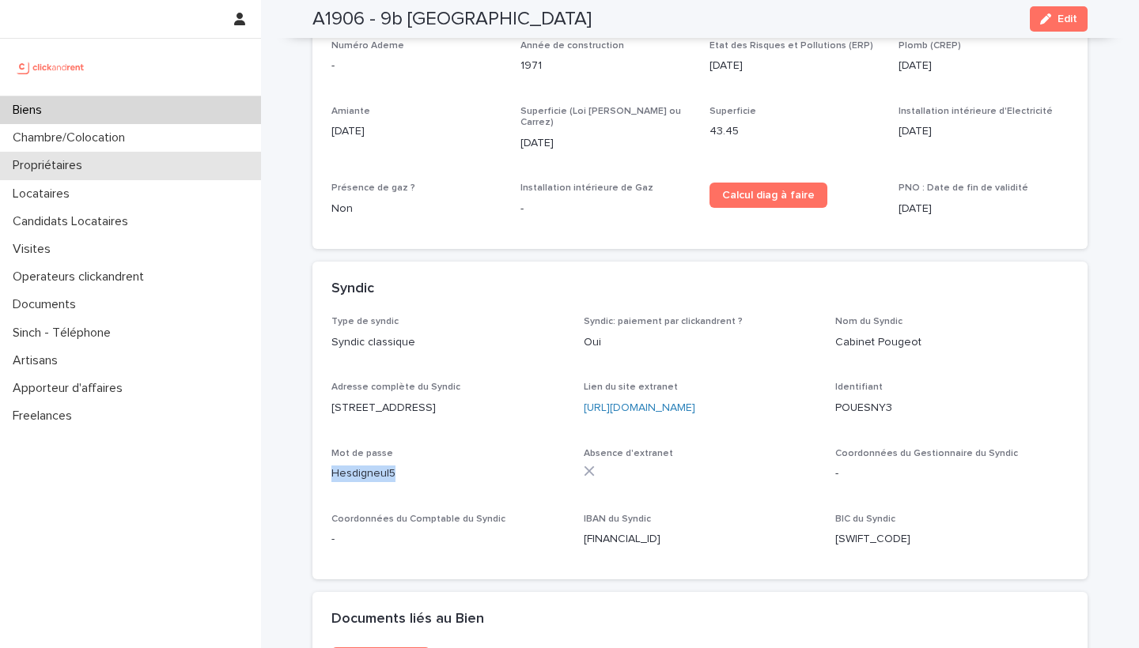
click at [40, 170] on p "Propriétaires" at bounding box center [50, 165] width 89 height 15
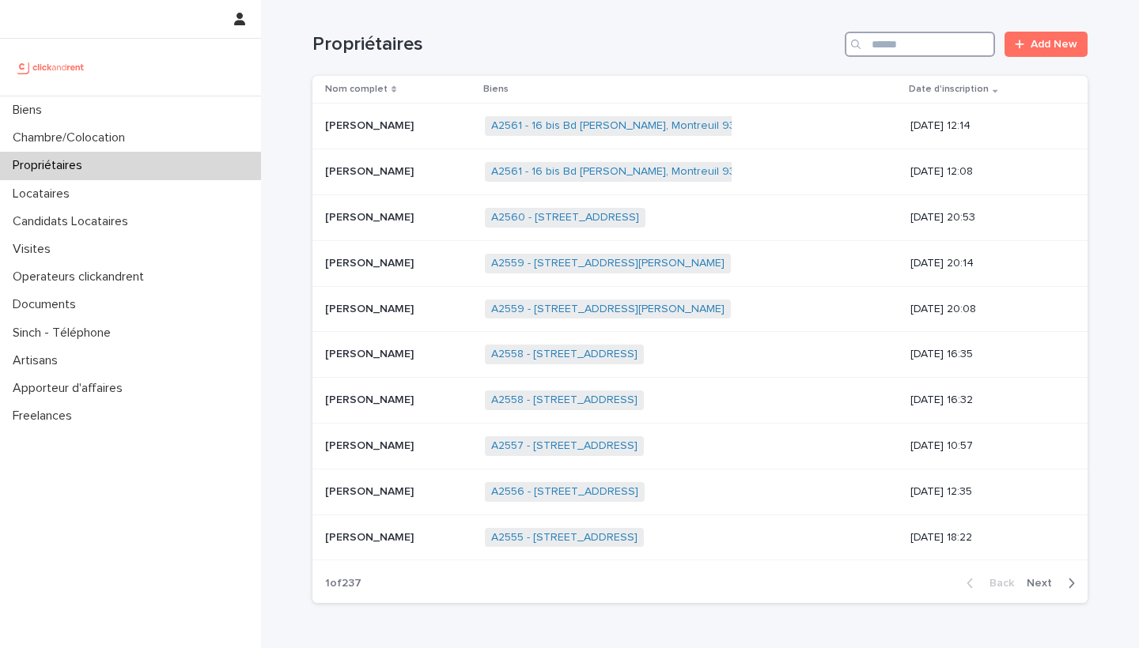
click at [882, 50] on input "Search" at bounding box center [920, 44] width 150 height 25
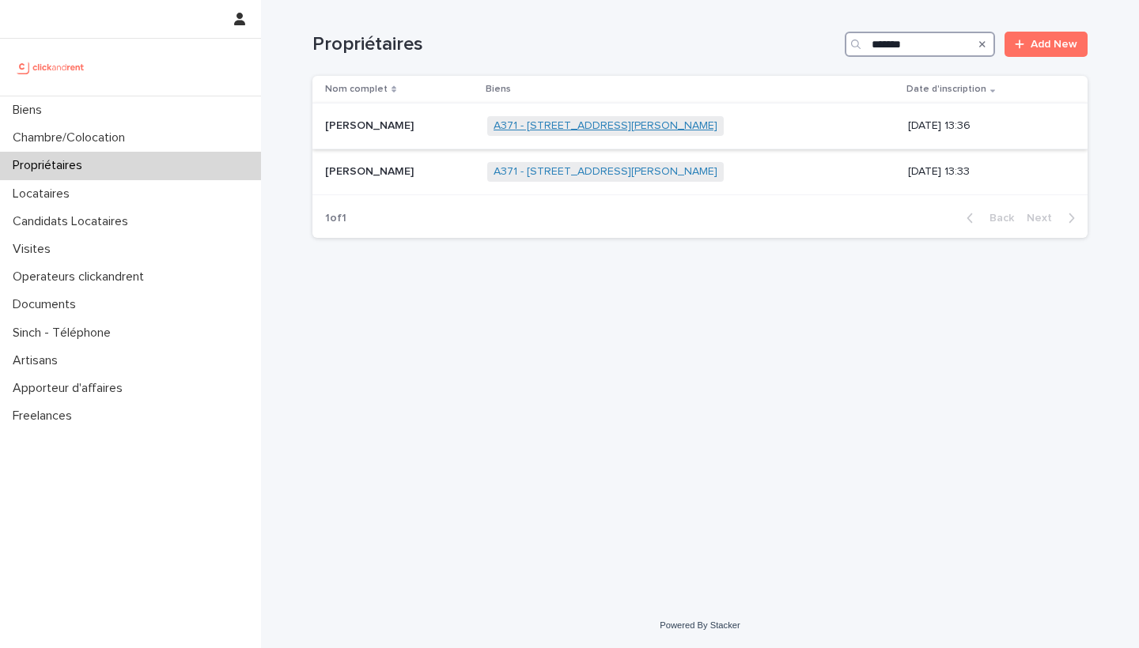
type input "*******"
click at [612, 128] on link "A371 - [STREET_ADDRESS][PERSON_NAME]" at bounding box center [605, 125] width 224 height 13
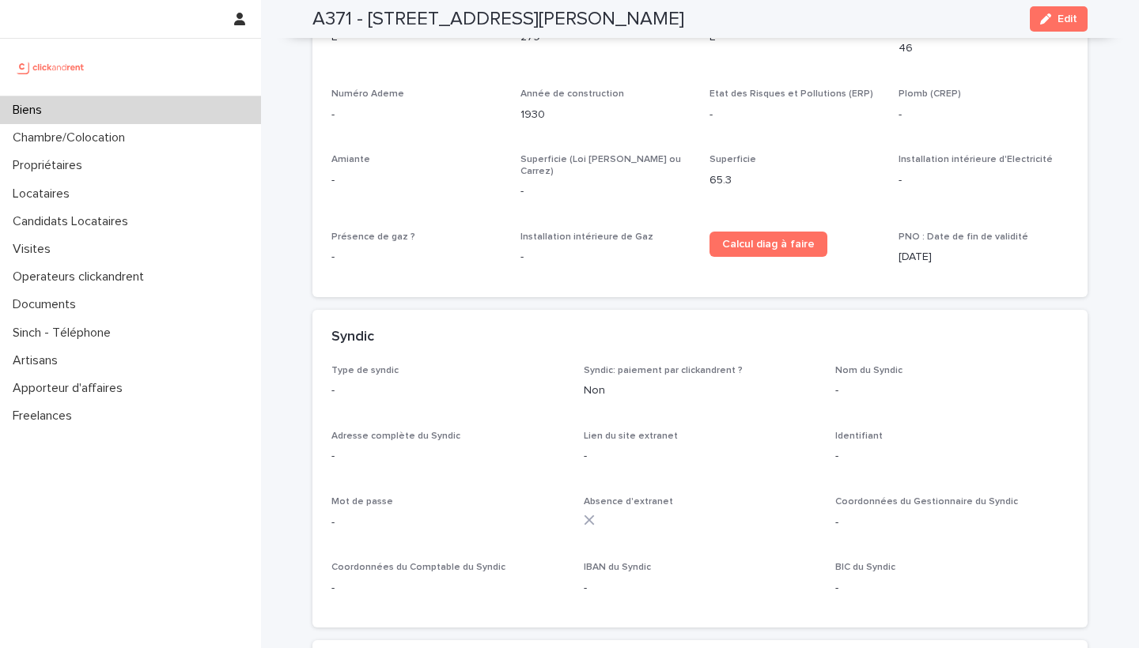
scroll to position [4816, 0]
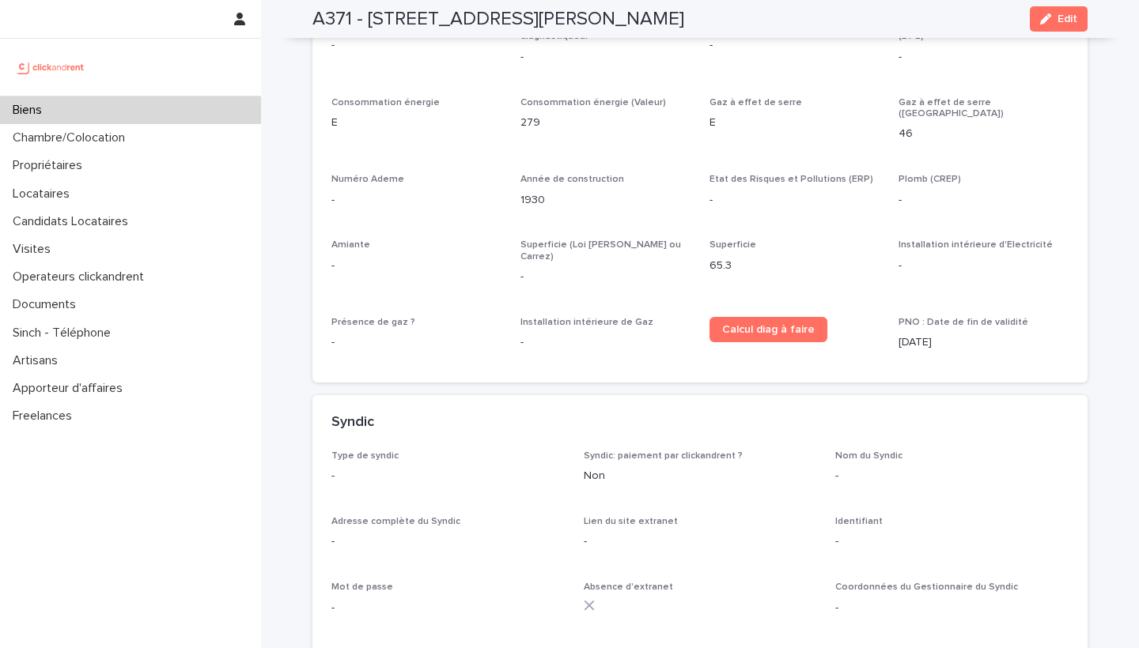
click at [62, 108] on div "Biens" at bounding box center [130, 110] width 261 height 28
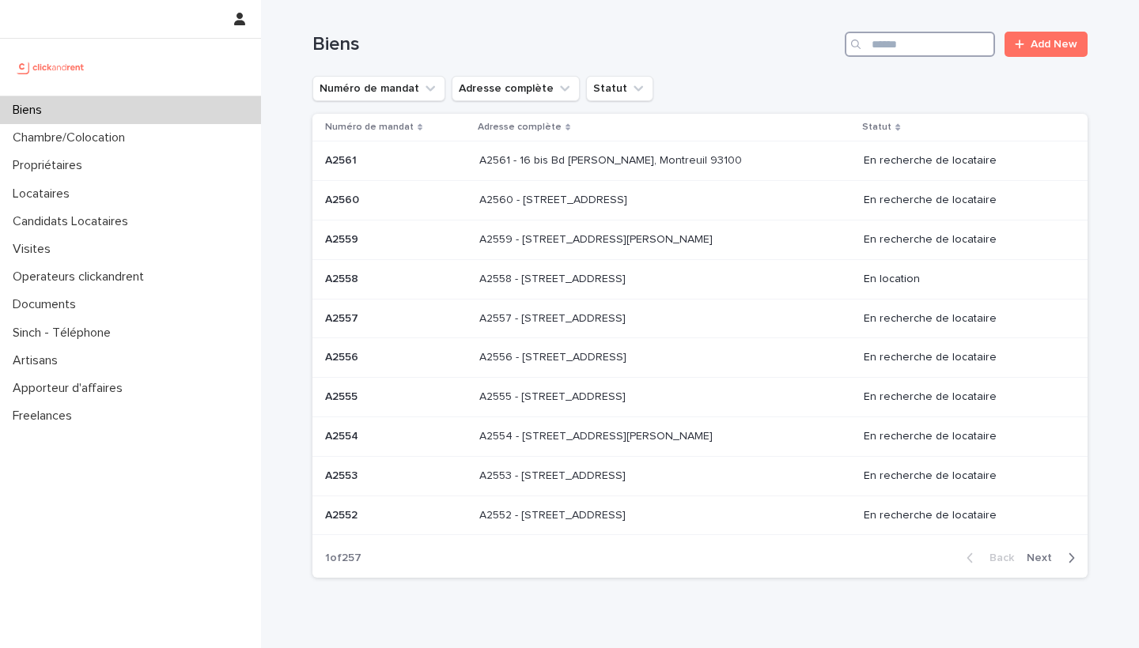
click at [880, 54] on input "Search" at bounding box center [920, 44] width 150 height 25
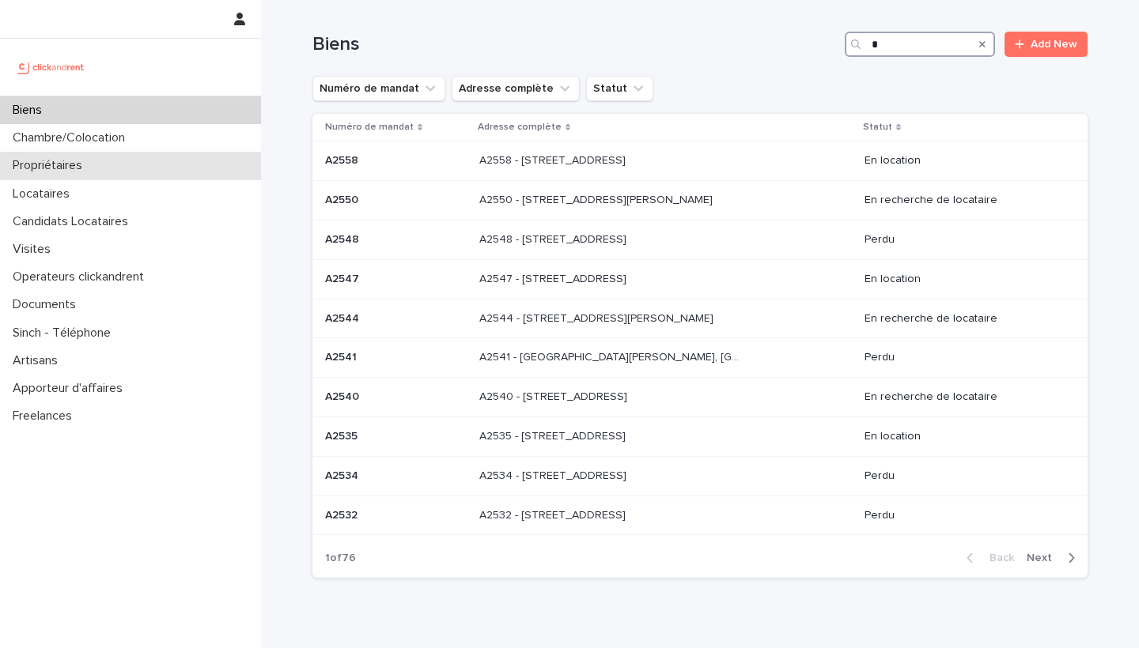
type input "*"
click at [70, 161] on p "Propriétaires" at bounding box center [50, 165] width 89 height 15
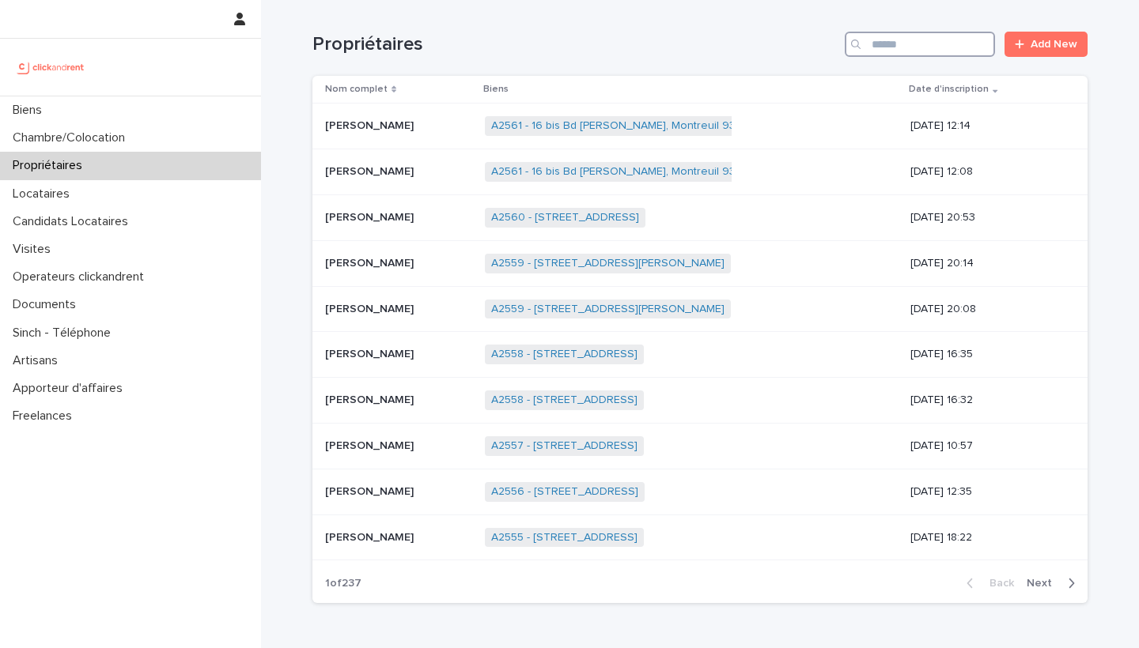
click at [877, 45] on input "Search" at bounding box center [920, 44] width 150 height 25
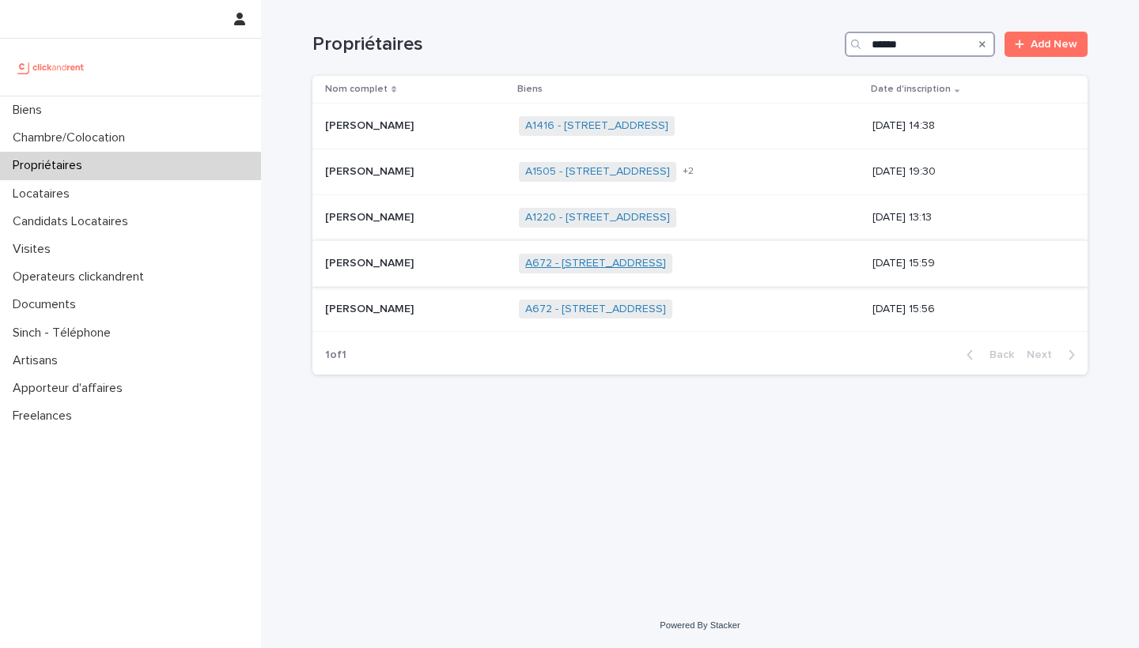
type input "******"
click at [622, 262] on link "A672 - [STREET_ADDRESS]" at bounding box center [595, 263] width 141 height 13
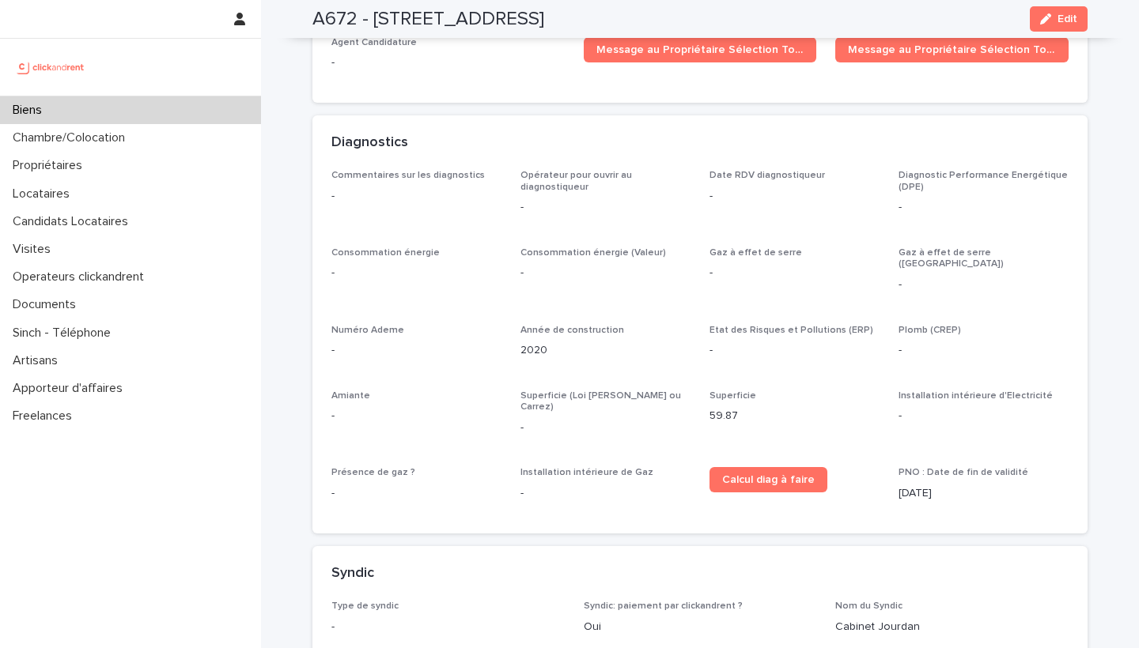
scroll to position [5293, 0]
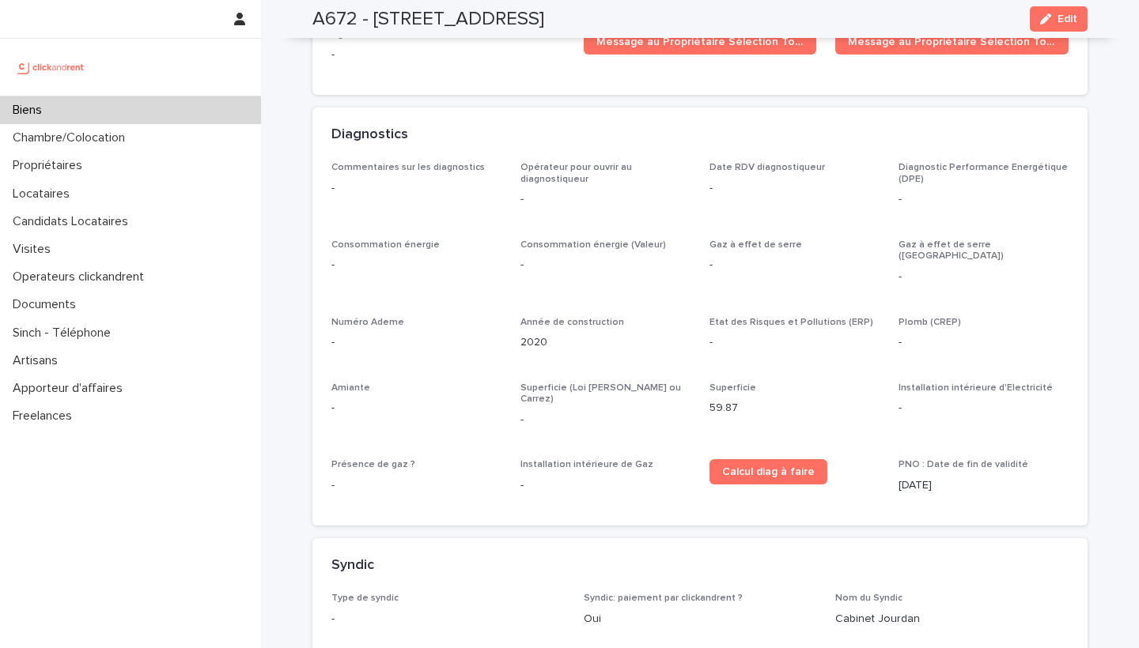
drag, startPoint x: 875, startPoint y: 554, endPoint x: 898, endPoint y: 397, distance: 159.1
click at [66, 170] on p "Propriétaires" at bounding box center [50, 165] width 89 height 15
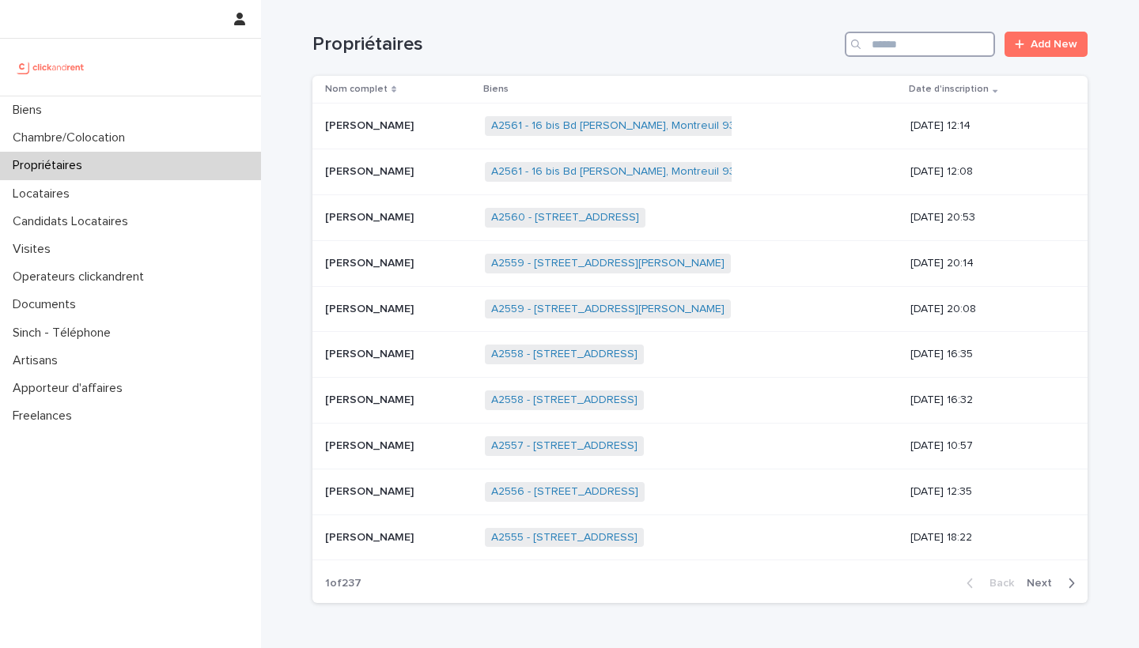
click at [891, 51] on input "Search" at bounding box center [920, 44] width 150 height 25
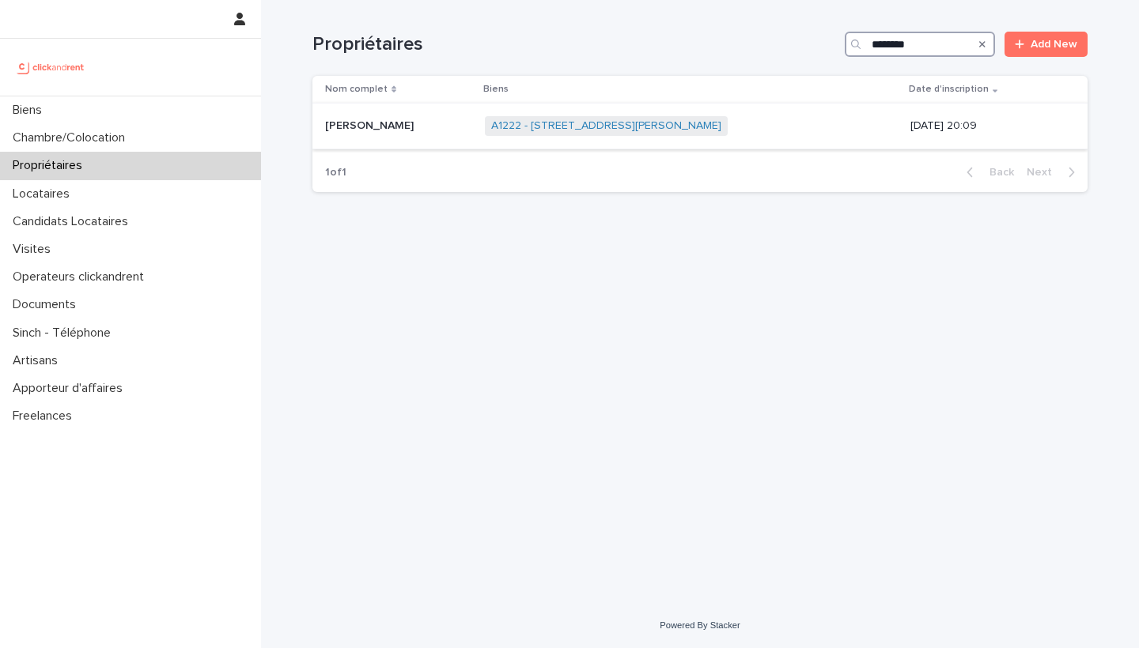
type input "********"
click at [582, 134] on span "A1222 - [STREET_ADDRESS][PERSON_NAME]" at bounding box center [606, 126] width 243 height 20
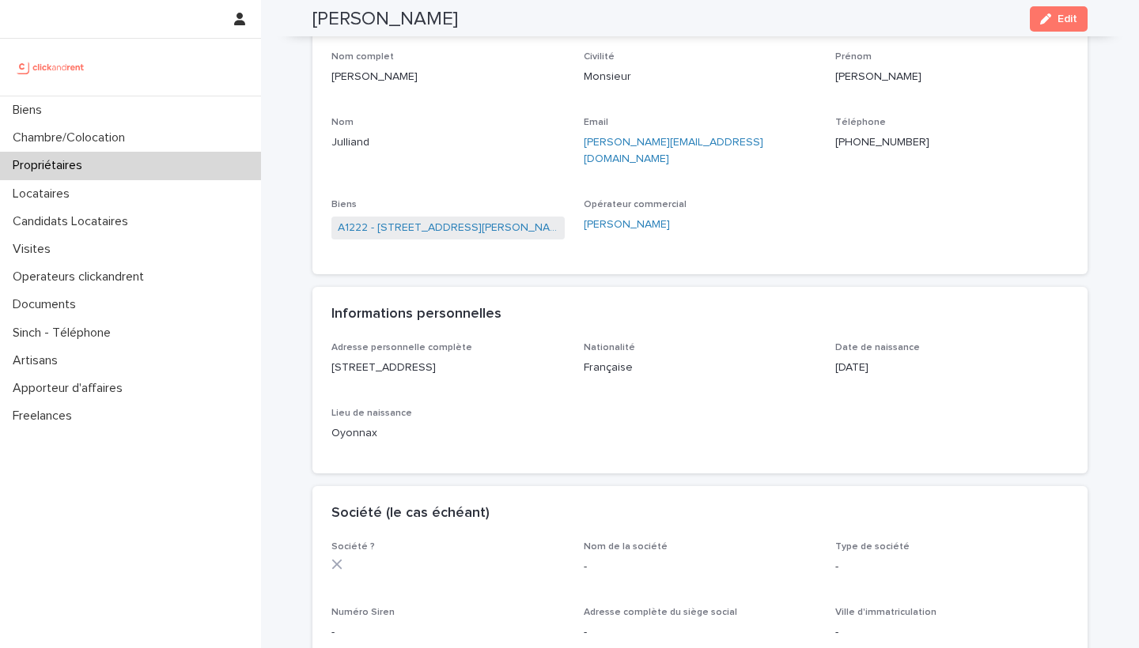
scroll to position [55, 0]
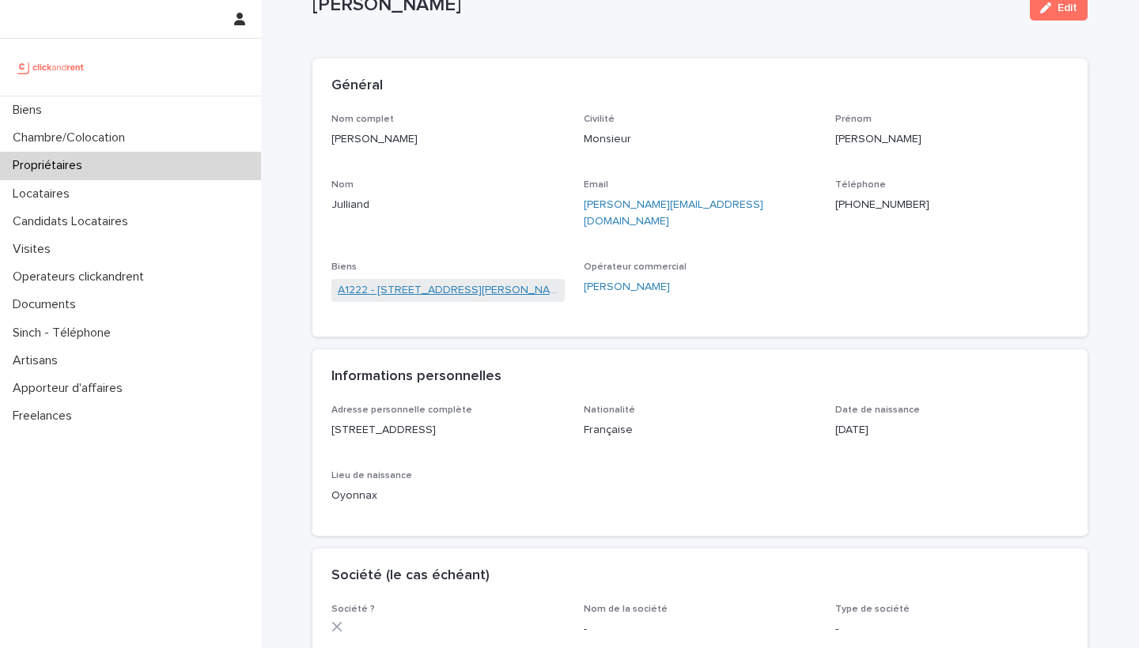
click at [477, 282] on link "A1222 - [STREET_ADDRESS][PERSON_NAME]" at bounding box center [448, 290] width 221 height 17
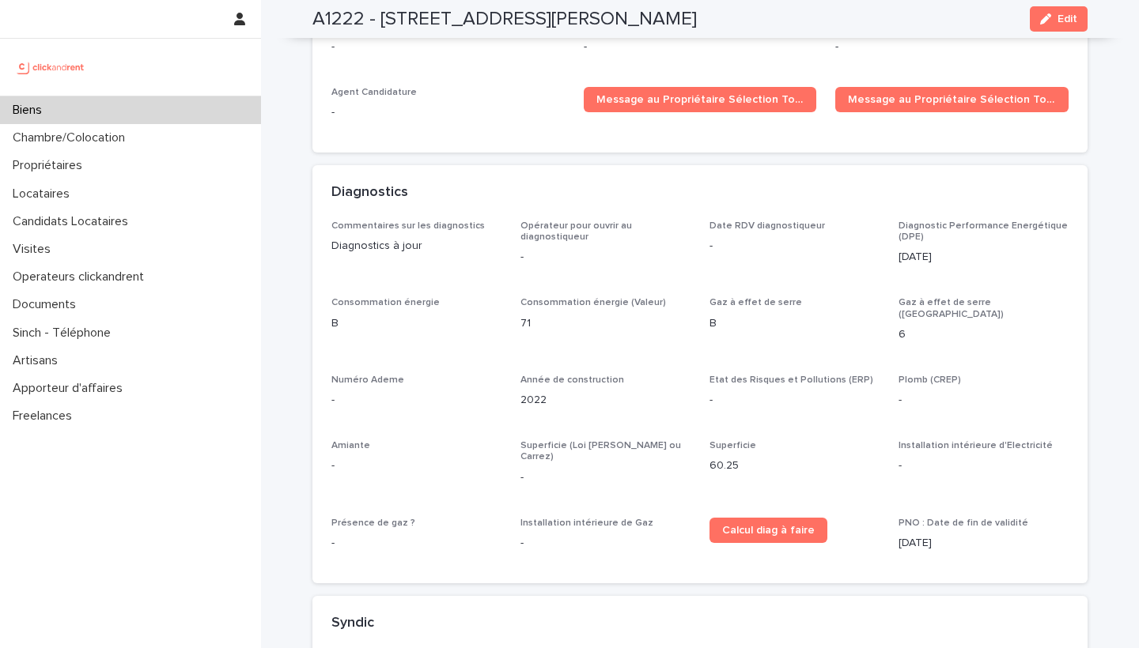
scroll to position [5096, 0]
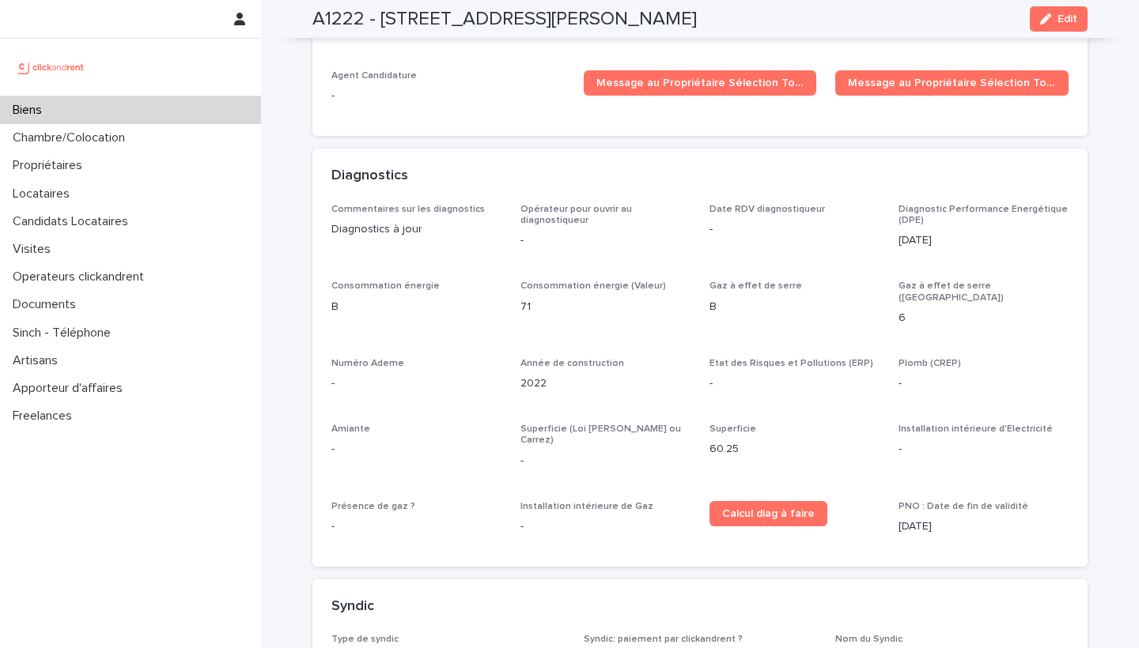
drag, startPoint x: 872, startPoint y: 556, endPoint x: 830, endPoint y: 557, distance: 42.7
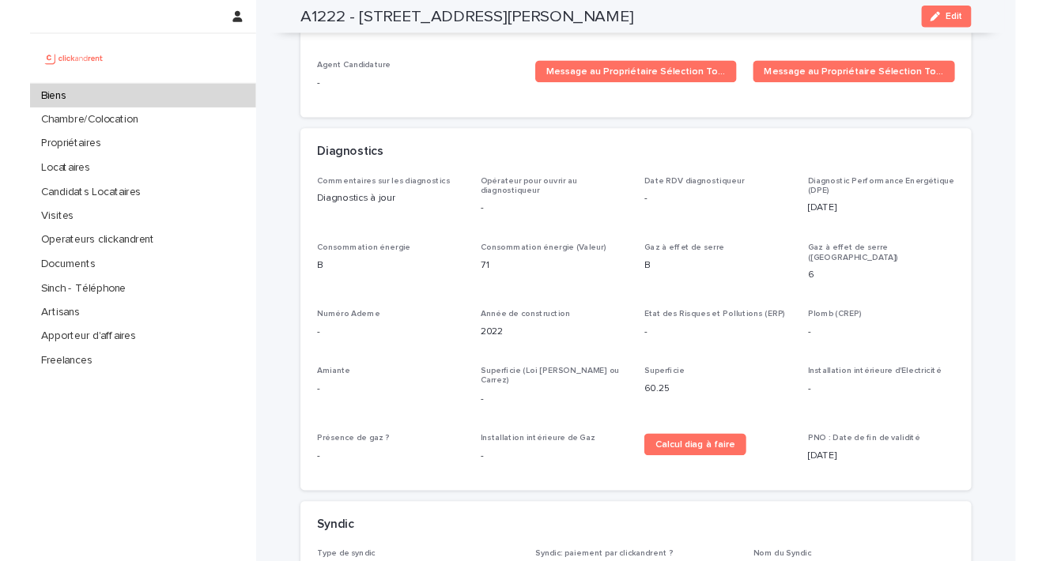
scroll to position [5195, 0]
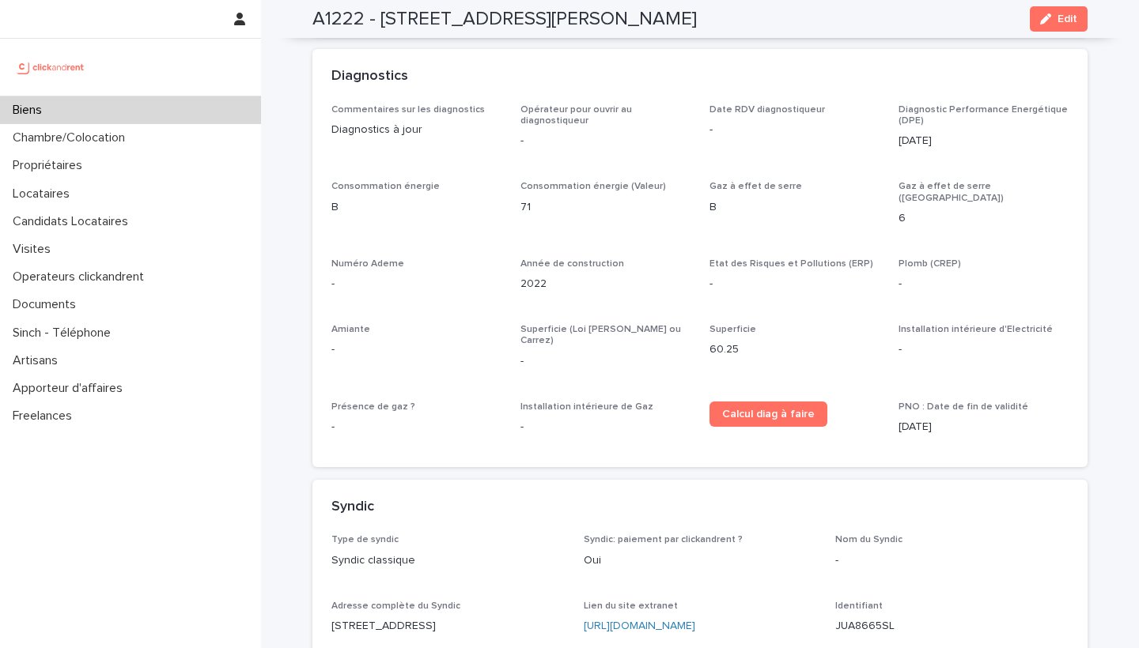
drag, startPoint x: 406, startPoint y: 523, endPoint x: 325, endPoint y: 516, distance: 81.0
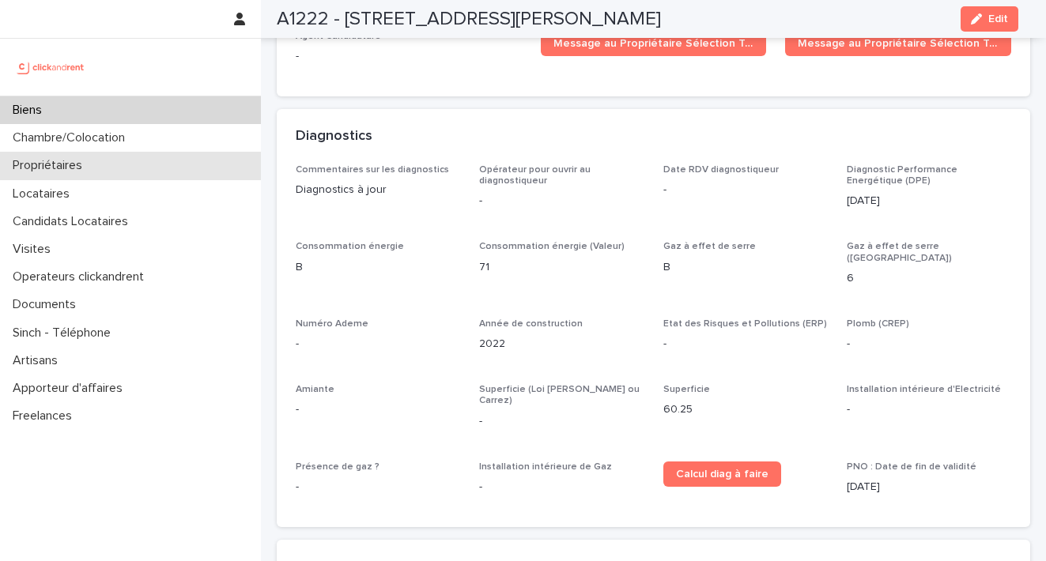
click at [86, 161] on p "Propriétaires" at bounding box center [50, 165] width 89 height 15
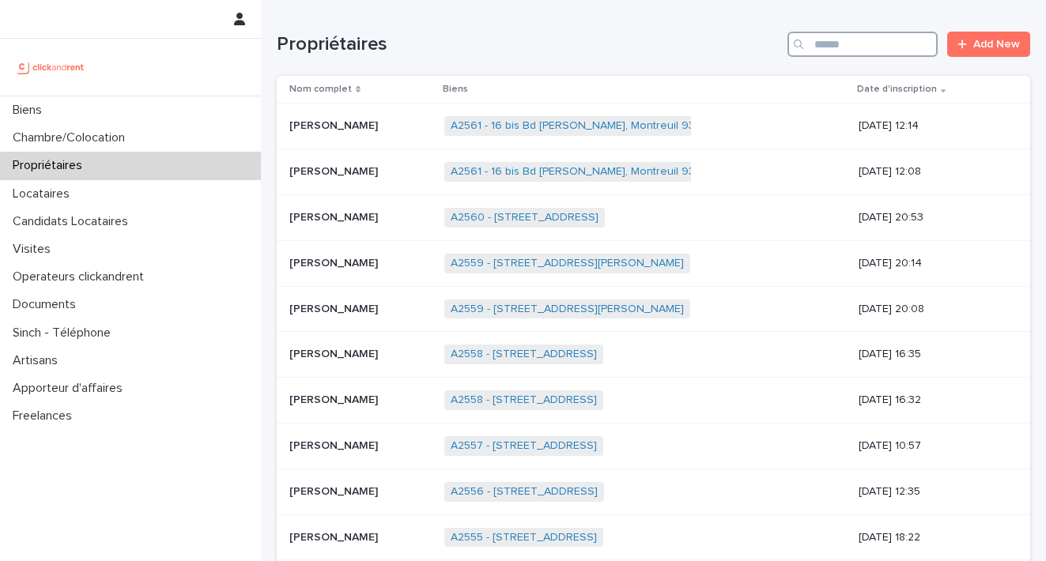
click at [872, 47] on input "Search" at bounding box center [863, 44] width 150 height 25
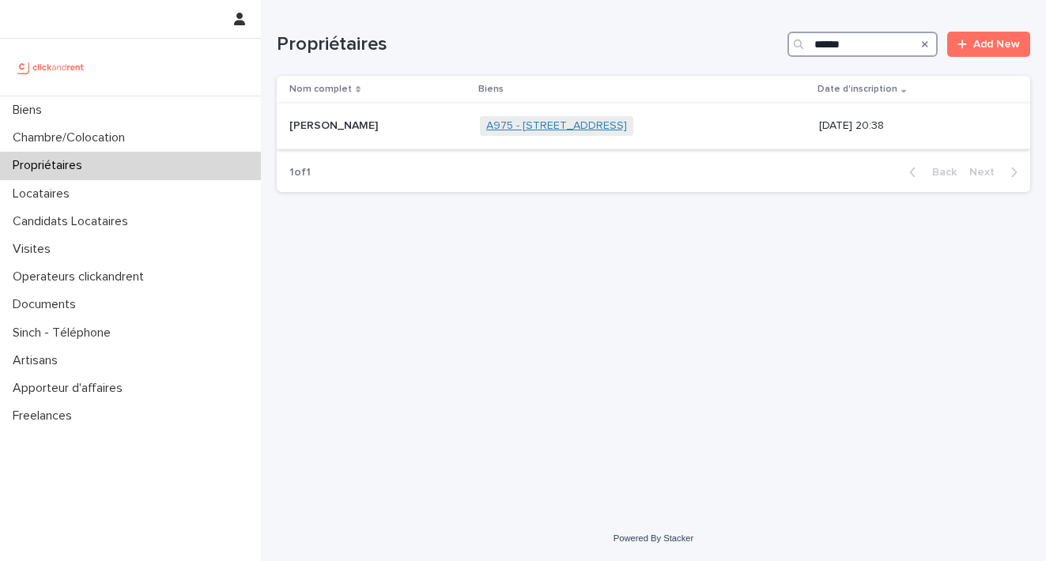
type input "******"
click at [534, 121] on link "A975 - [STREET_ADDRESS]" at bounding box center [556, 125] width 141 height 13
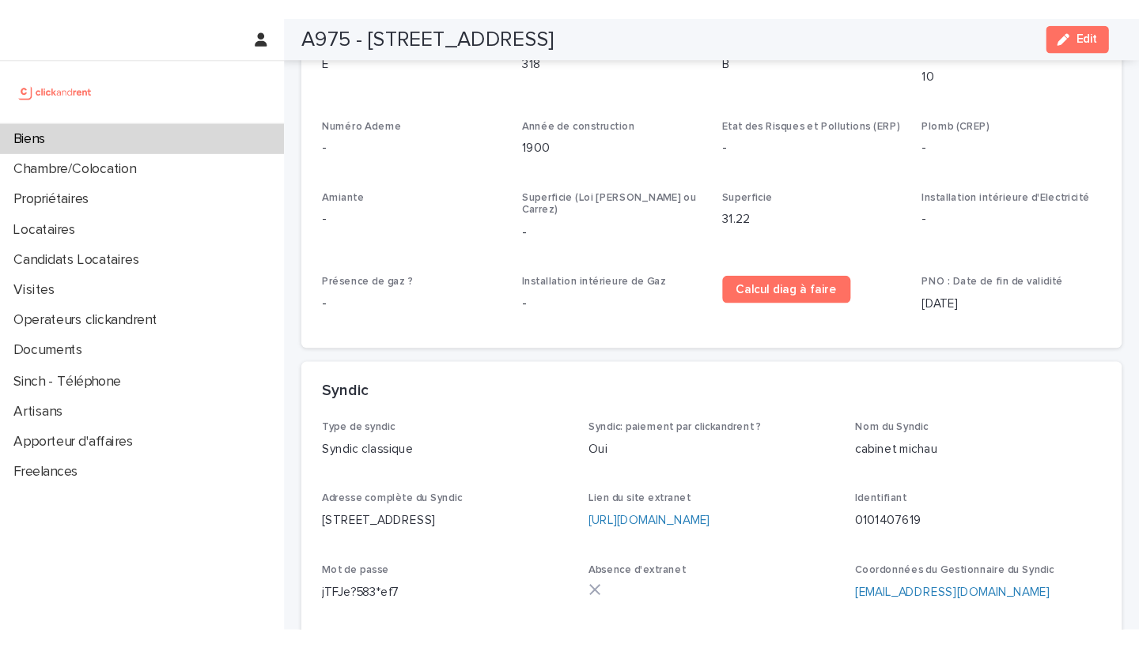
scroll to position [5055, 0]
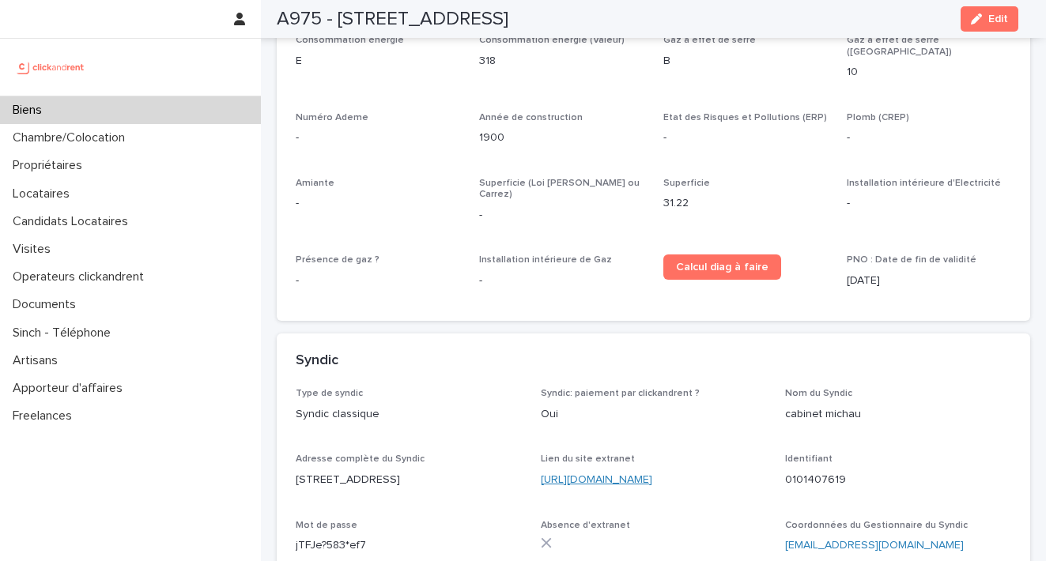
click at [652, 474] on link "[URL][DOMAIN_NAME]" at bounding box center [596, 479] width 111 height 11
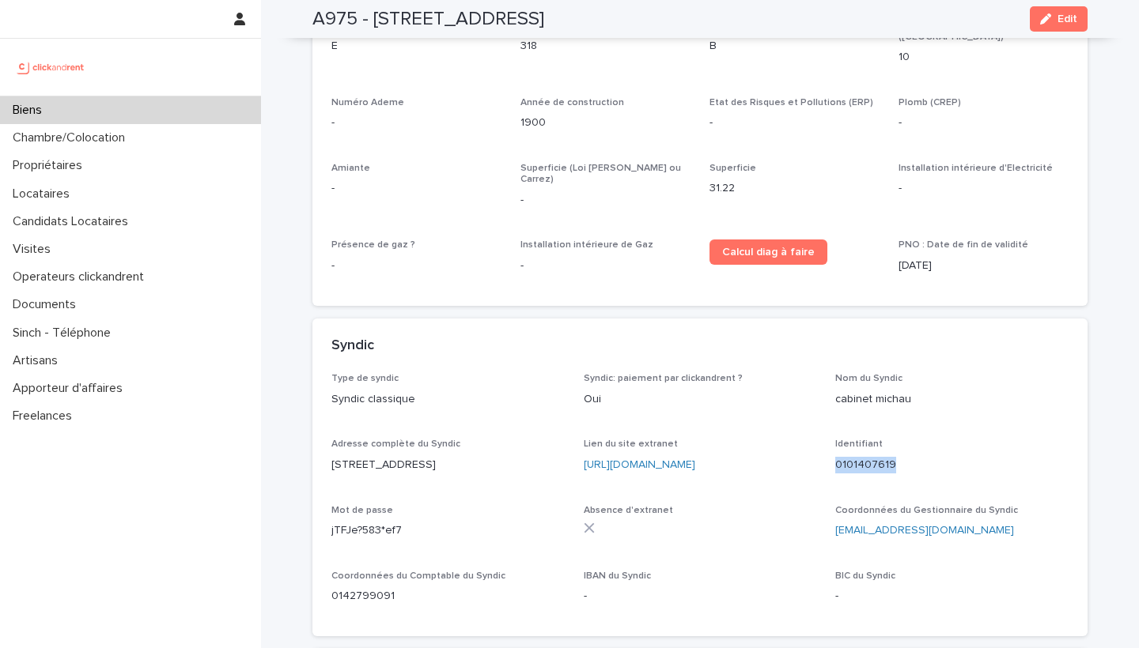
drag, startPoint x: 867, startPoint y: 344, endPoint x: 833, endPoint y: 340, distance: 34.2
click at [835, 457] on p "0101407619" at bounding box center [951, 465] width 233 height 17
drag, startPoint x: 392, startPoint y: 407, endPoint x: 333, endPoint y: 410, distance: 59.4
click at [331, 523] on p "jTFJe?583*ef7" at bounding box center [447, 531] width 233 height 17
